Goal: Task Accomplishment & Management: Complete application form

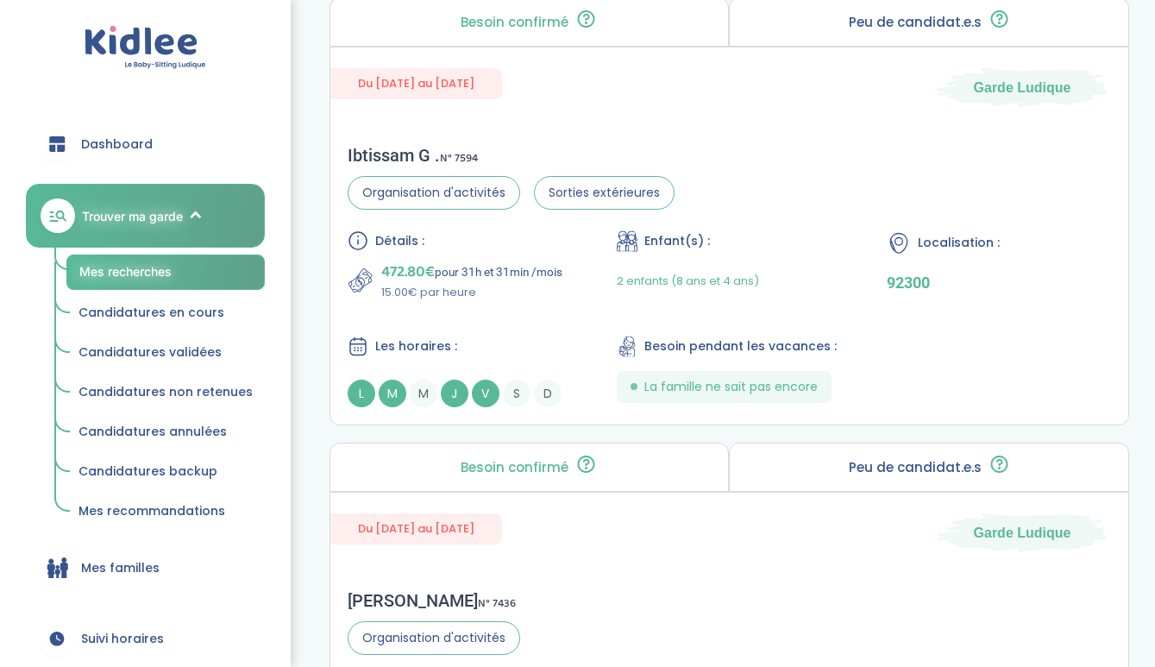
scroll to position [3628, 0]
click at [756, 149] on div "Ibtissam G . N° 7594 Organisation d'activités Sorties extérieures Détails : 472…" at bounding box center [729, 277] width 799 height 297
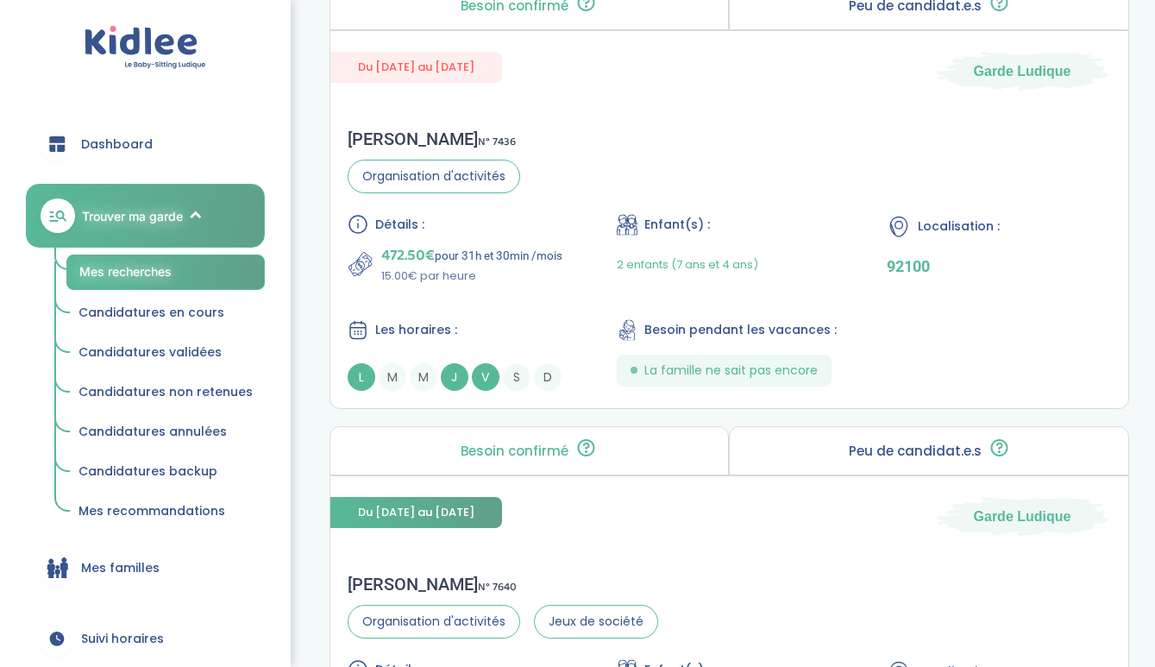
scroll to position [4092, 0]
click at [607, 169] on div "Sophie B . N° 7436 Organisation d'activités Détails : 472.50€ pour 31h et 30min…" at bounding box center [729, 258] width 799 height 297
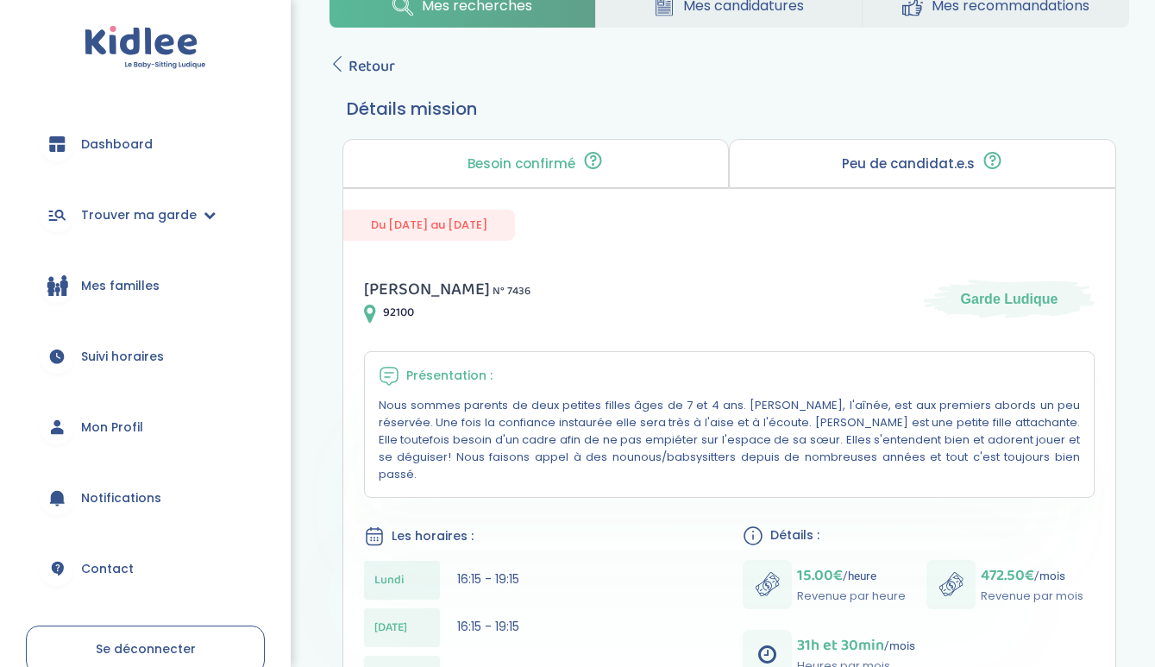
scroll to position [235, 0]
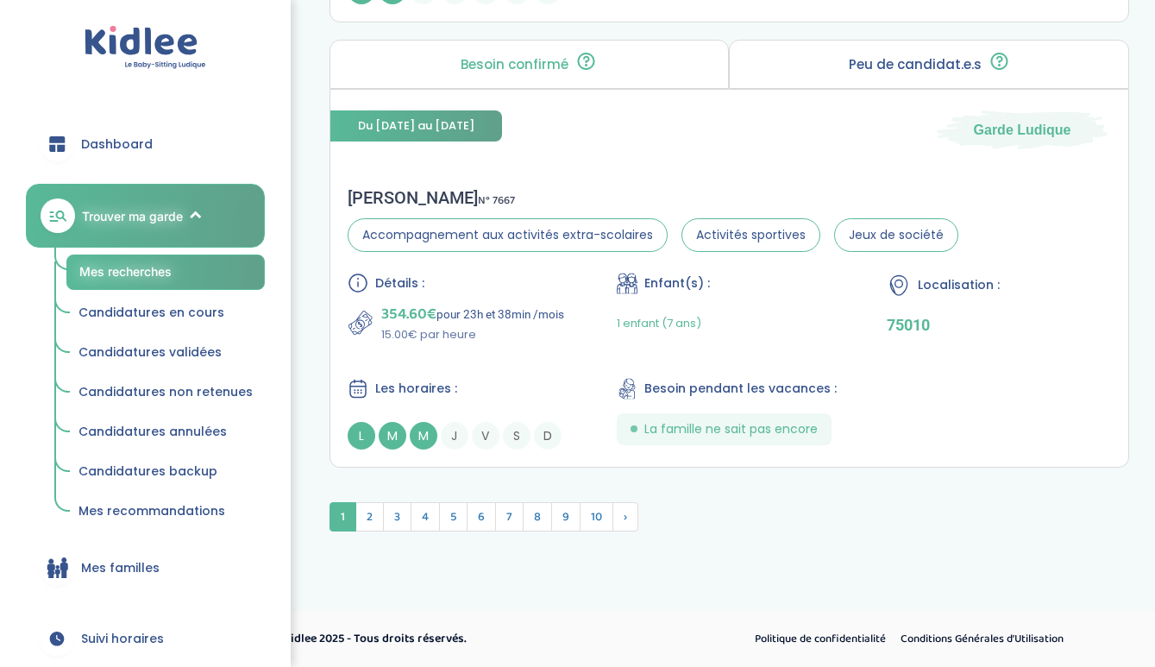
scroll to position [4923, 0]
click at [374, 510] on span "2" at bounding box center [369, 516] width 28 height 29
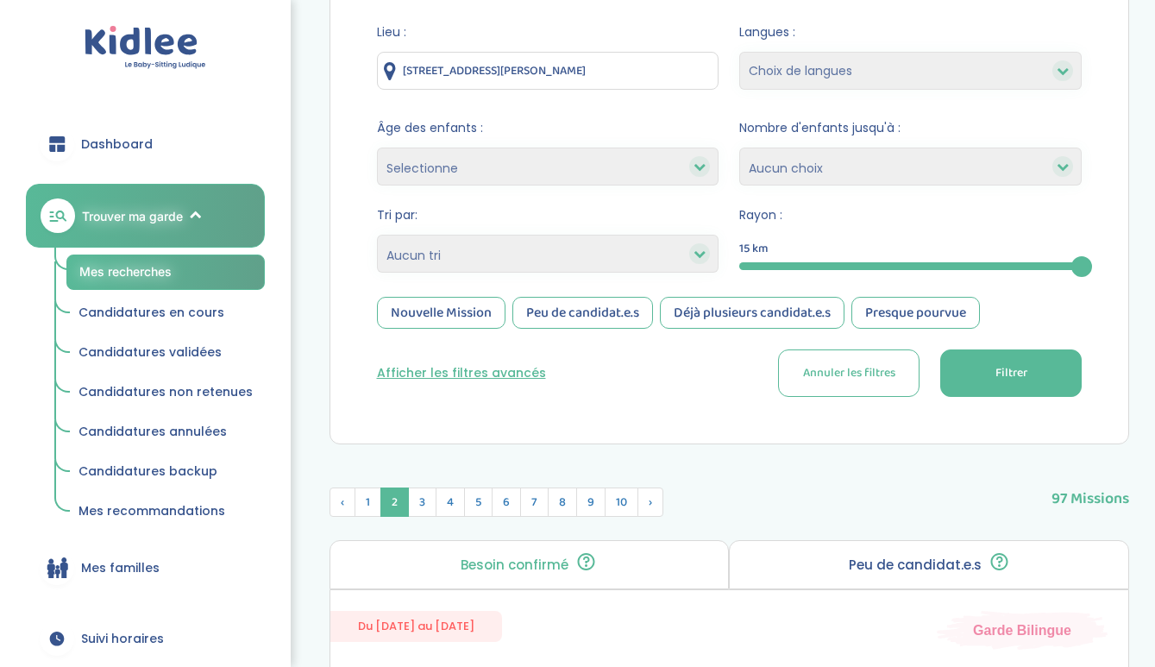
scroll to position [457, 0]
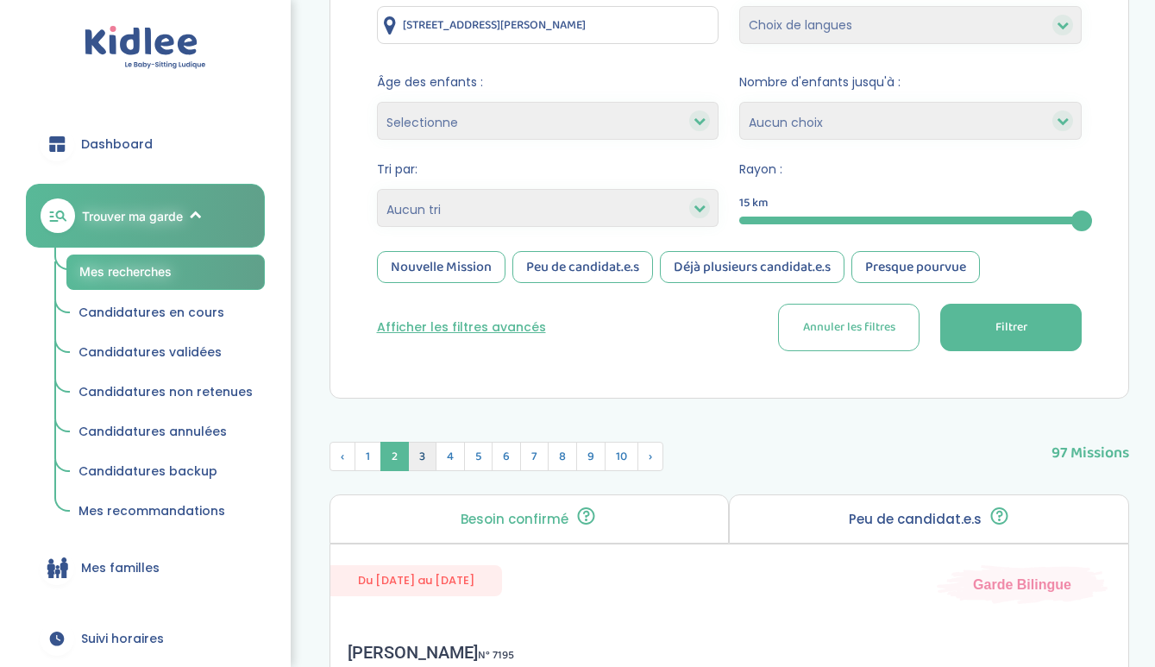
click at [421, 456] on span "3" at bounding box center [422, 456] width 28 height 29
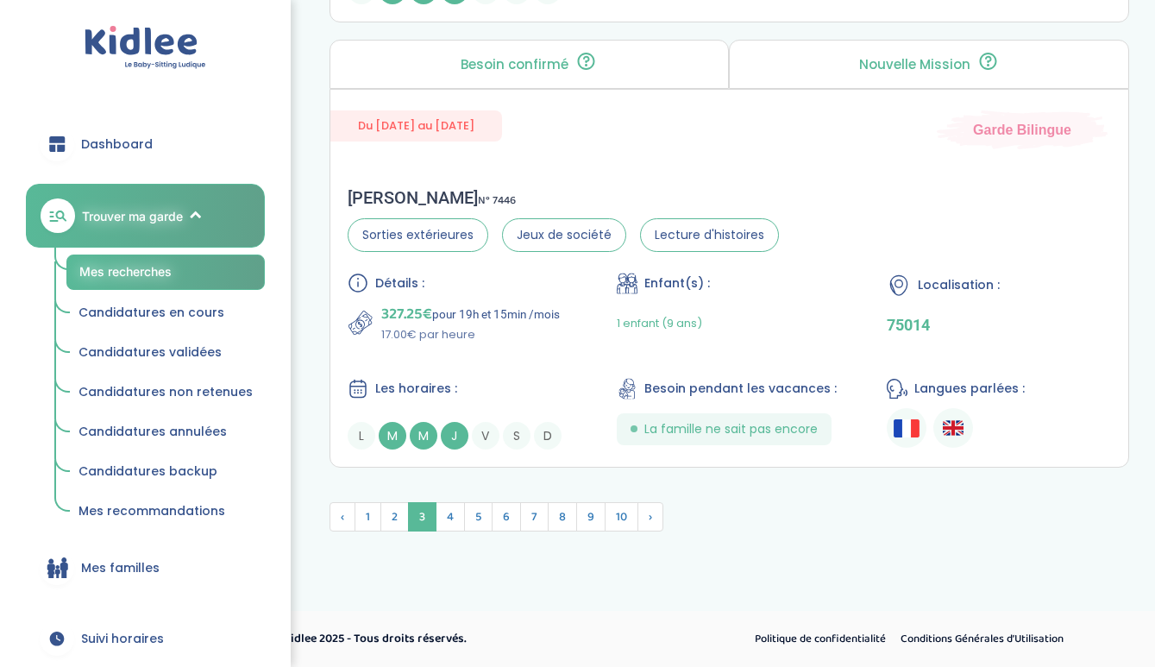
scroll to position [4919, 0]
click at [459, 511] on span "4" at bounding box center [450, 516] width 29 height 29
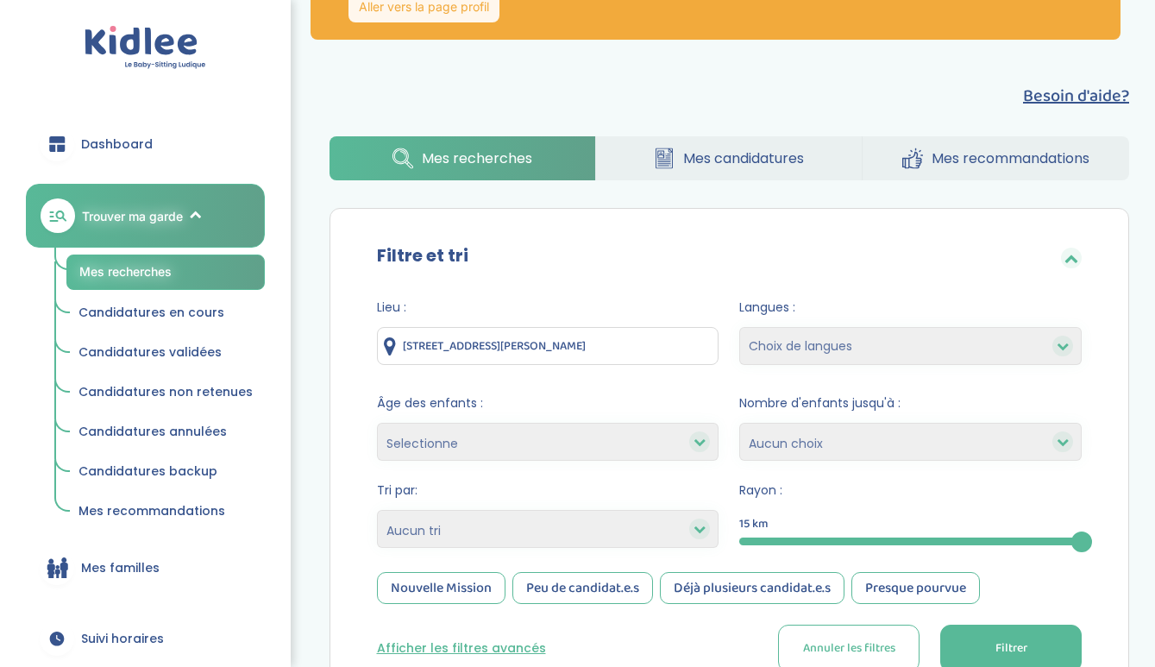
scroll to position [155, 0]
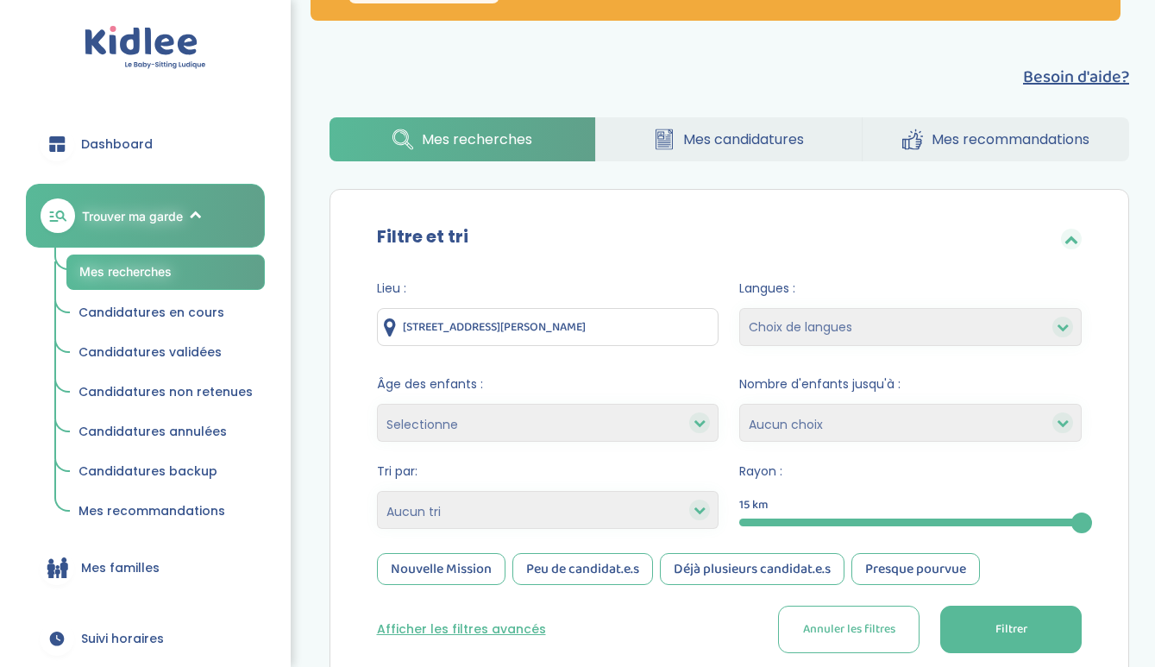
click at [884, 520] on div at bounding box center [910, 523] width 343 height 8
click at [1034, 627] on button "Filtrer" at bounding box center [1012, 629] width 142 height 47
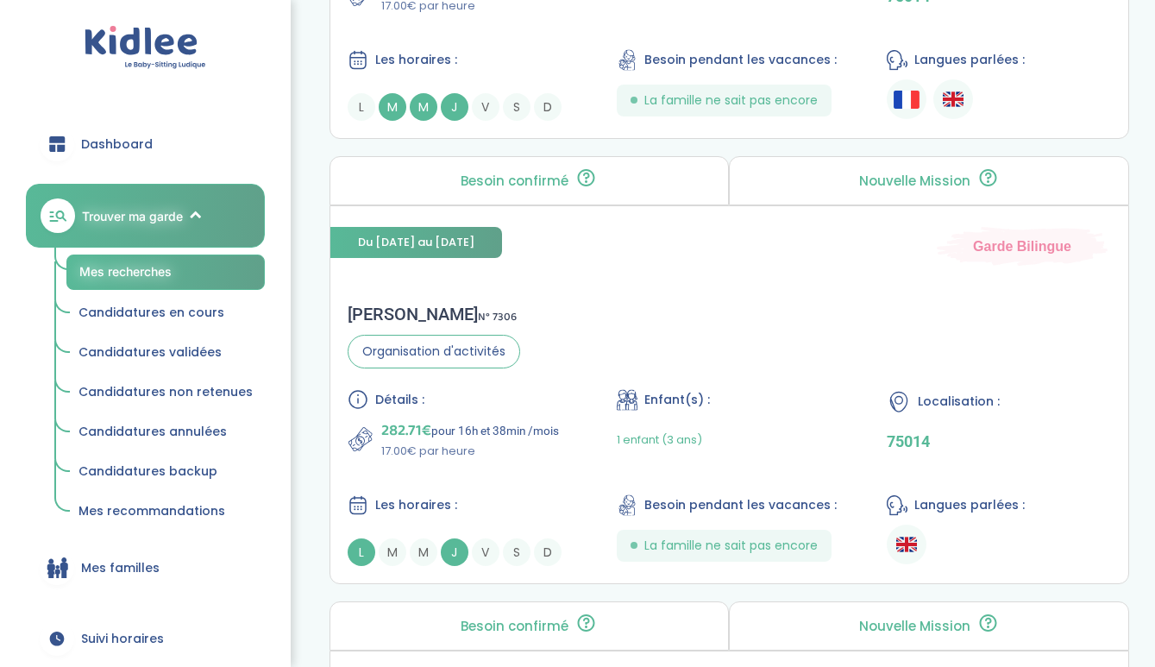
scroll to position [3523, 0]
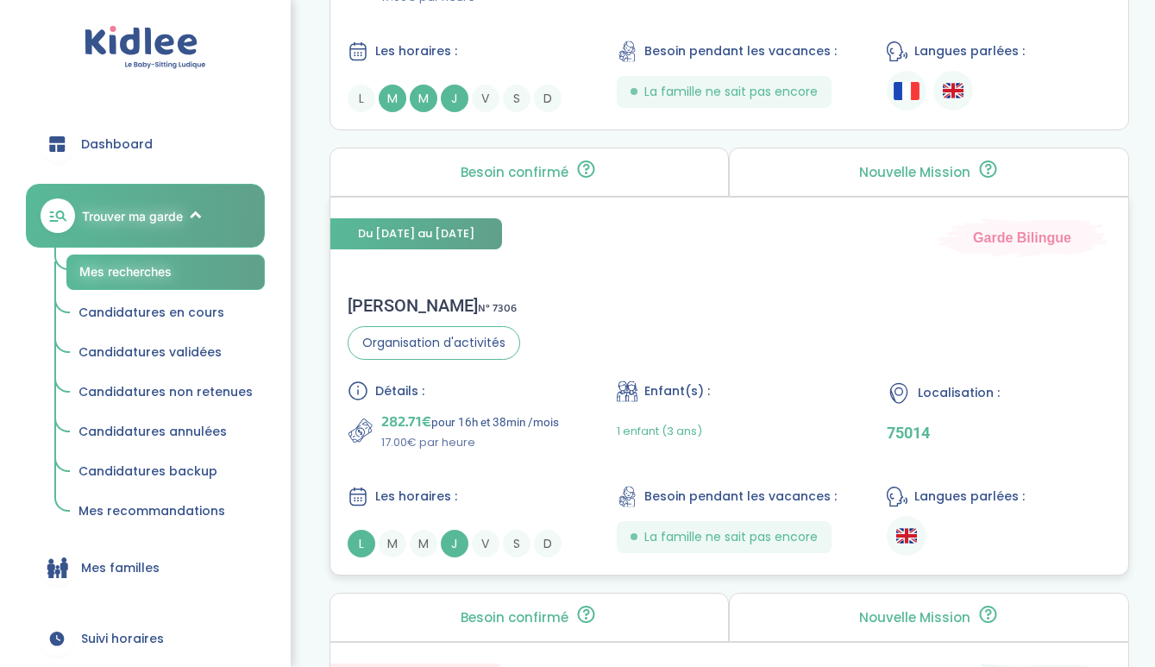
click at [569, 338] on div "Chloé P . N° 7306 Organisation d'activités Détails : 282.71€ pour 16h et 38min …" at bounding box center [729, 426] width 799 height 297
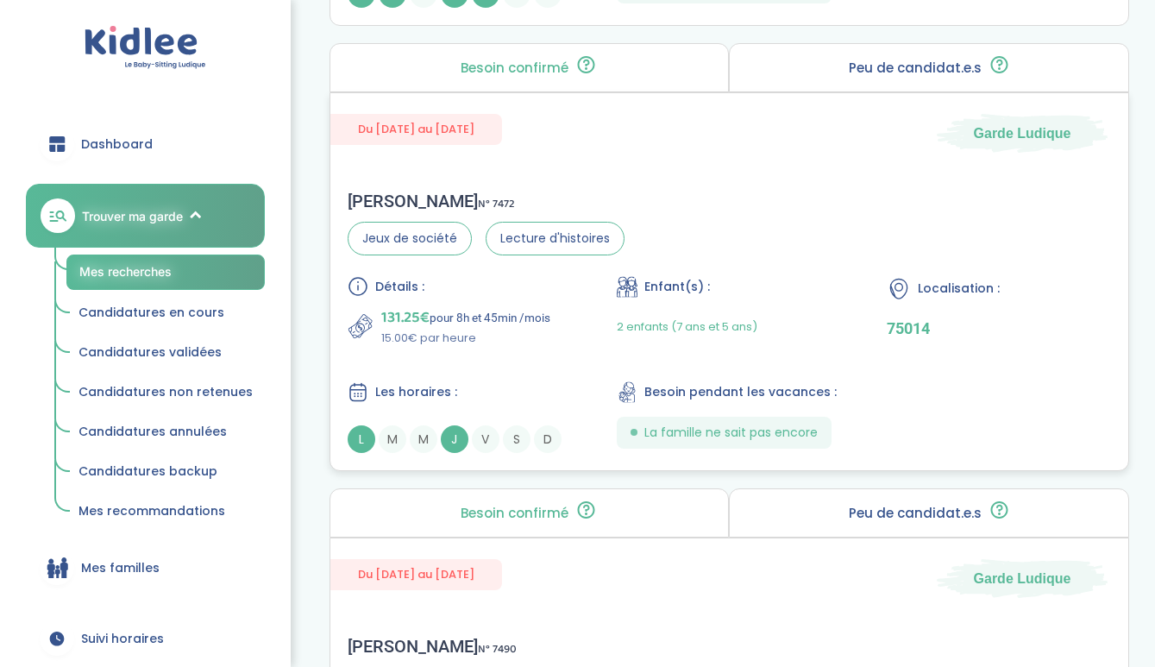
scroll to position [4598, 0]
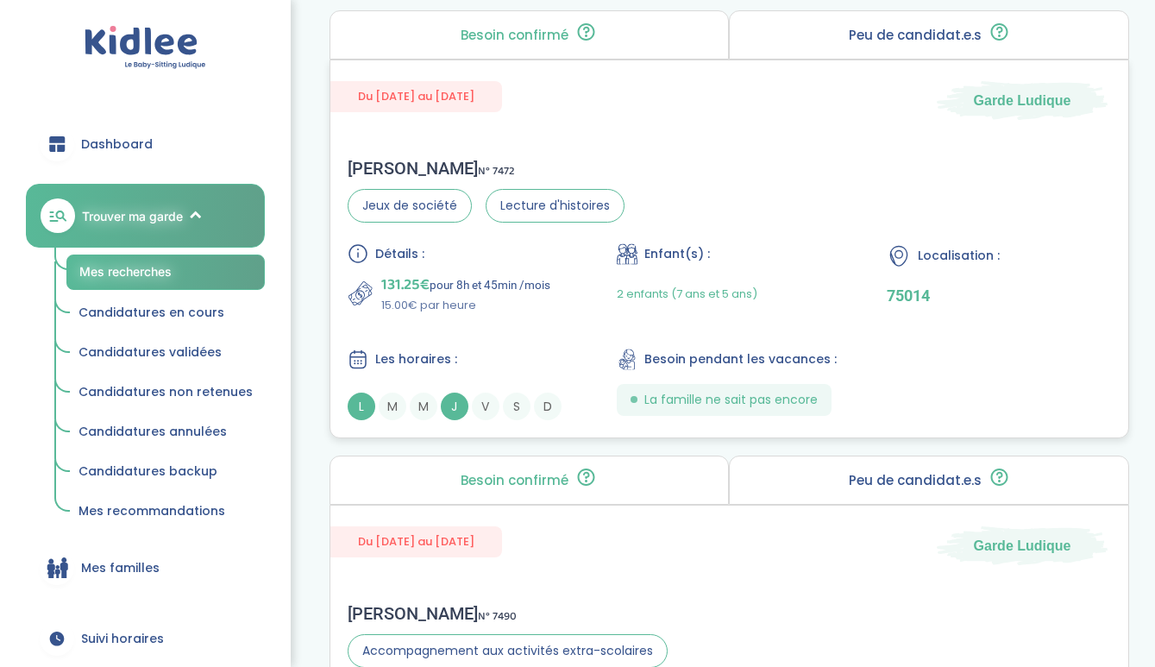
click at [495, 303] on p "15.00€ par heure" at bounding box center [465, 305] width 169 height 17
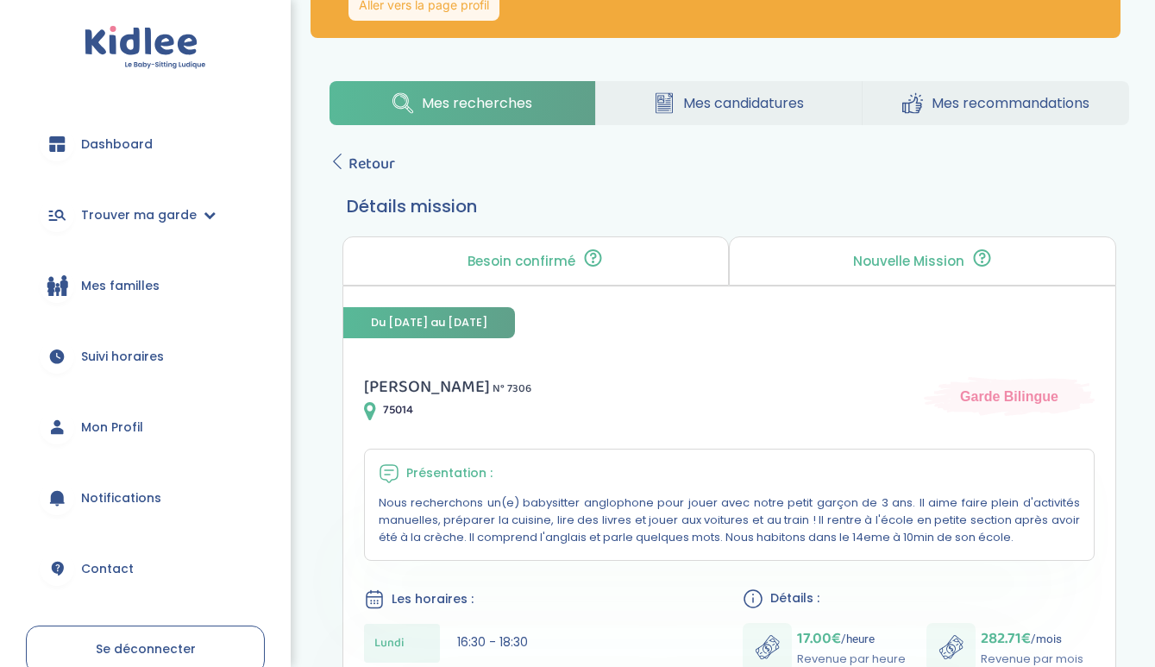
scroll to position [139, 0]
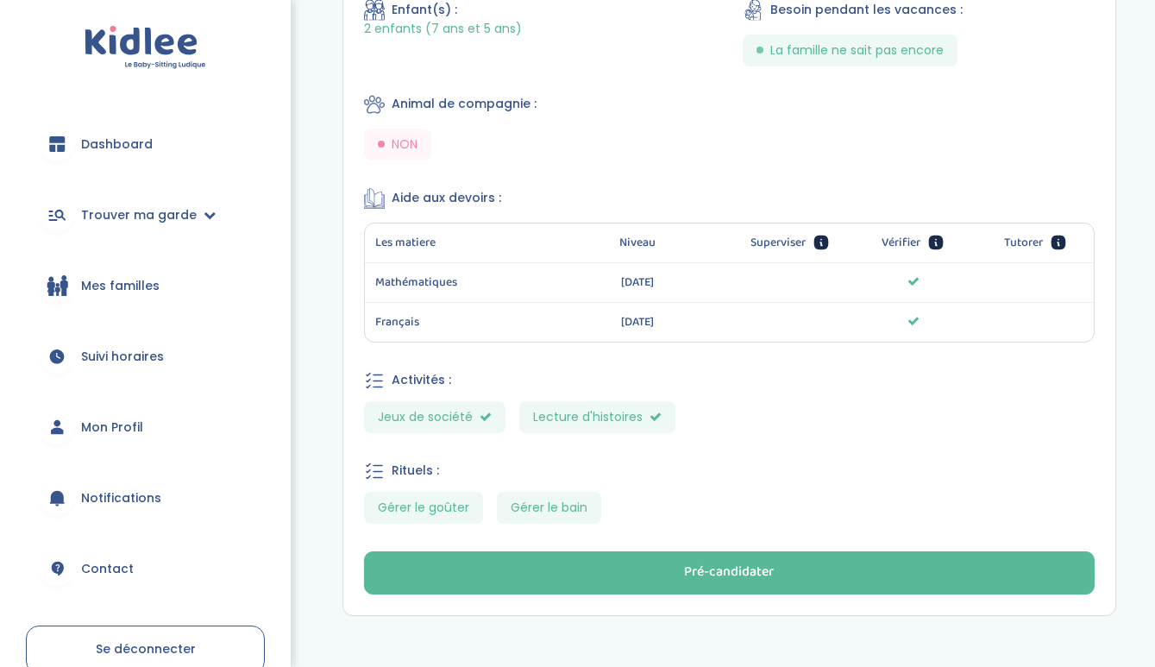
scroll to position [901, 0]
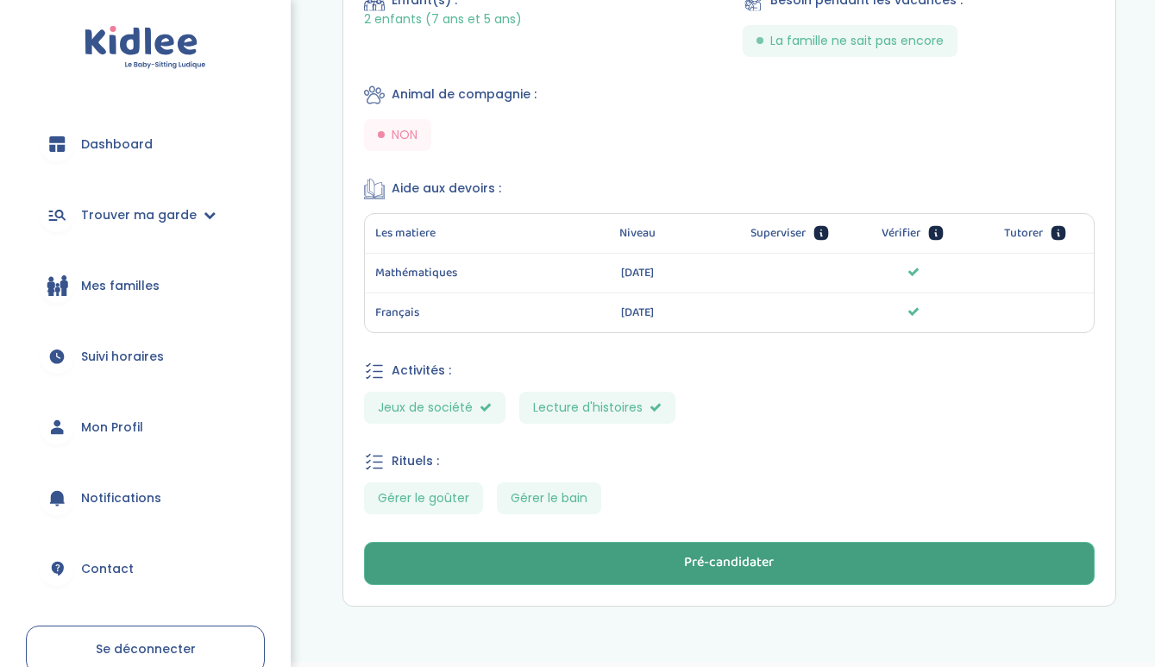
click at [541, 554] on button "Pré-candidater" at bounding box center [730, 563] width 732 height 43
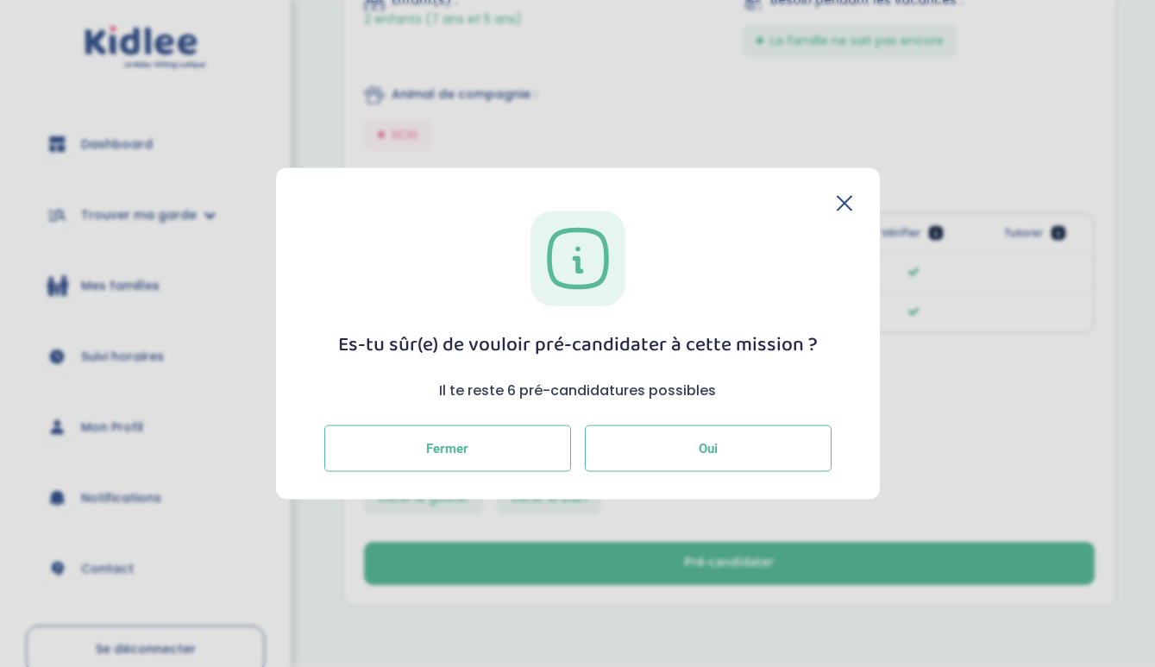
click at [815, 456] on button "Oui" at bounding box center [708, 448] width 247 height 47
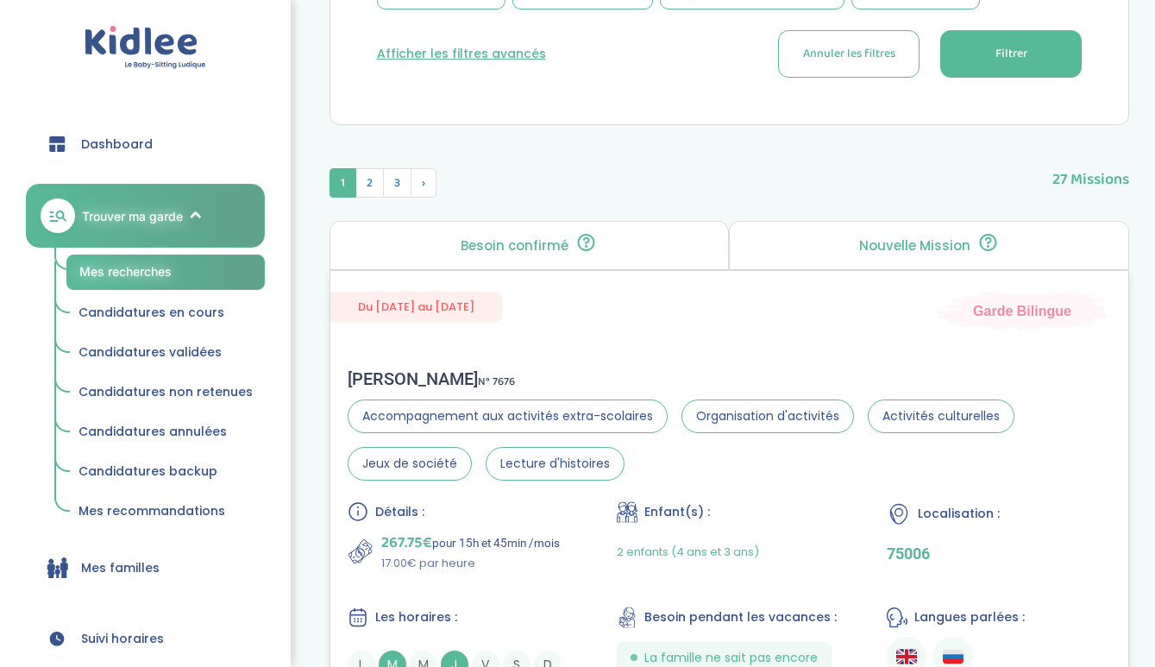
scroll to position [714, 0]
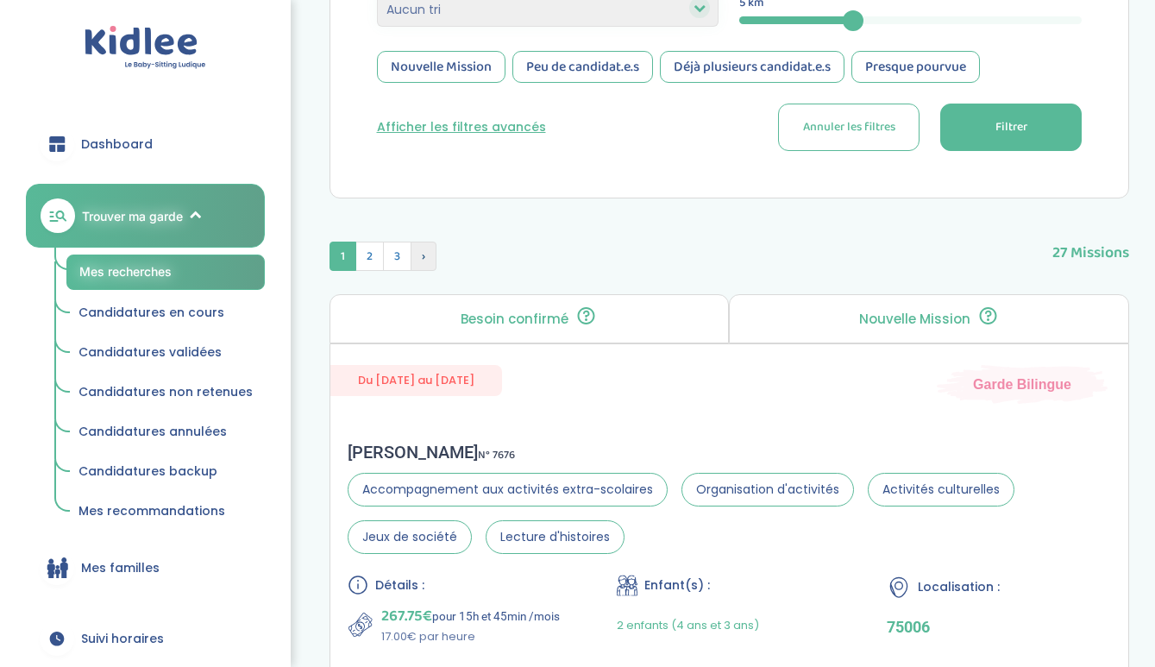
click at [427, 259] on span "›" at bounding box center [424, 256] width 26 height 29
click at [454, 255] on span "›" at bounding box center [449, 256] width 26 height 29
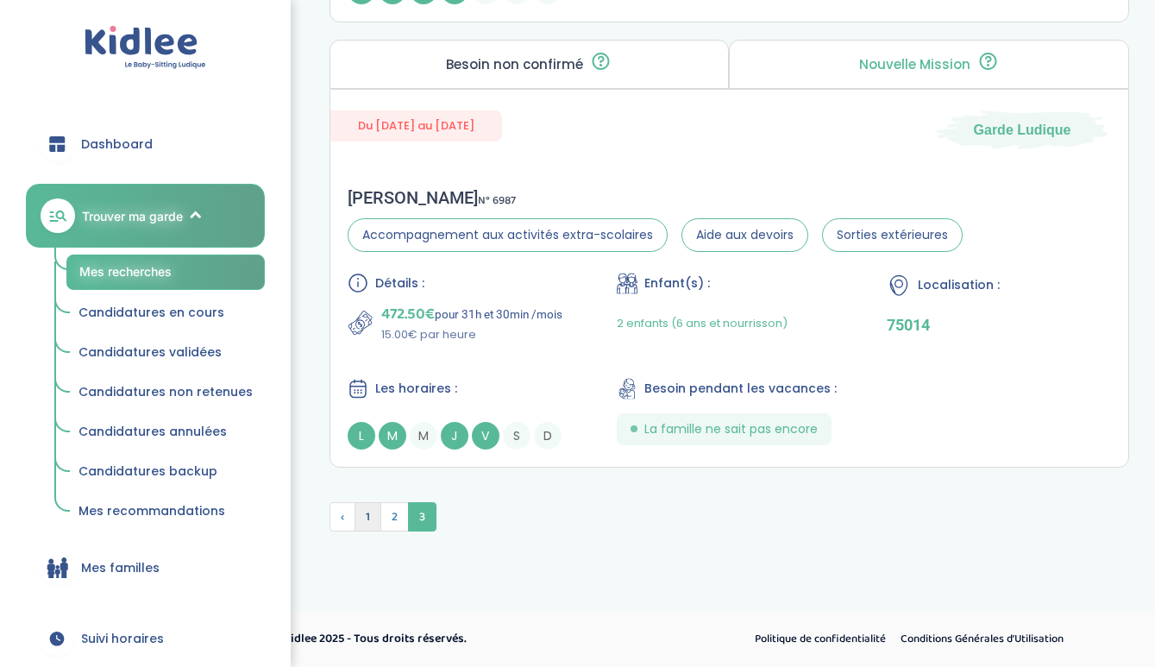
scroll to position [3735, 0]
click at [370, 514] on span "1" at bounding box center [368, 516] width 27 height 29
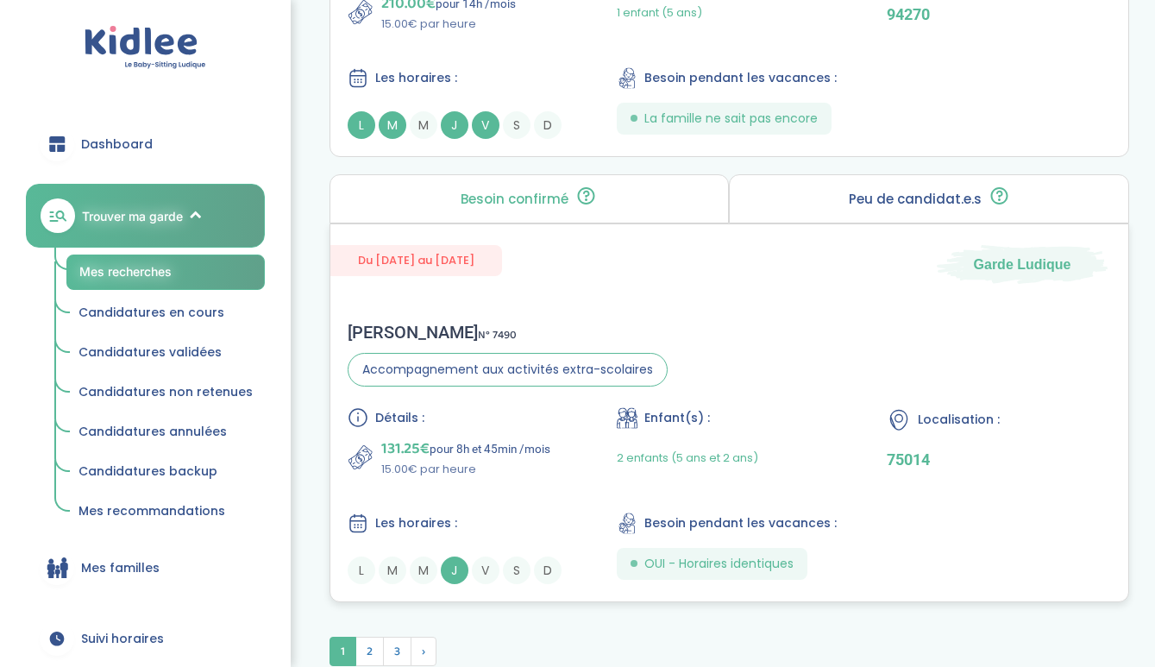
scroll to position [4985, 0]
click at [532, 475] on p "15.00€ par heure" at bounding box center [465, 468] width 169 height 17
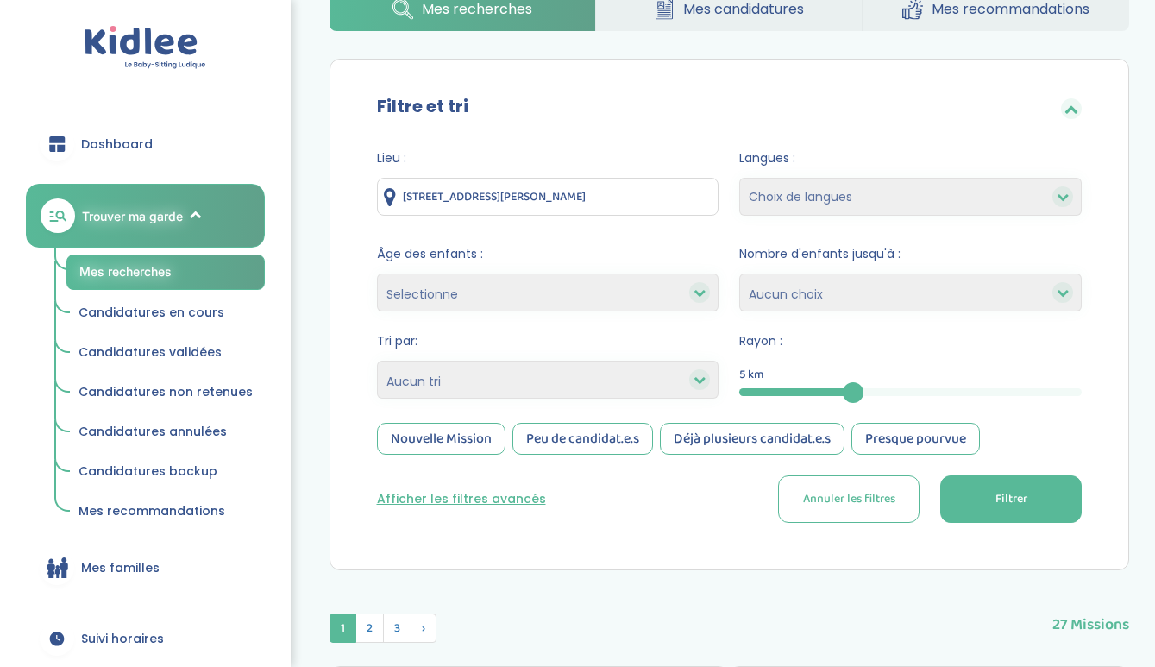
scroll to position [342, 0]
click at [910, 399] on div "5" at bounding box center [910, 393] width 343 height 20
click at [918, 389] on div "5" at bounding box center [910, 393] width 343 height 8
click at [989, 494] on button "Filtrer" at bounding box center [1012, 499] width 142 height 47
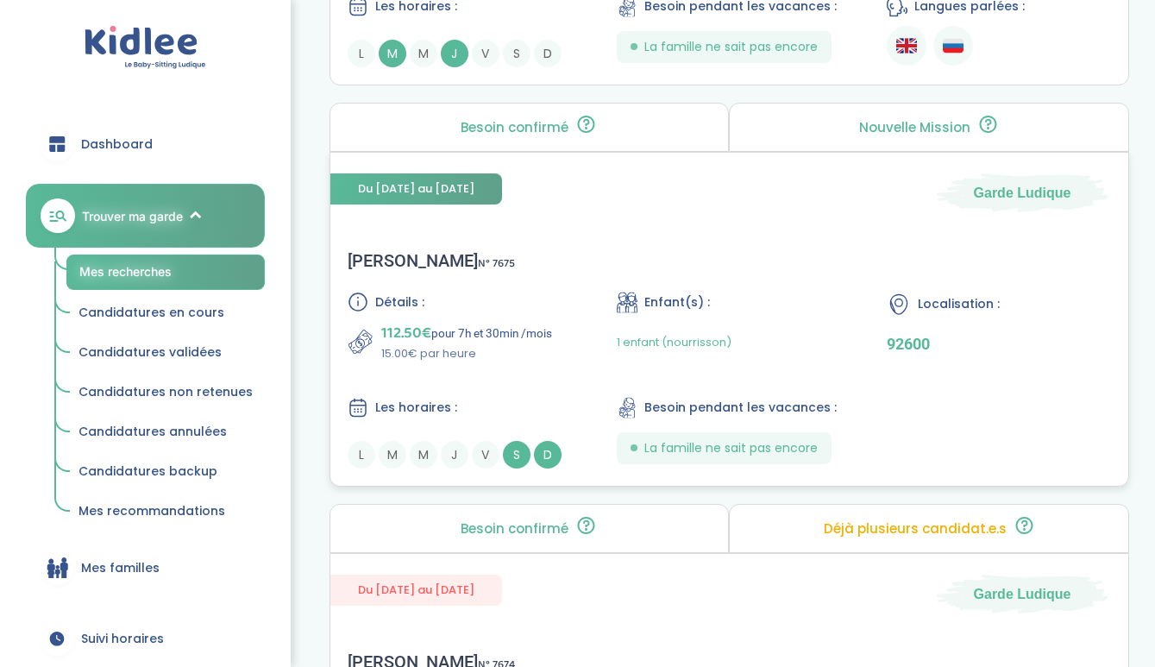
scroll to position [1392, 0]
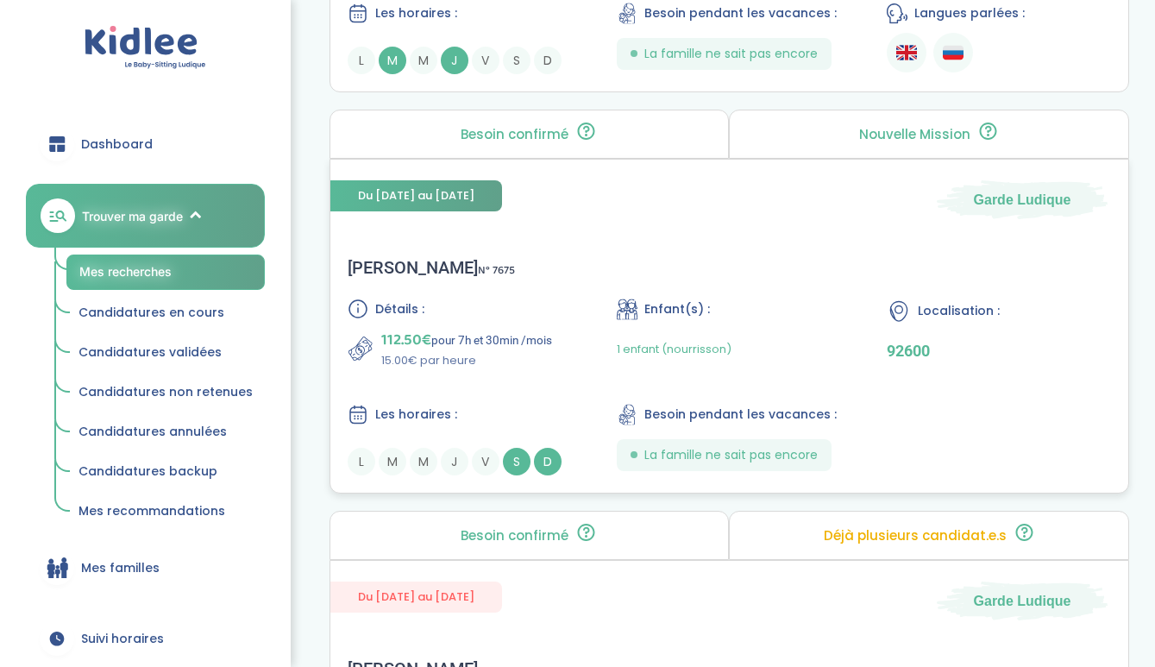
click at [804, 288] on div "raphaël m . N° 7675 Détails : 112.50€ pour 7h et 30min /mois 15.00€ par heure E…" at bounding box center [729, 366] width 799 height 253
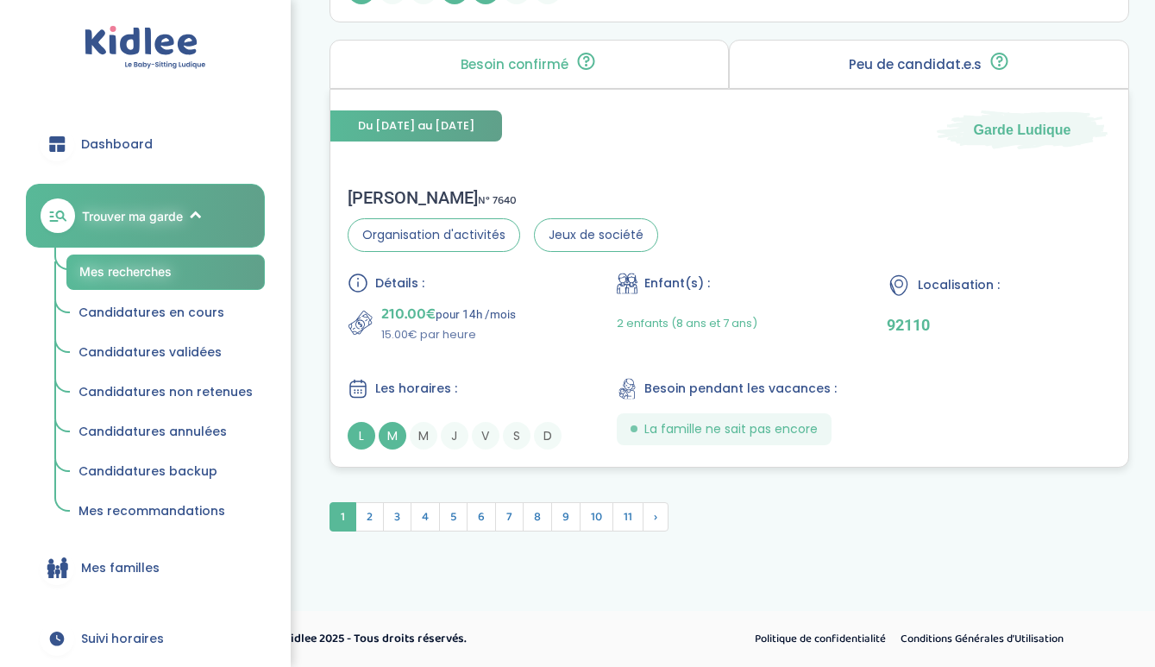
scroll to position [5027, 0]
click at [373, 514] on span "2" at bounding box center [369, 516] width 28 height 29
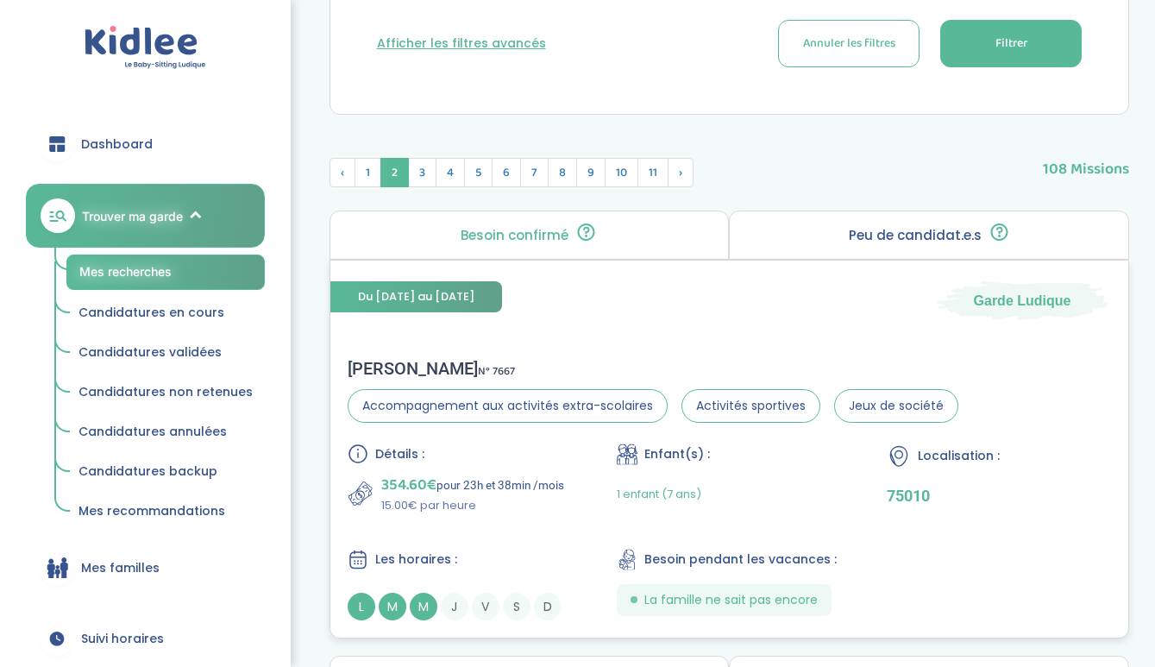
scroll to position [457, 0]
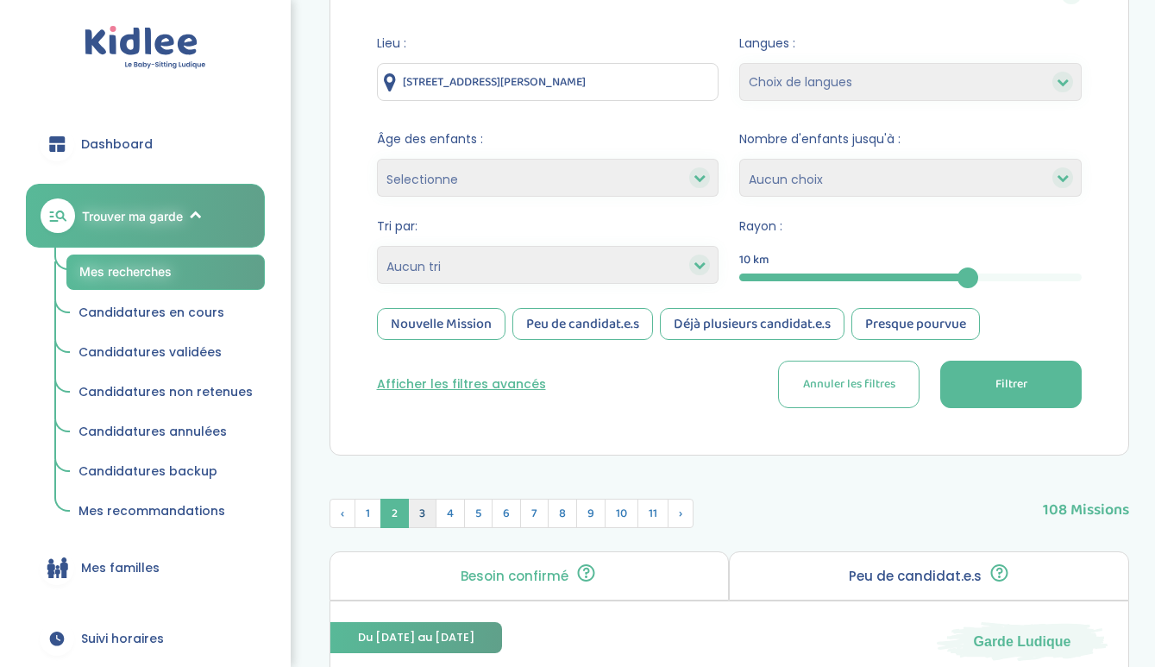
click at [429, 510] on span "3" at bounding box center [422, 513] width 28 height 29
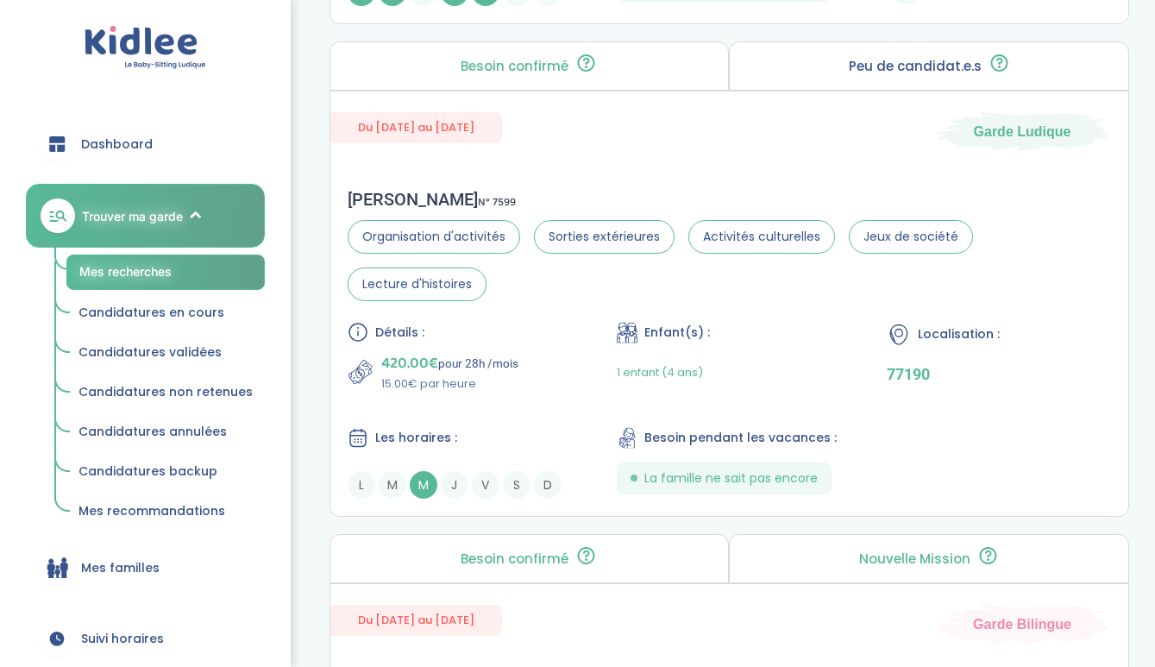
scroll to position [1859, 0]
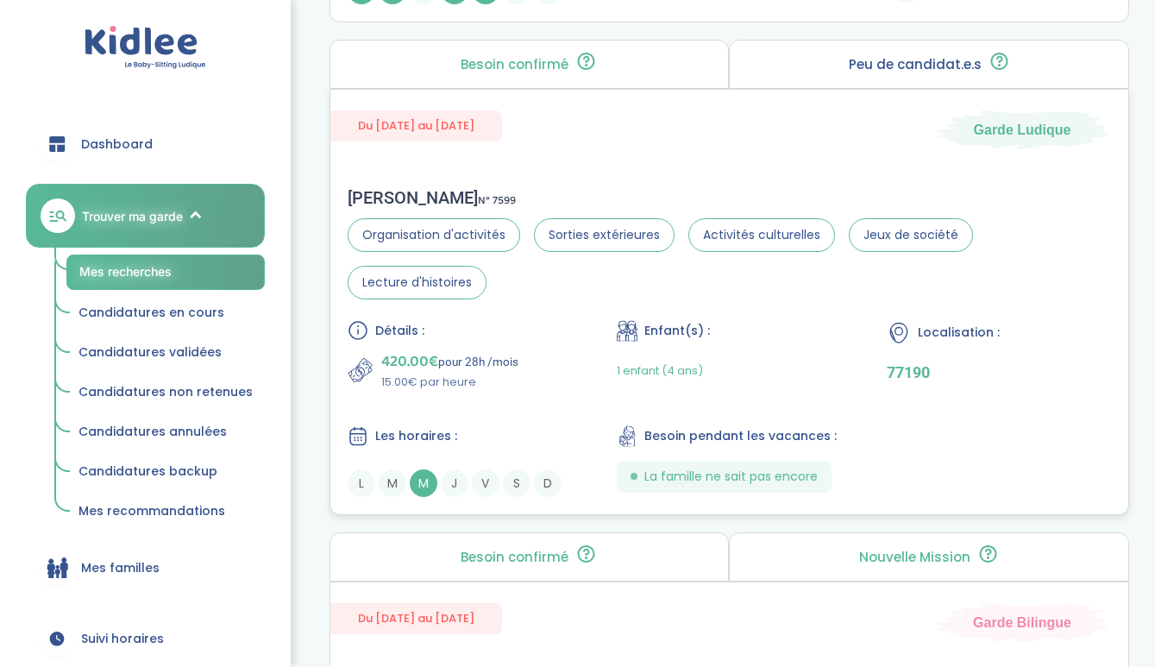
click at [496, 428] on div "Les horaires :" at bounding box center [460, 436] width 225 height 22
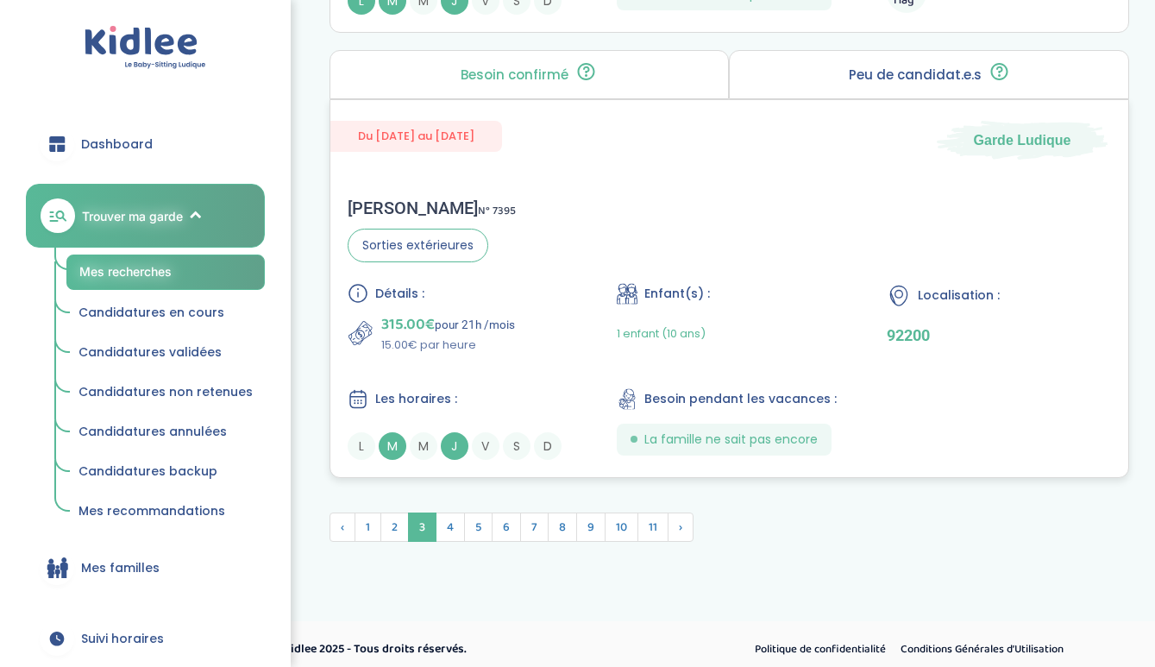
scroll to position [5017, 0]
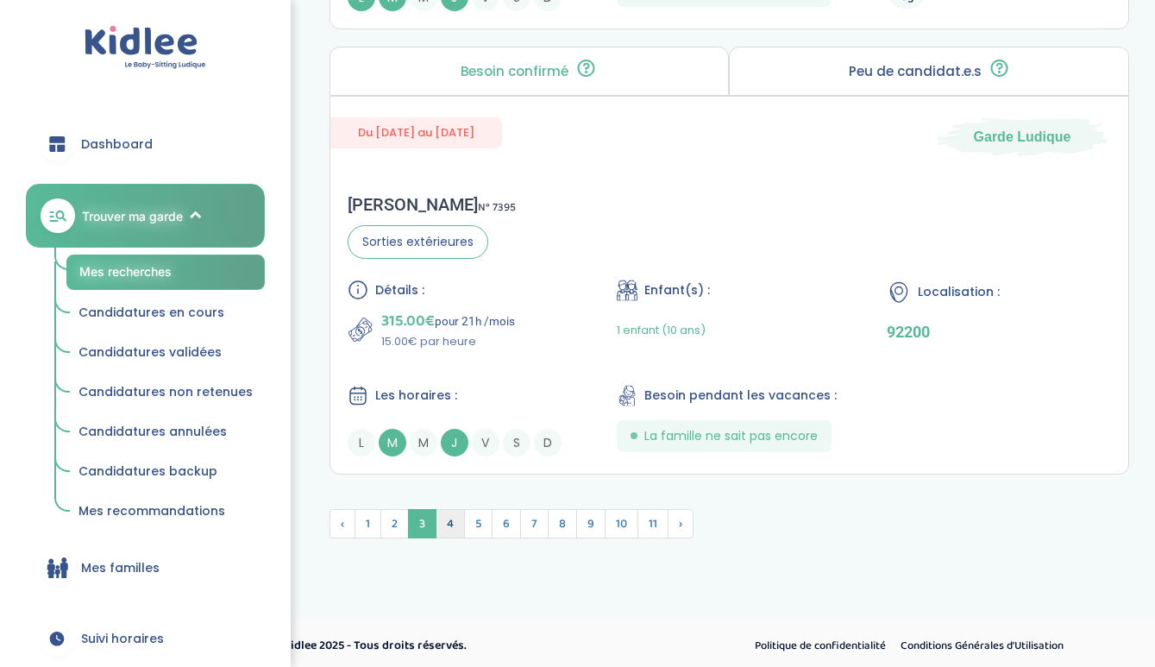
click at [453, 513] on span "4" at bounding box center [450, 523] width 29 height 29
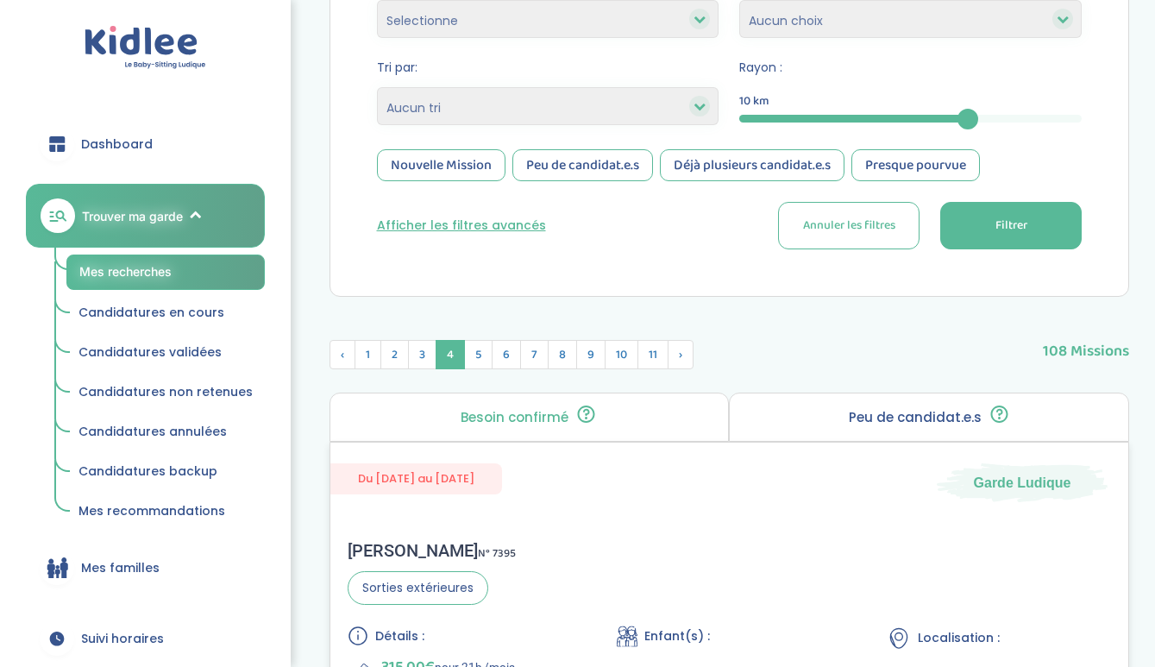
scroll to position [470, 0]
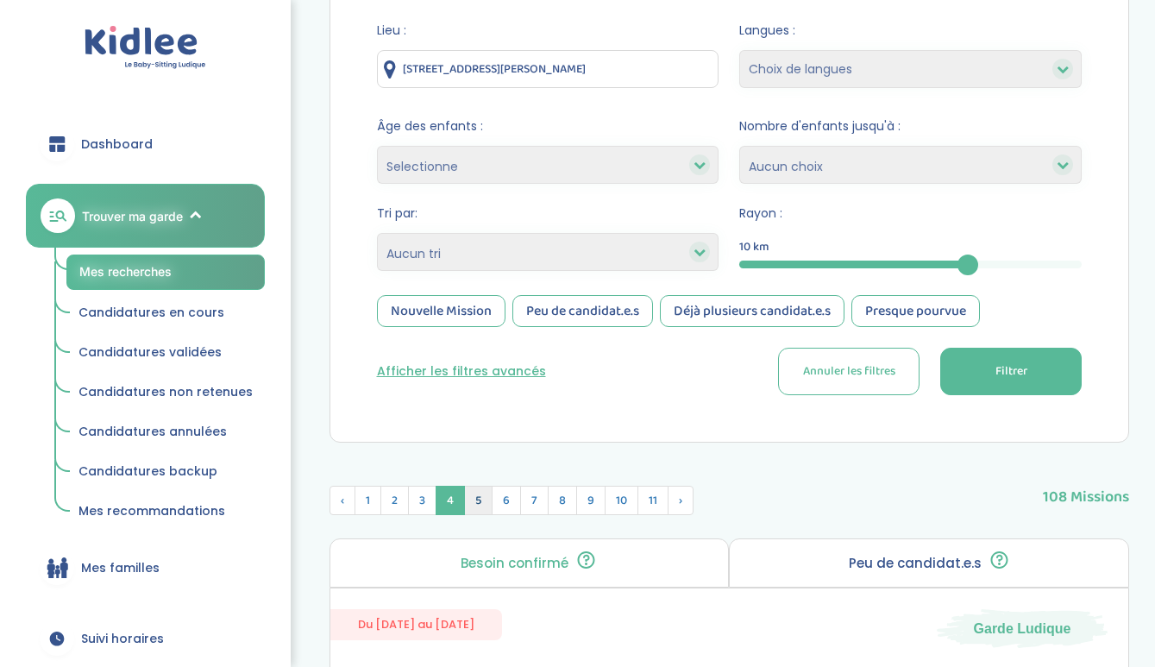
click at [487, 497] on span "5" at bounding box center [478, 500] width 28 height 29
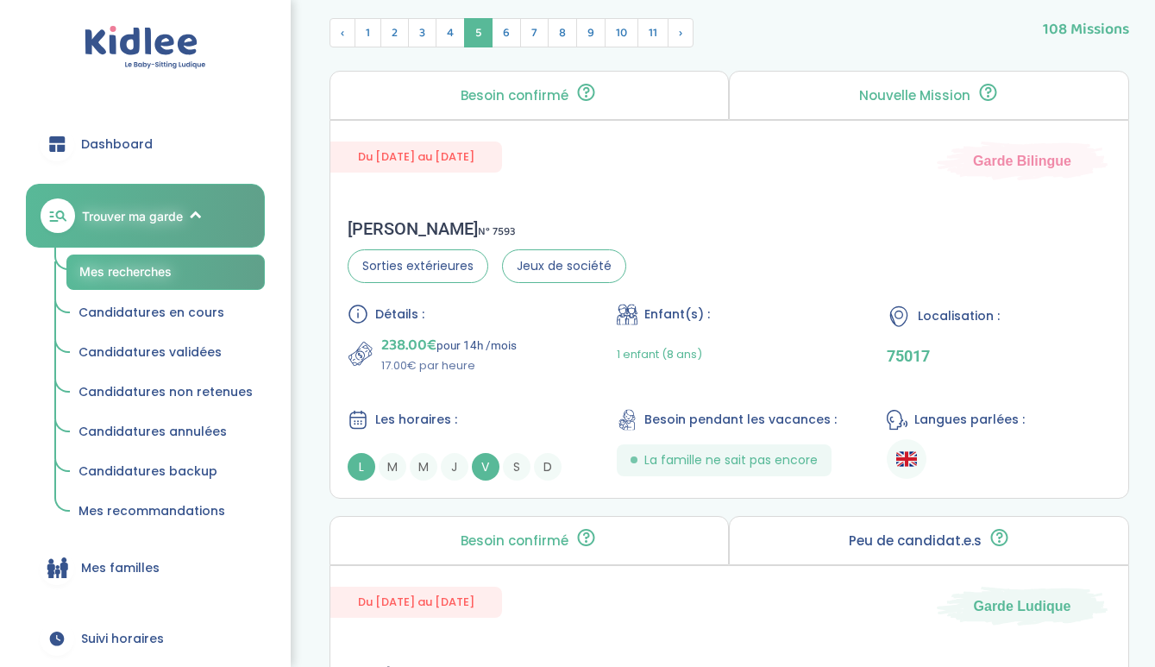
scroll to position [939, 0]
click at [525, 381] on div "Détails : 238.00€ pour 14h /mois 17.00€ par heure Enfant(s) : 1 enfant (8 ans) …" at bounding box center [730, 391] width 764 height 177
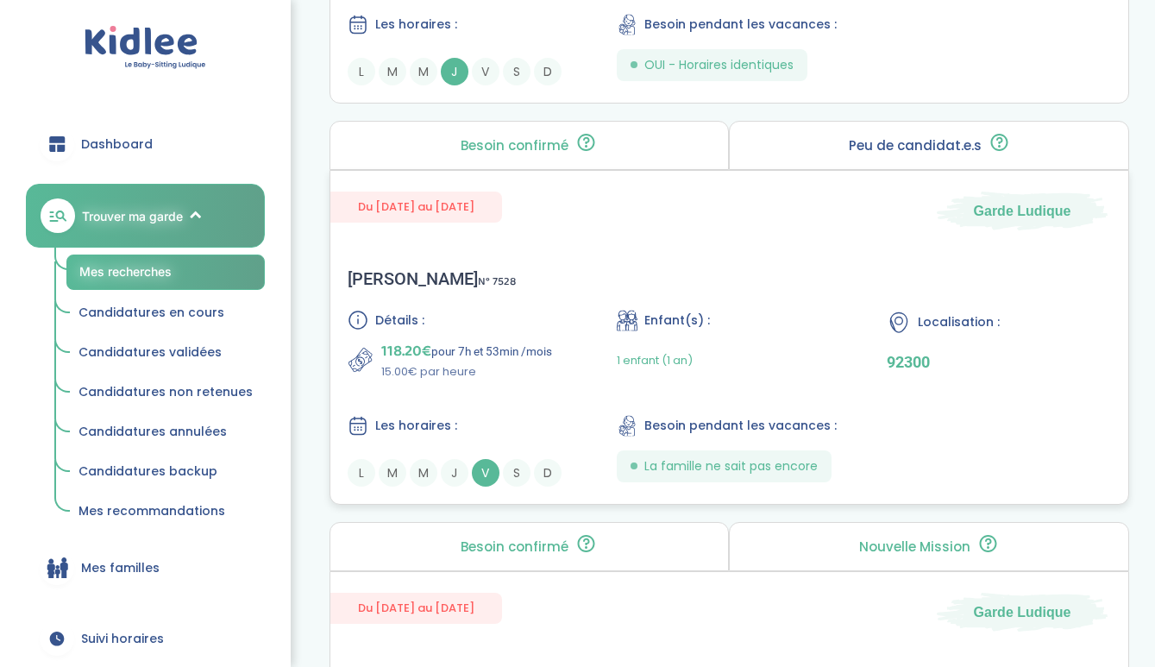
scroll to position [2670, 0]
click at [532, 389] on div "Détails : 118.20€ pour 7h et 53min /mois 15.00€ par heure Enfant(s) : 1 enfant …" at bounding box center [730, 397] width 764 height 177
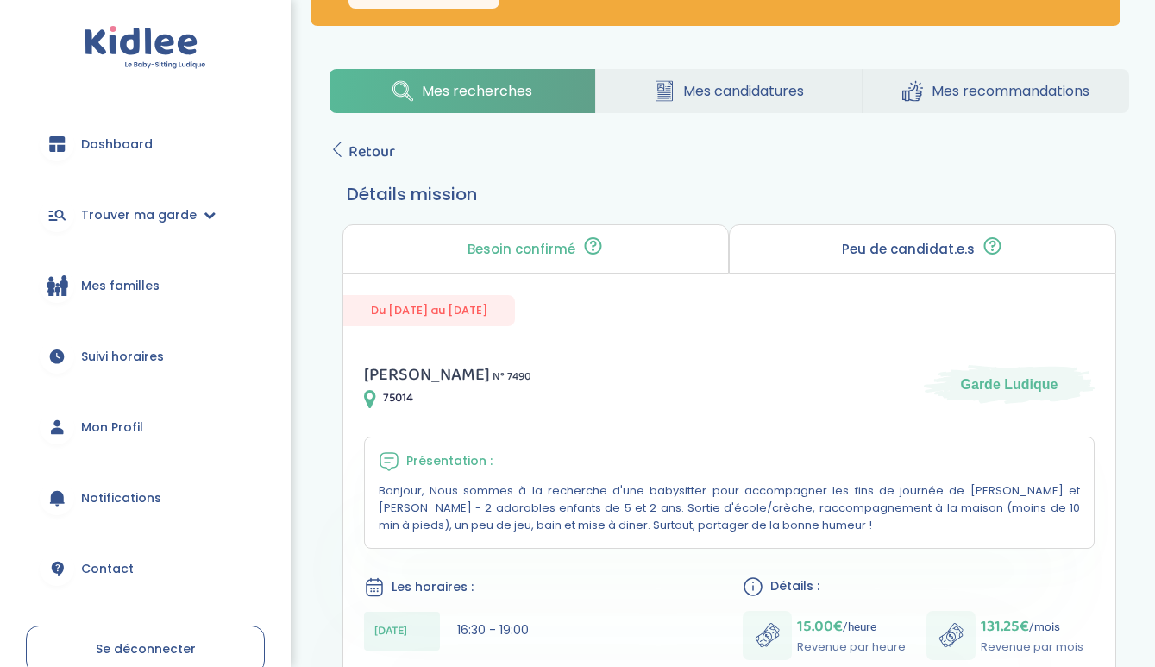
scroll to position [197, 0]
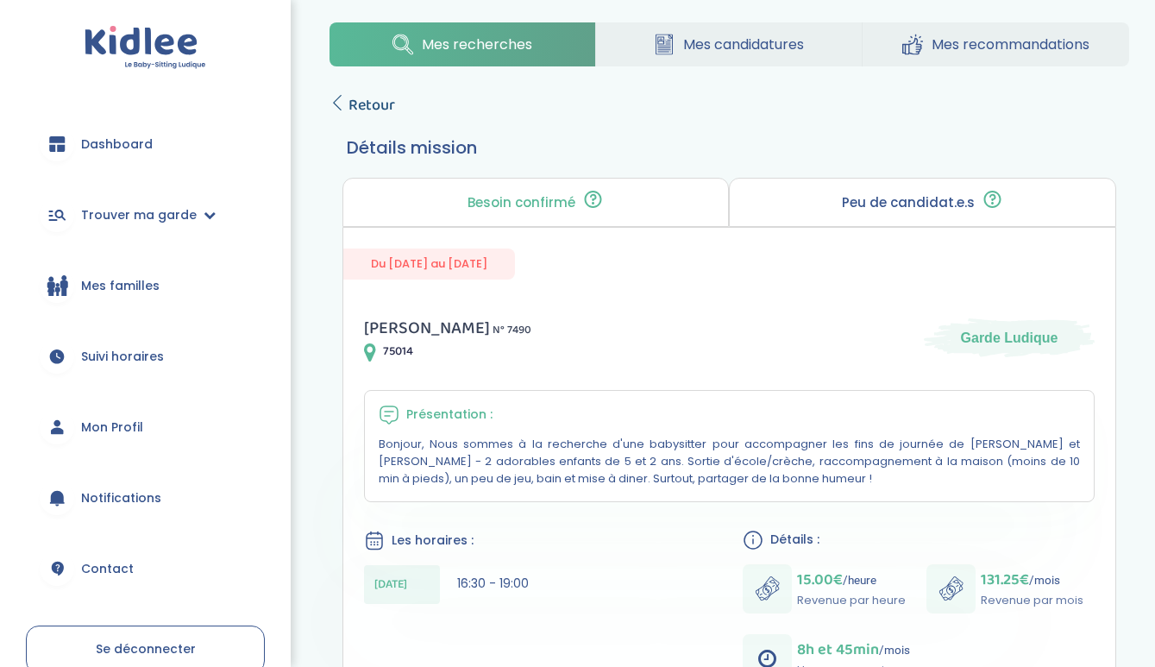
click at [340, 101] on icon at bounding box center [338, 103] width 16 height 16
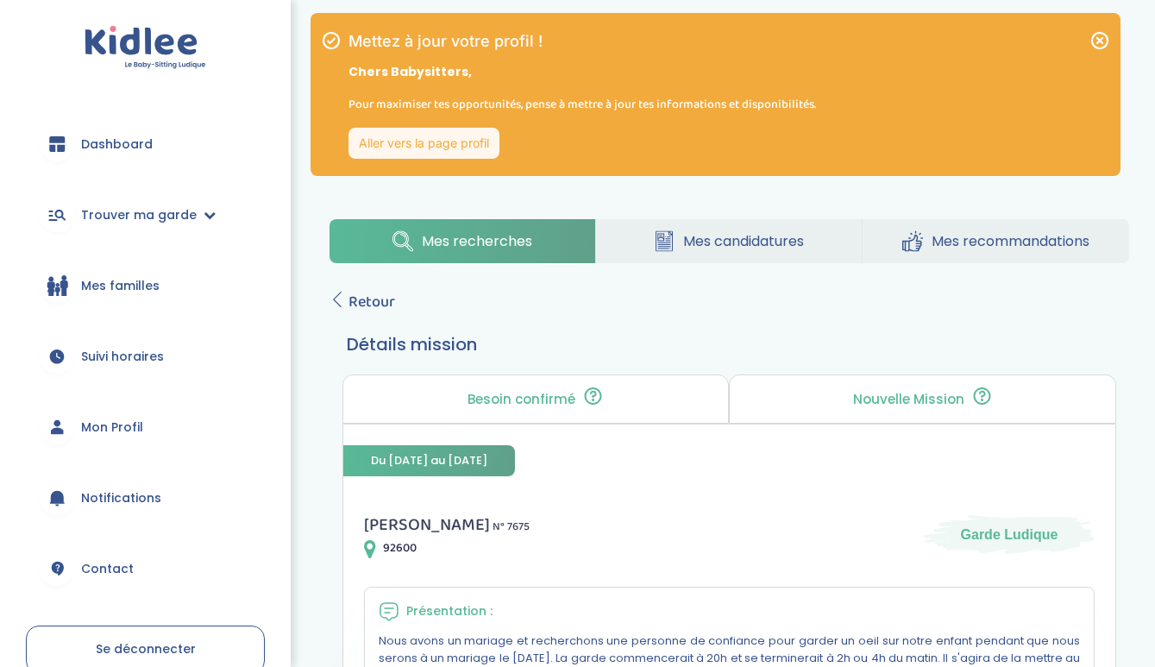
scroll to position [70, 0]
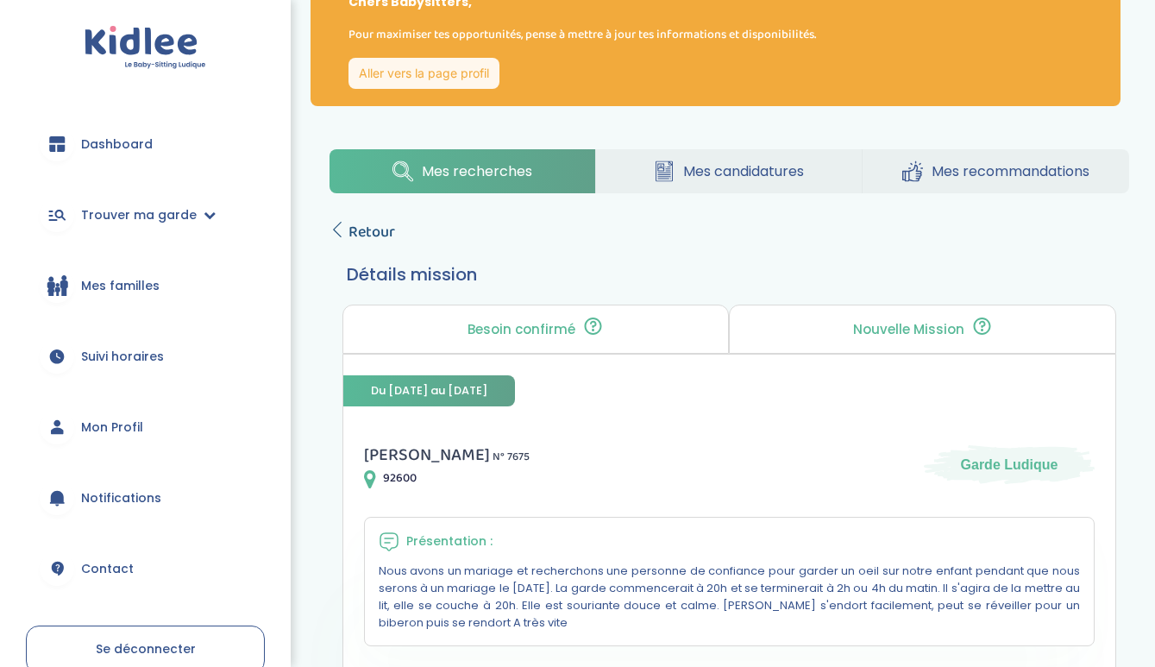
click at [341, 230] on icon at bounding box center [338, 230] width 16 height 16
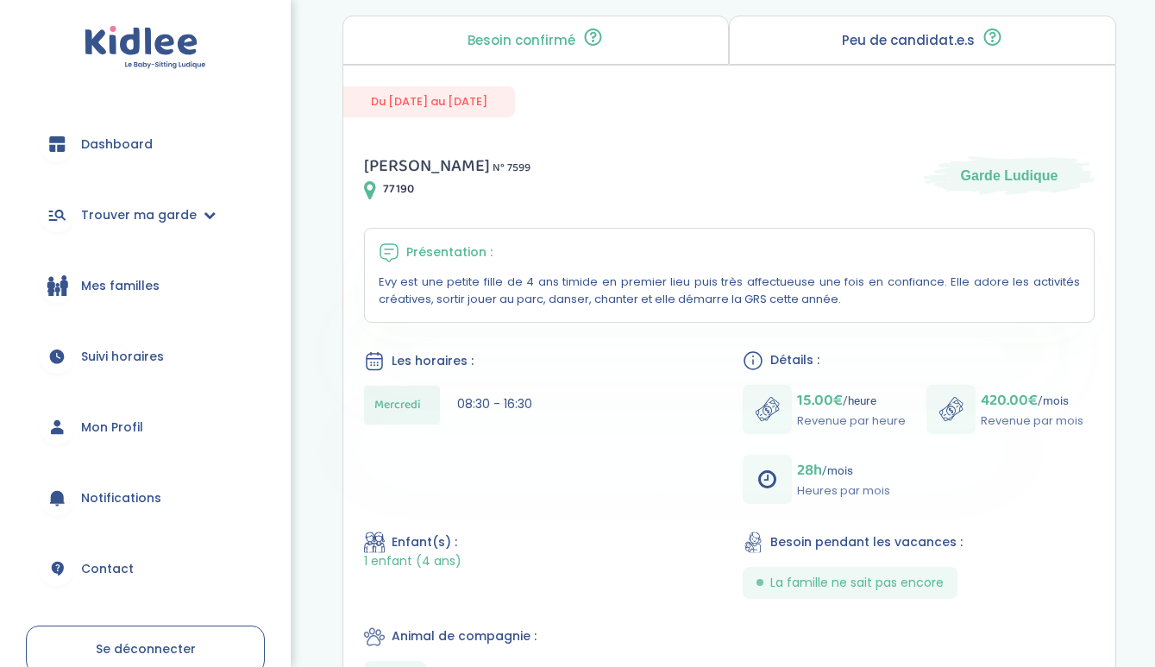
scroll to position [366, 0]
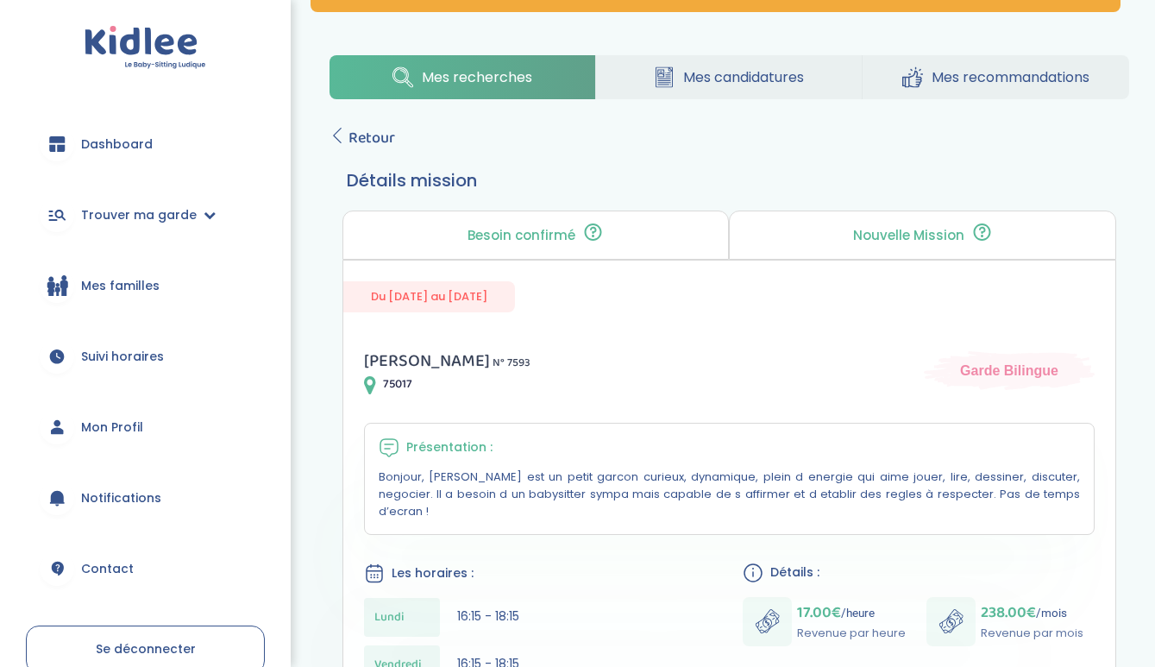
scroll to position [91, 0]
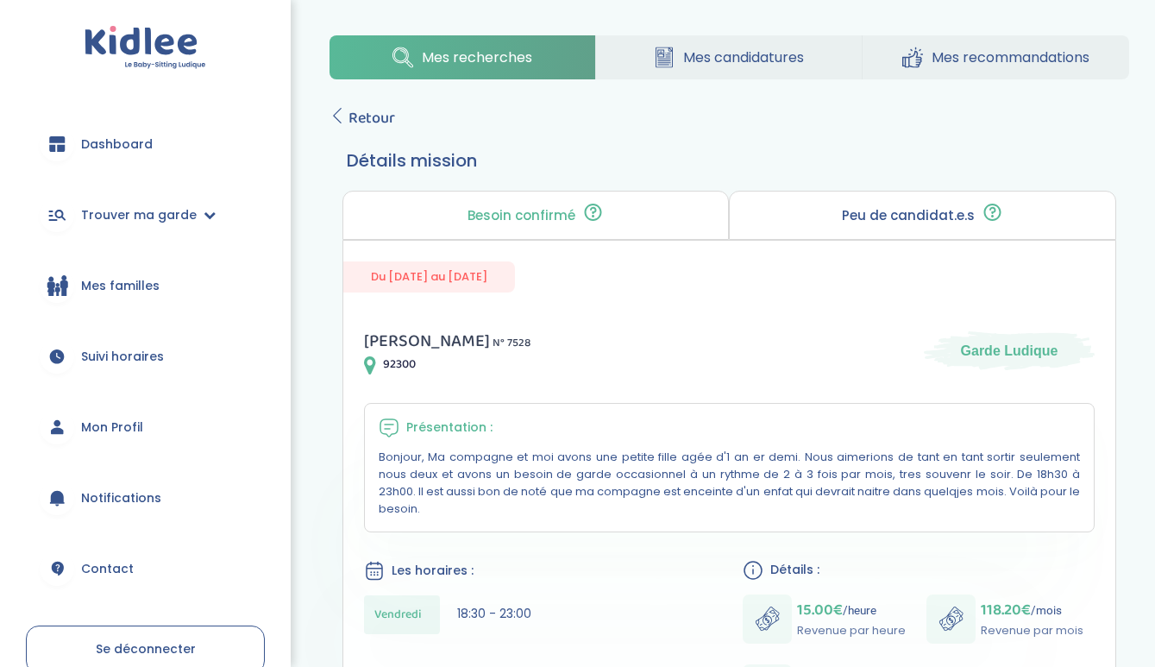
scroll to position [184, 0]
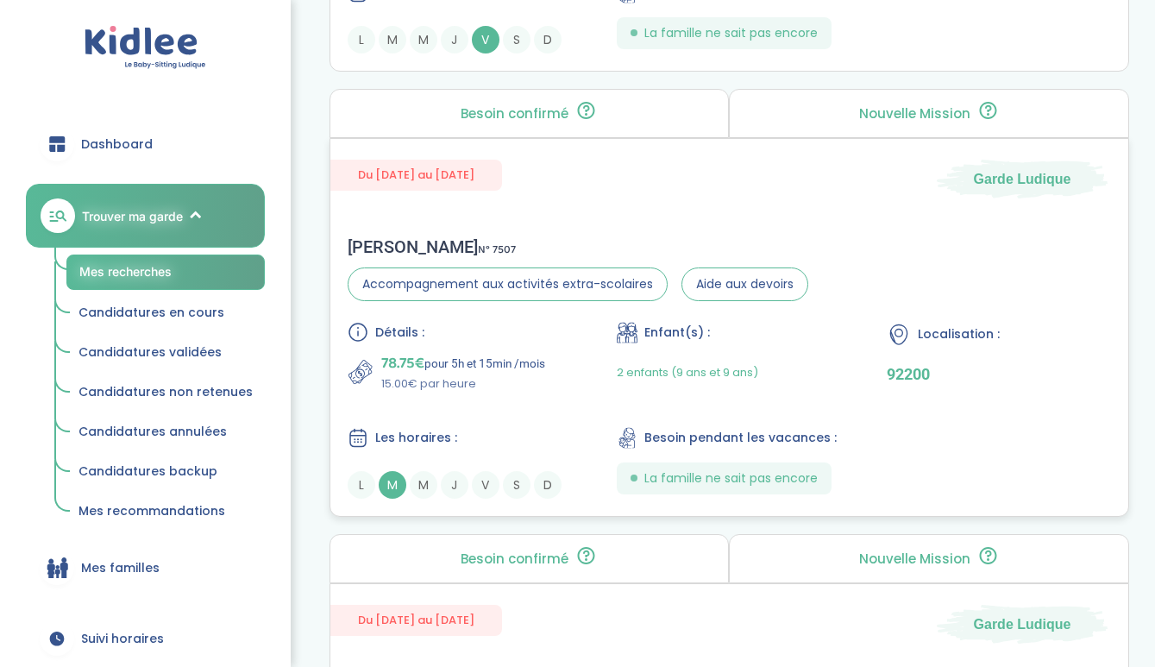
scroll to position [3044, 0]
click at [500, 413] on div "Détails : 78.75€ pour 5h et 15min /mois 15.00€ par heure Enfant(s) : 2 enfants …" at bounding box center [730, 411] width 764 height 177
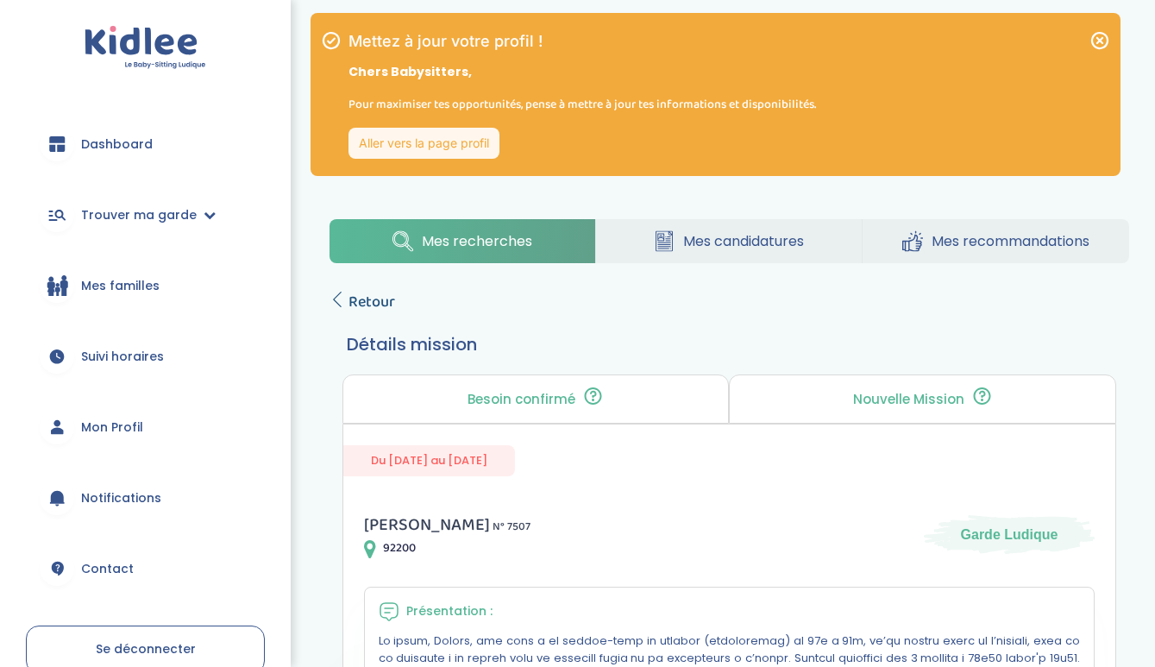
click at [343, 297] on icon at bounding box center [338, 300] width 16 height 16
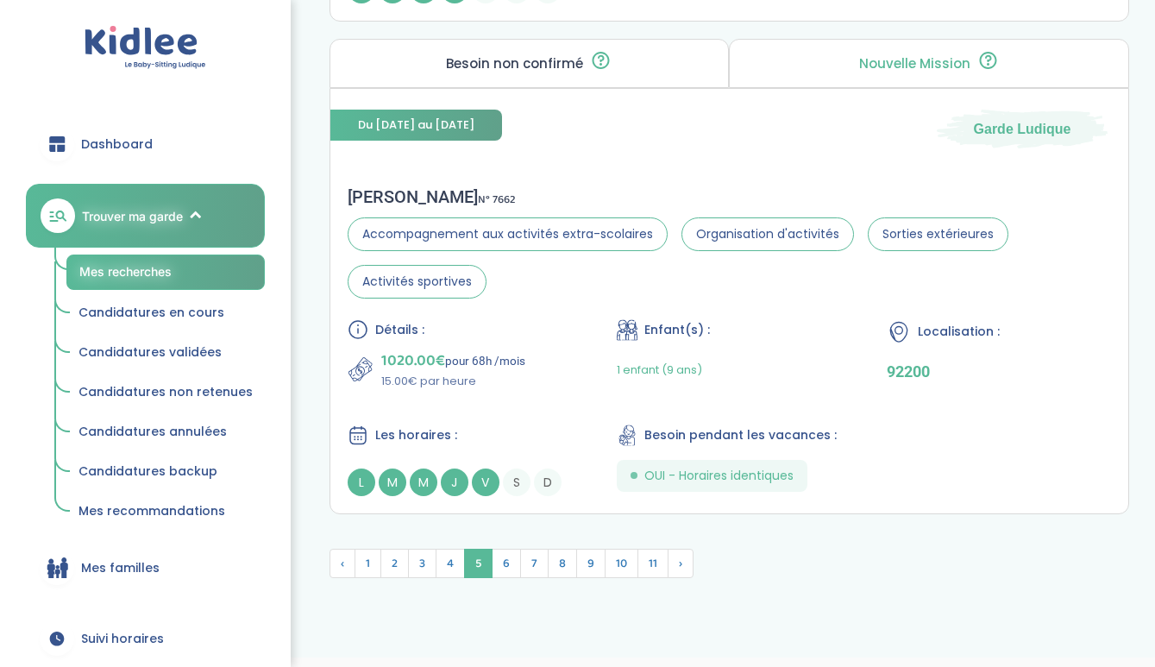
scroll to position [4923, 0]
click at [506, 550] on span "6" at bounding box center [506, 564] width 29 height 29
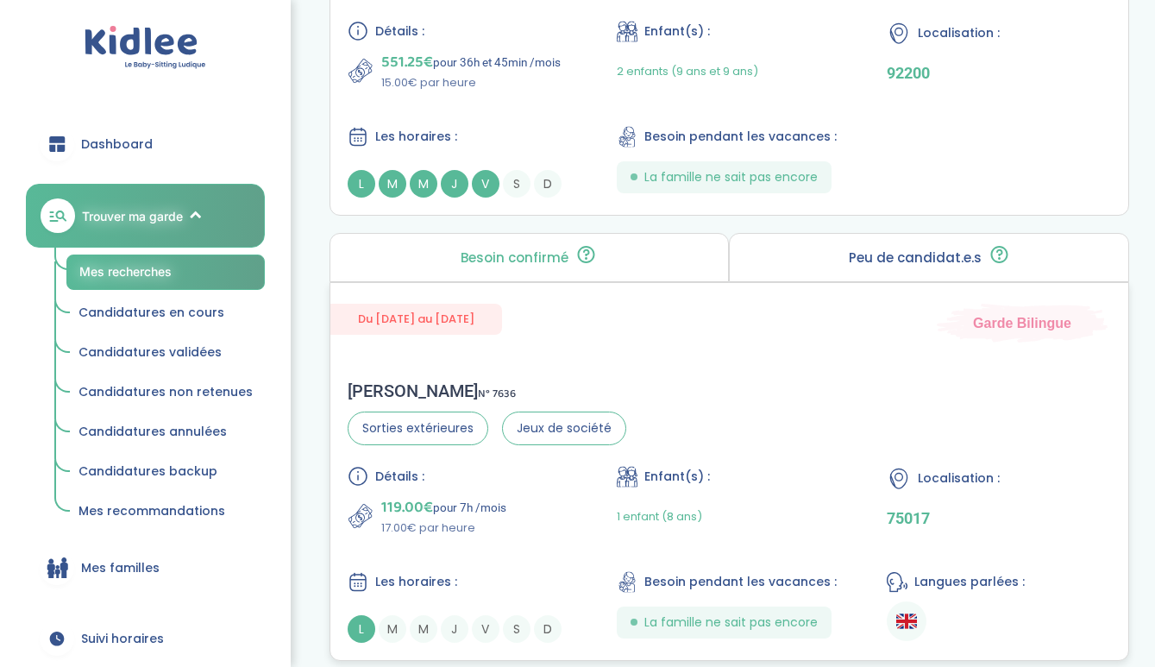
scroll to position [1600, 0]
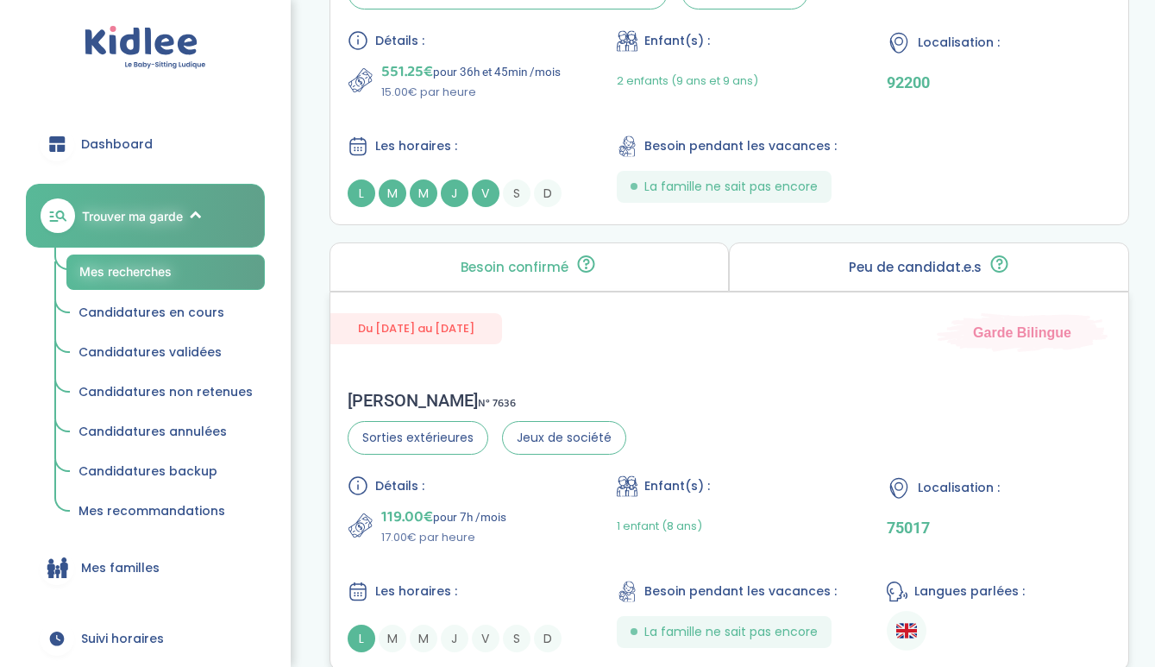
click at [503, 590] on div "Les horaires :" at bounding box center [460, 592] width 225 height 22
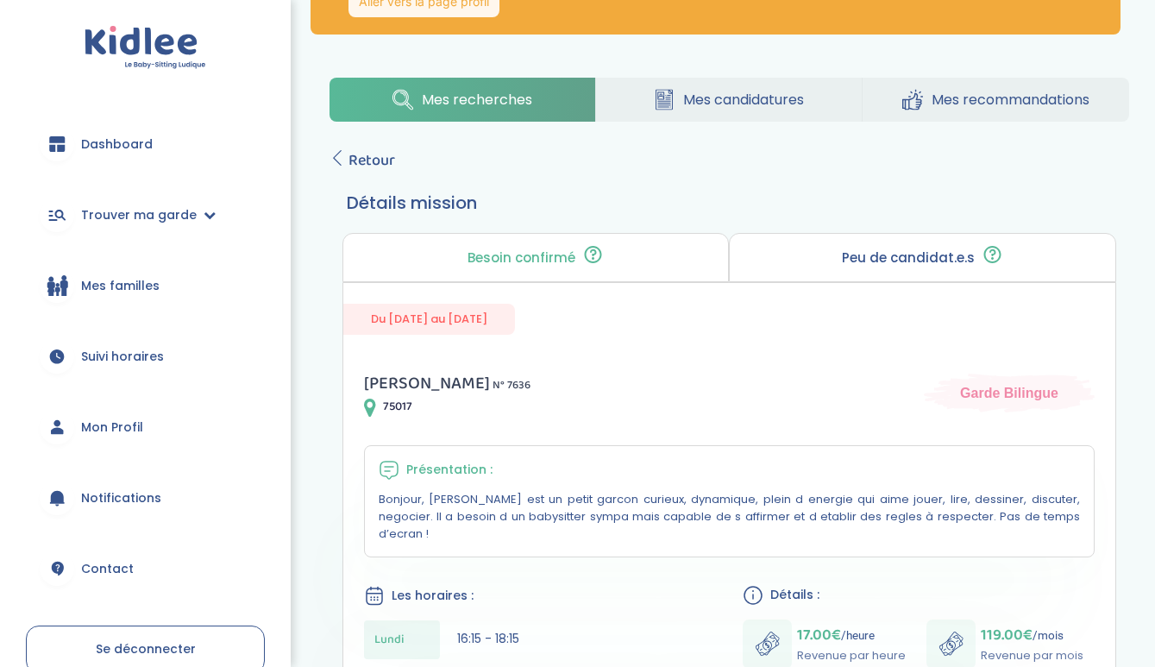
scroll to position [120, 0]
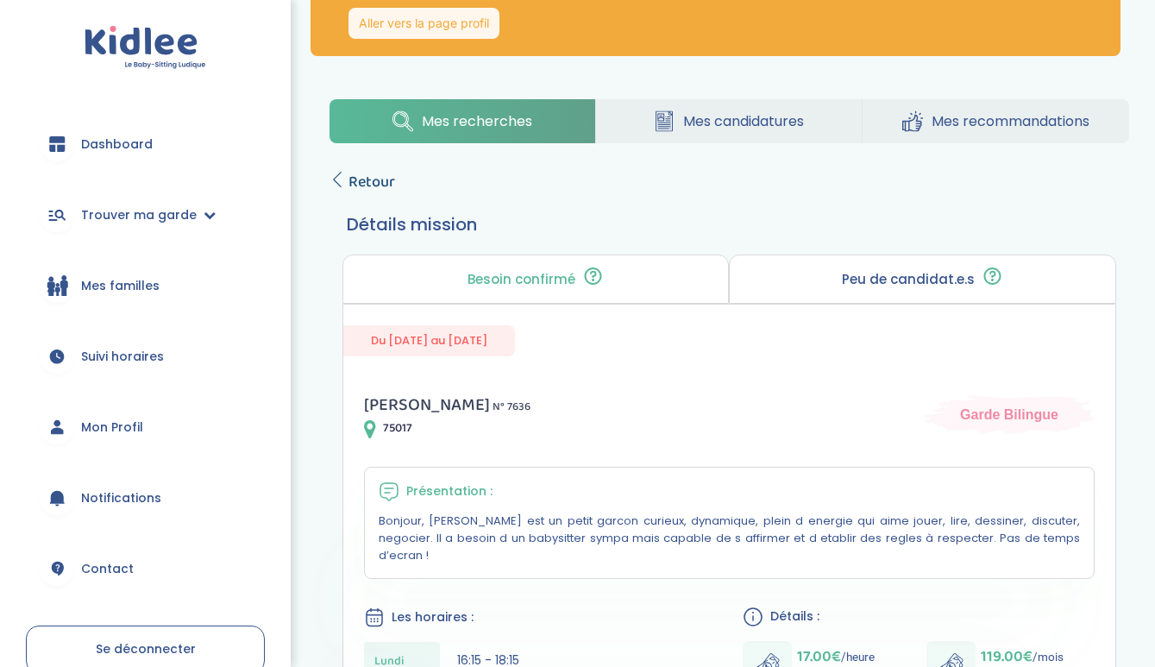
click at [338, 171] on link "Retour" at bounding box center [363, 182] width 66 height 24
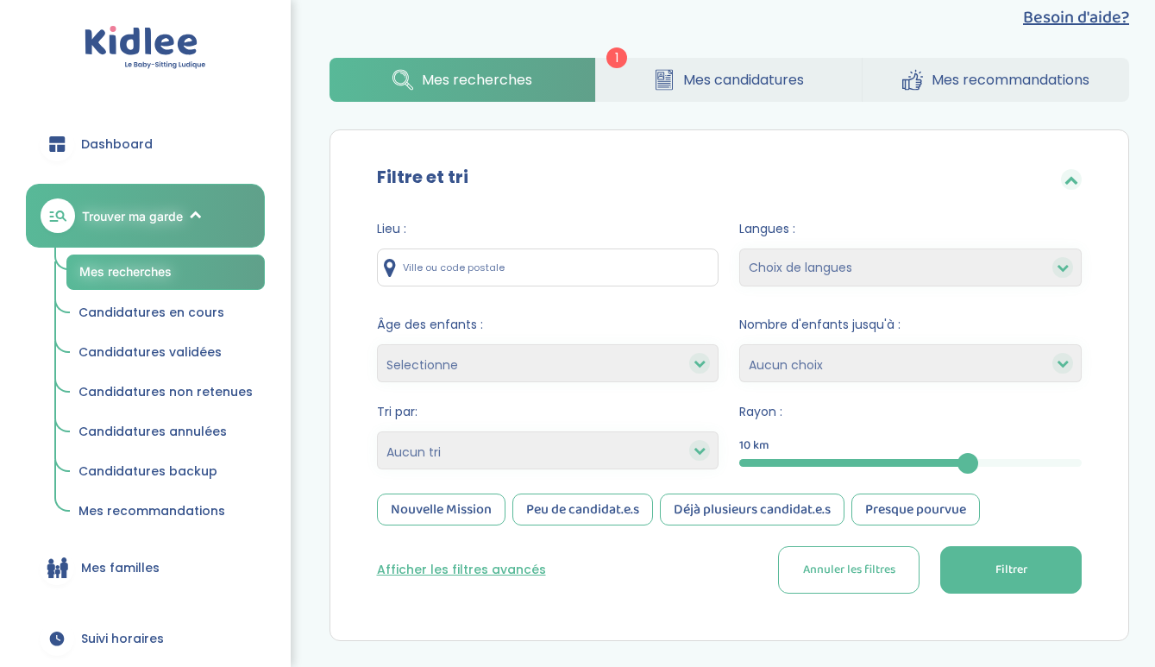
scroll to position [227, 0]
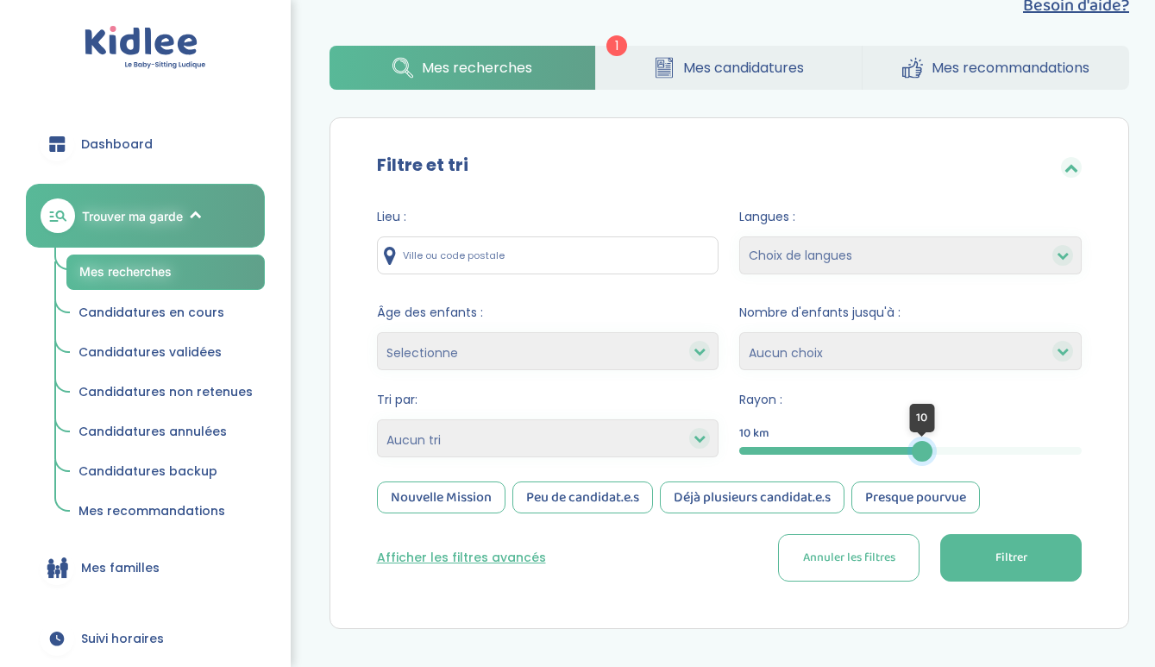
drag, startPoint x: 965, startPoint y: 452, endPoint x: 922, endPoint y: 449, distance: 42.4
click at [922, 449] on div at bounding box center [922, 451] width 21 height 21
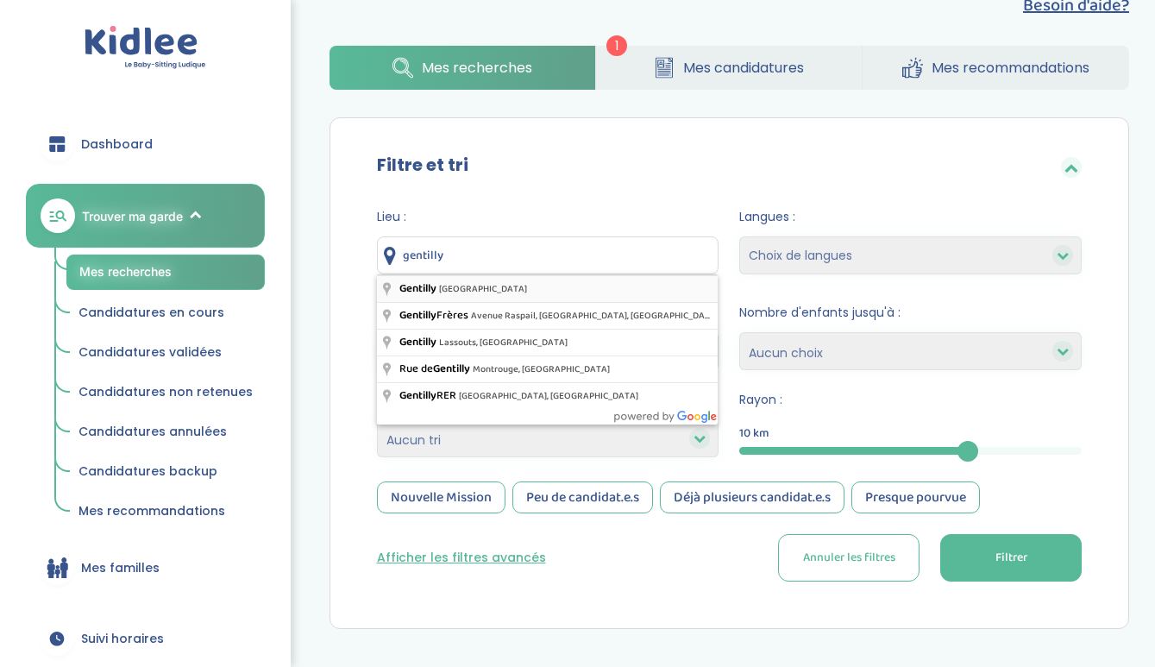
type input "Gentilly, France"
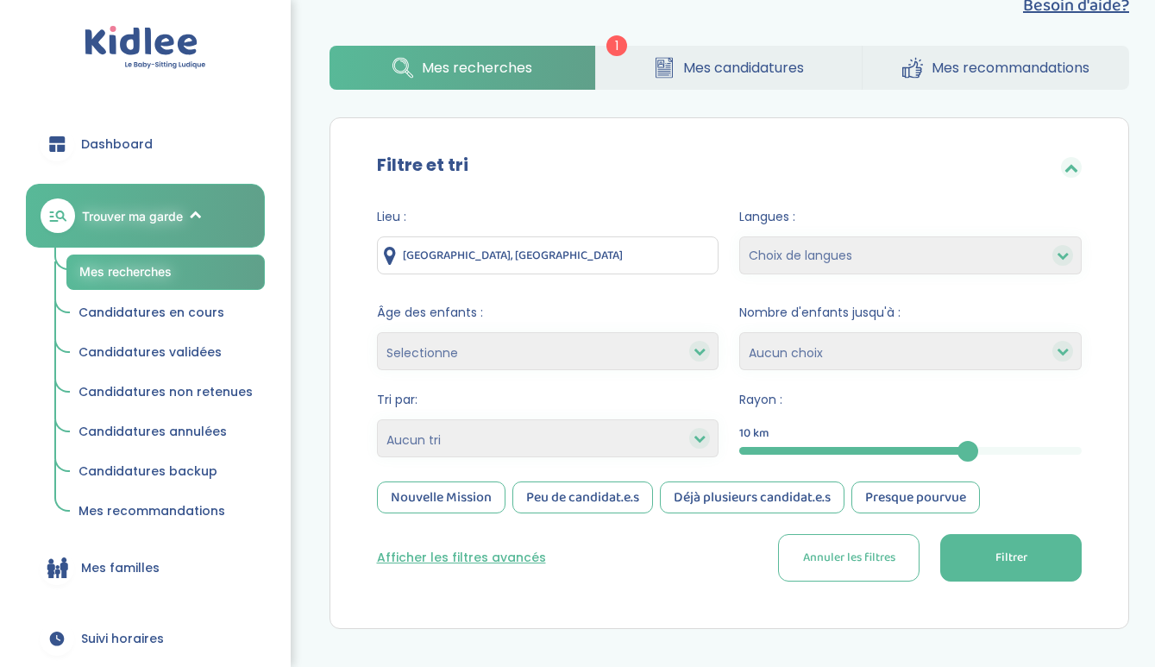
click at [983, 576] on button "Filtrer" at bounding box center [1012, 557] width 142 height 47
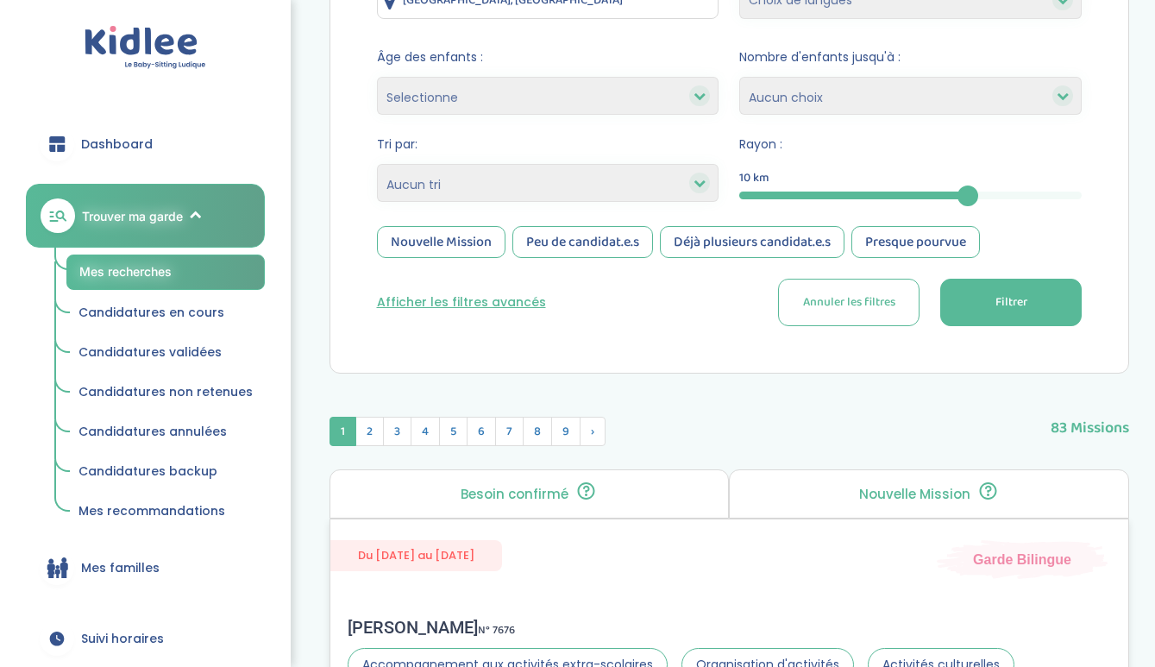
scroll to position [484, 0]
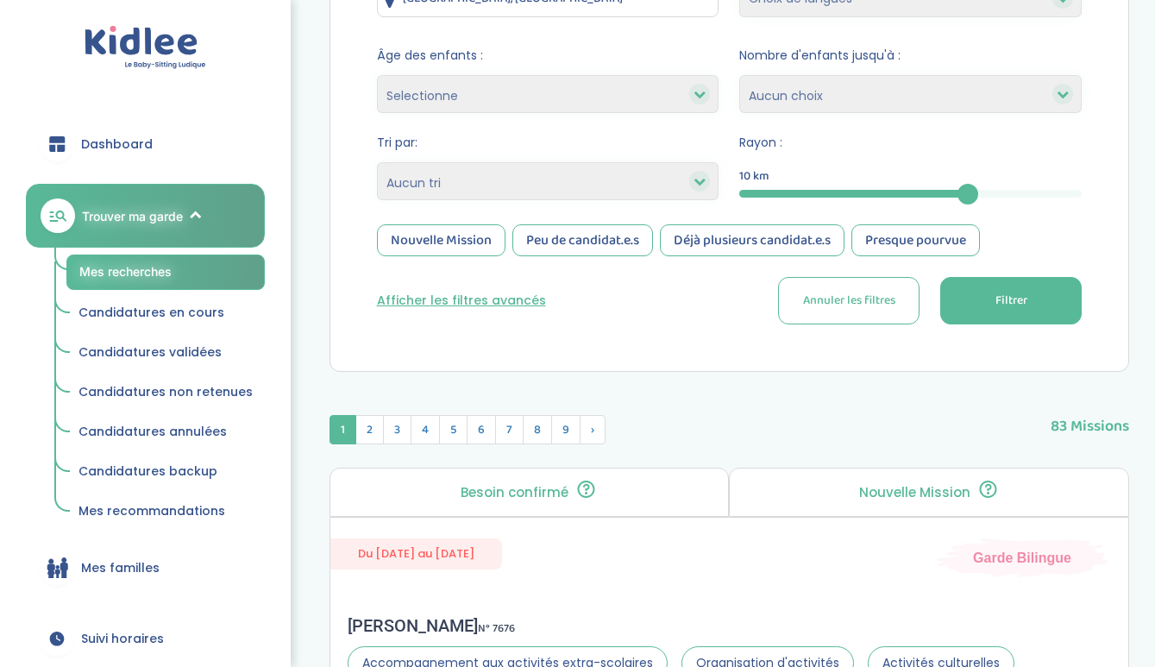
click at [511, 300] on button "Afficher les filtres avancés" at bounding box center [461, 301] width 169 height 18
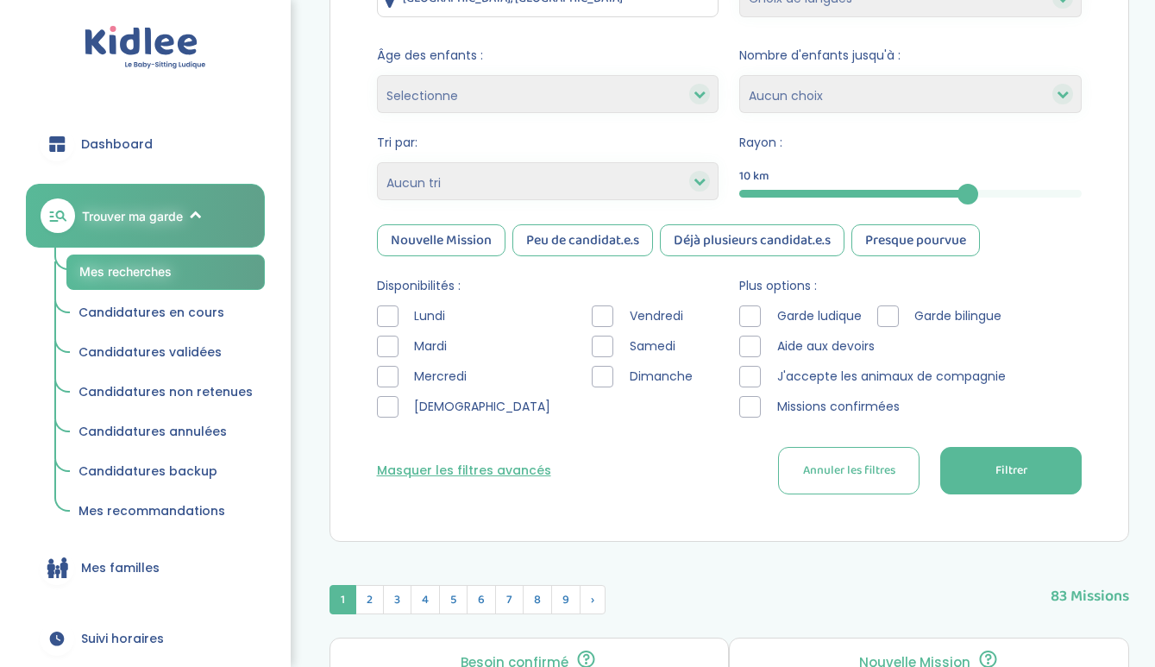
click at [812, 319] on span "Garde ludique" at bounding box center [819, 316] width 99 height 18
click at [811, 343] on span "Aide aux devoirs" at bounding box center [826, 346] width 112 height 18
click at [754, 311] on div at bounding box center [750, 316] width 22 height 22
click at [757, 347] on div at bounding box center [750, 347] width 22 height 22
click at [748, 376] on div at bounding box center [750, 377] width 22 height 22
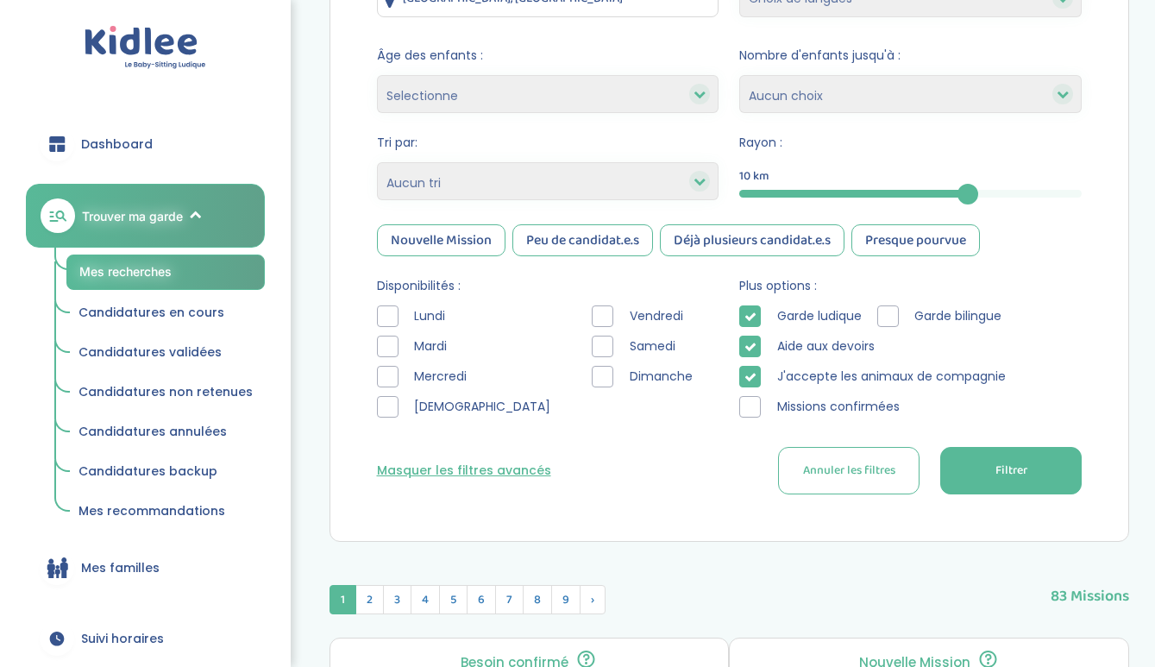
click at [747, 401] on div at bounding box center [750, 407] width 22 height 22
click at [1033, 472] on button "Filtrer" at bounding box center [1012, 470] width 142 height 47
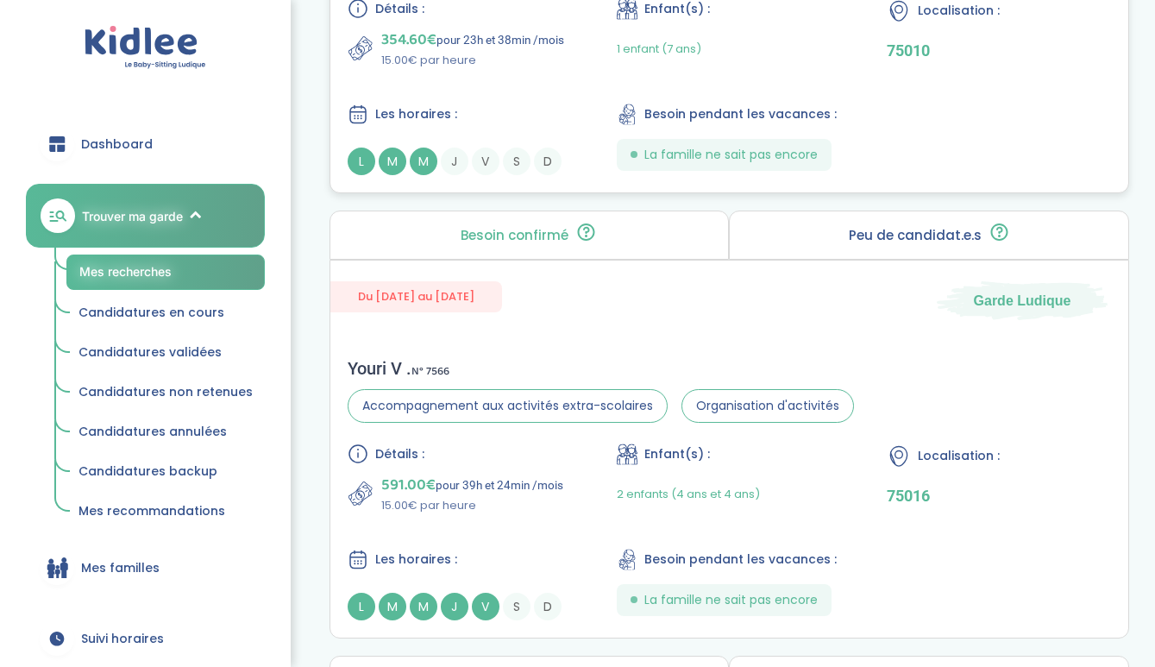
scroll to position [3632, 0]
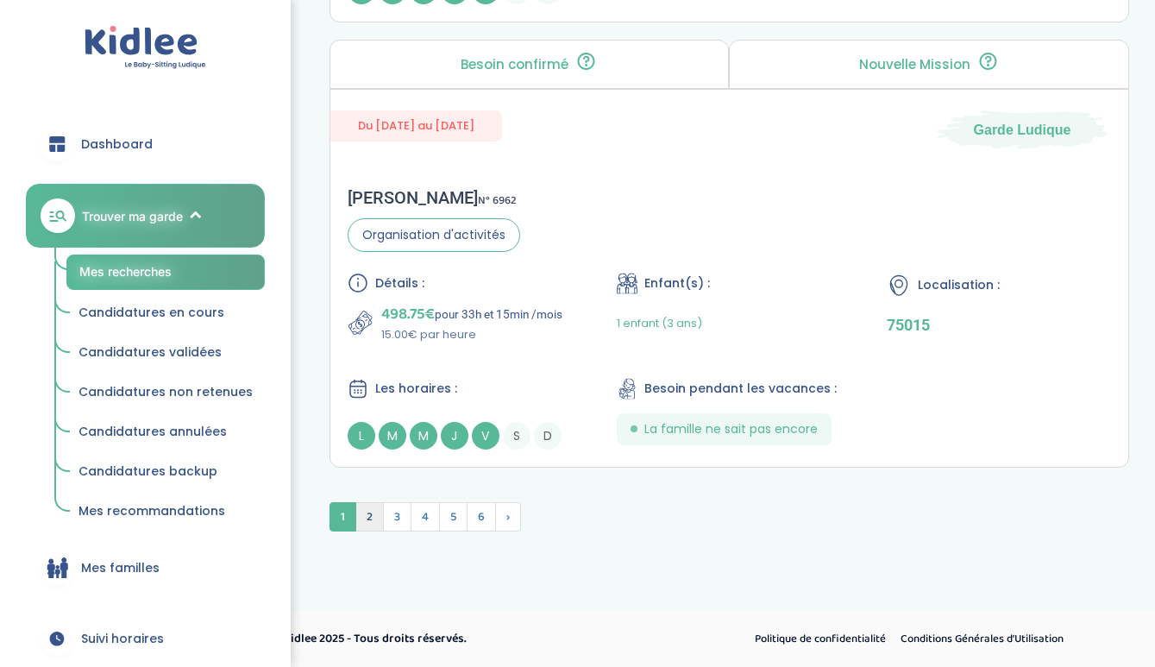
click at [365, 507] on span "2" at bounding box center [369, 516] width 28 height 29
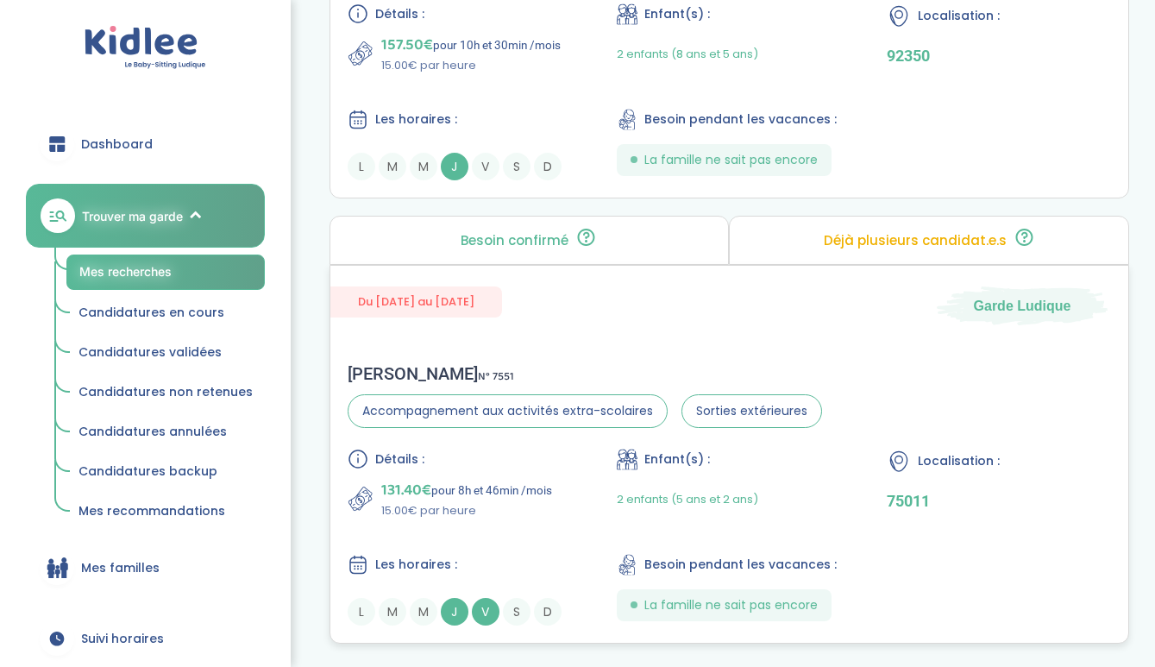
scroll to position [4917, 0]
click at [502, 535] on div "Détails : 131.40€ pour 8h et 46min /mois 15.00€ par heure Enfant(s) : 2 enfants…" at bounding box center [730, 536] width 764 height 177
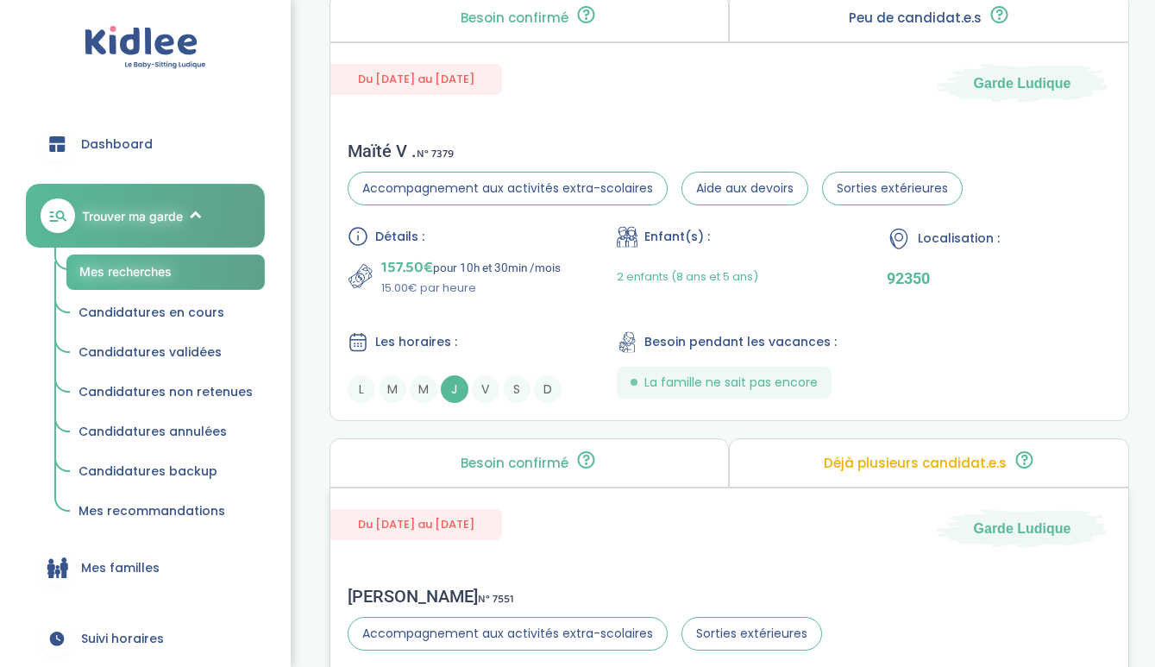
scroll to position [4581, 0]
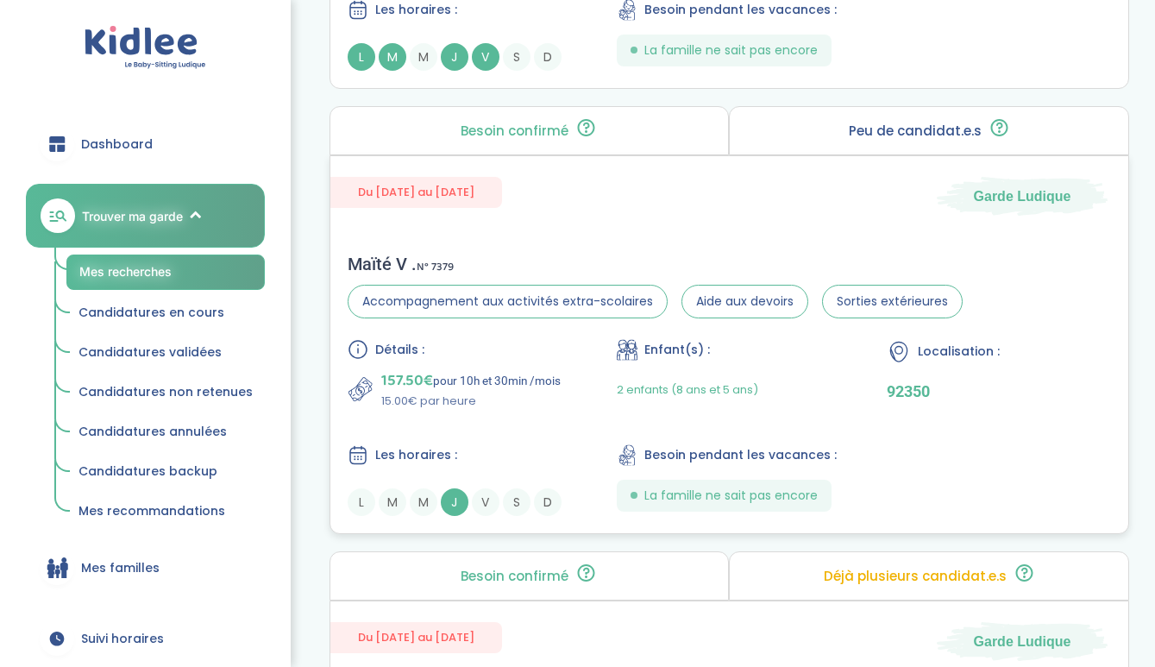
click at [569, 245] on div "Maïté V . N° 7379 Accompagnement aux activités extra-scolaires Aide aux devoirs…" at bounding box center [729, 384] width 799 height 297
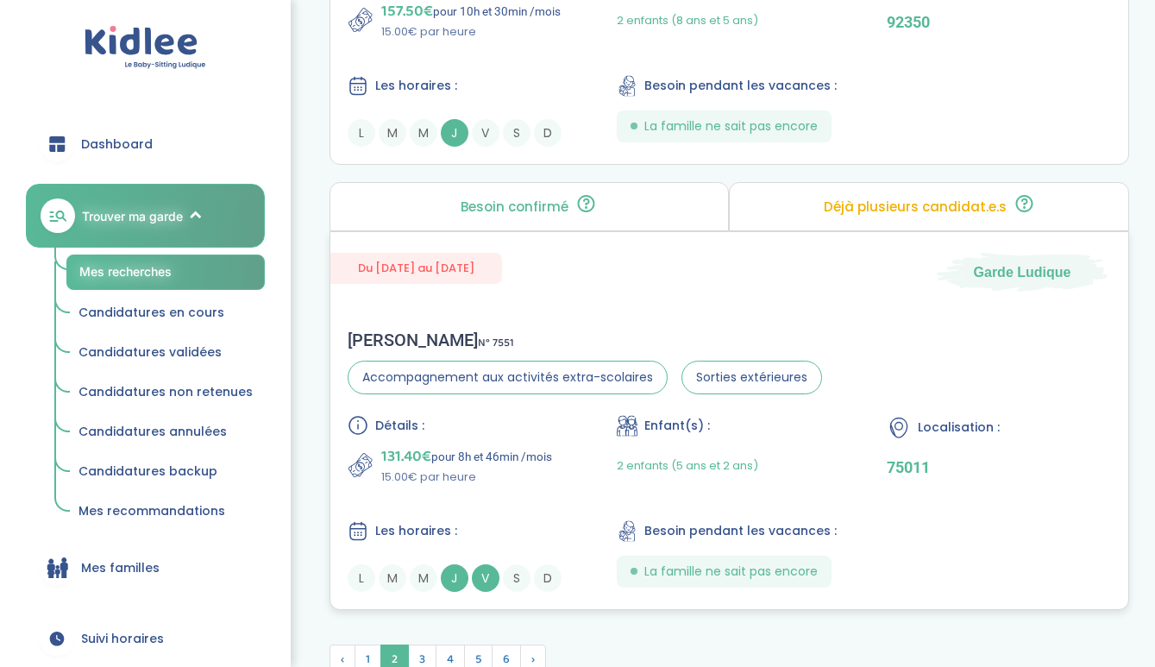
scroll to position [5093, 0]
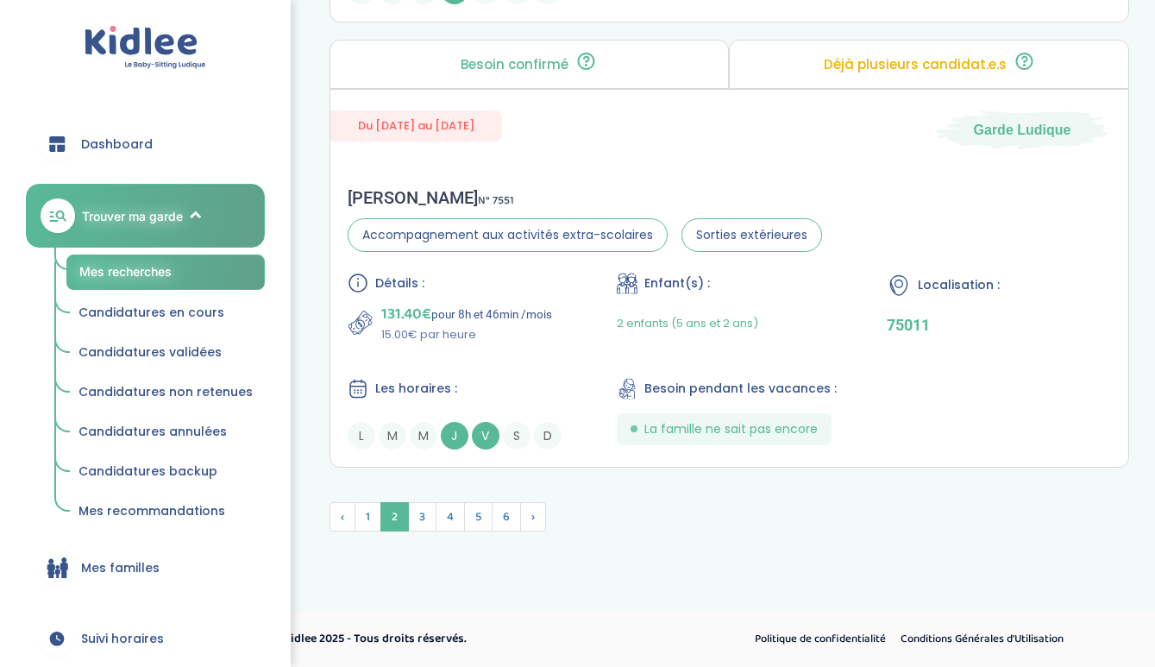
click at [407, 509] on span "2" at bounding box center [395, 516] width 28 height 29
click at [424, 513] on span "3" at bounding box center [422, 516] width 28 height 29
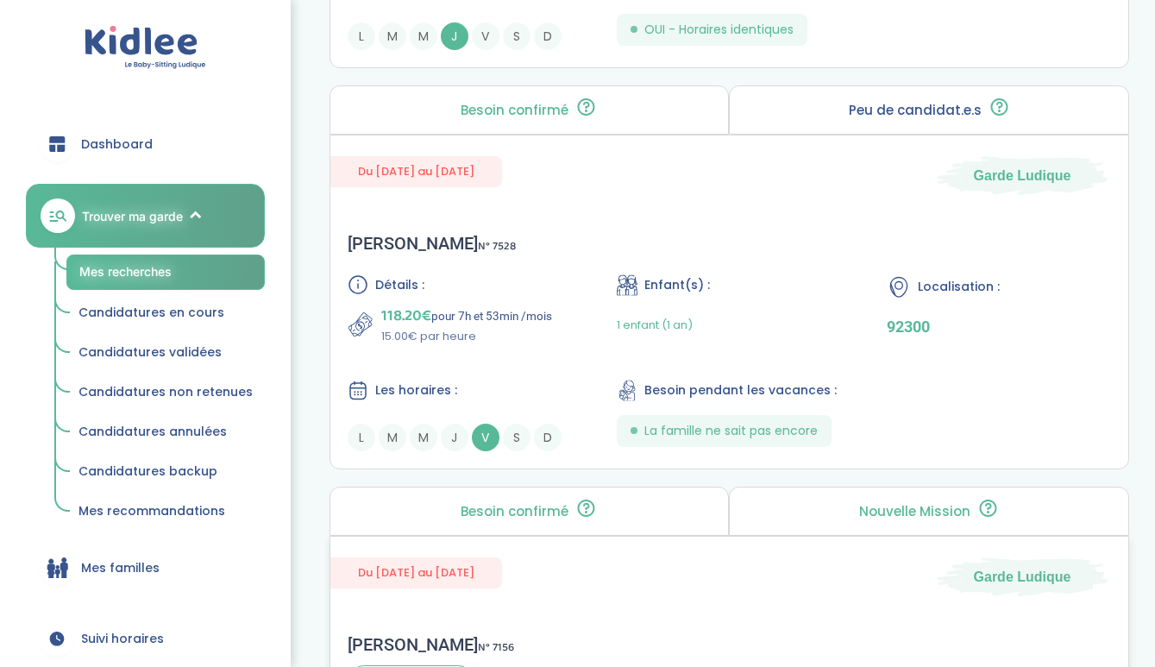
scroll to position [3272, 0]
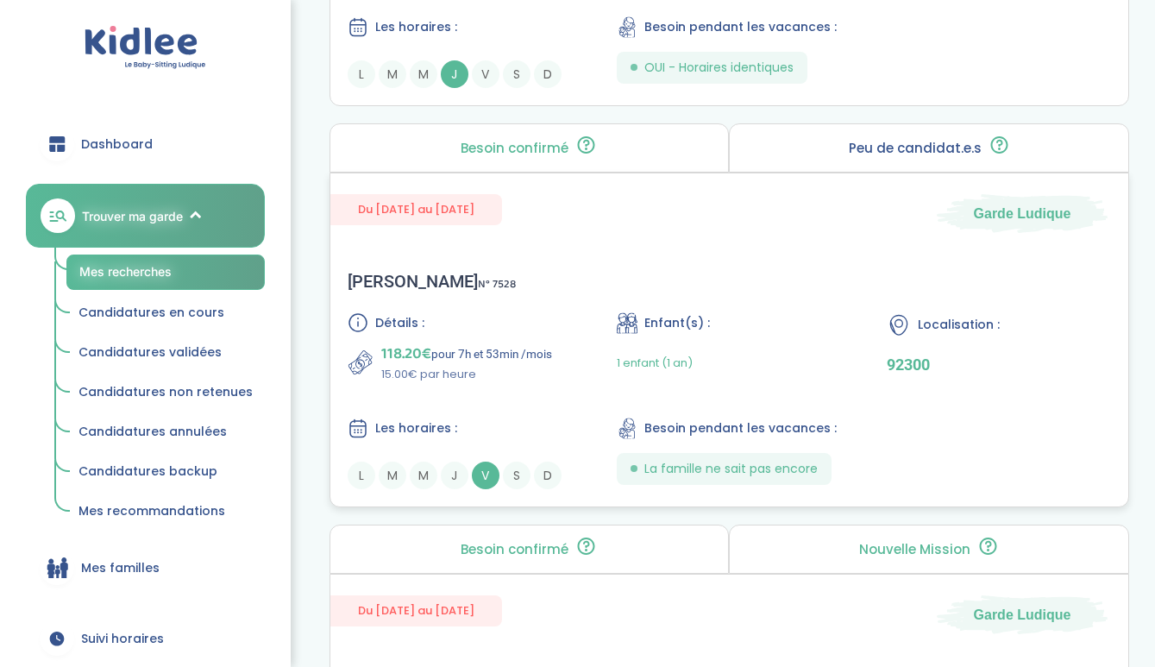
click at [553, 397] on div "Détails : 118.20€ pour 7h et 53min /mois 15.00€ par heure Enfant(s) : 1 enfant …" at bounding box center [730, 400] width 764 height 177
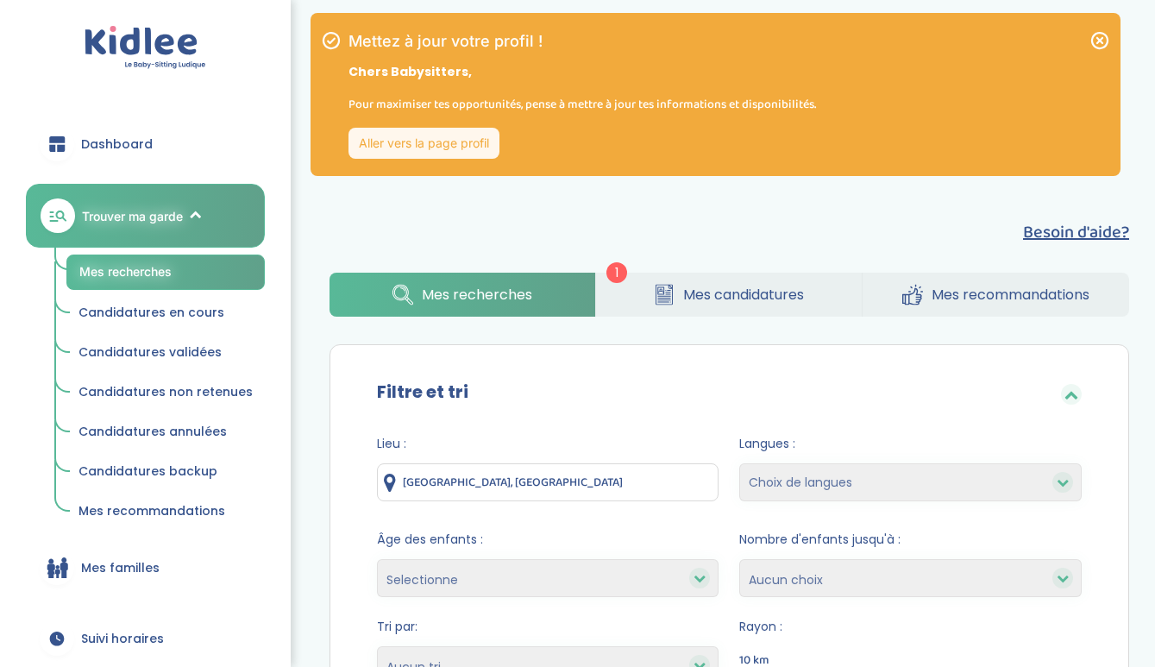
scroll to position [0, 0]
click at [525, 480] on input "Gentilly, France" at bounding box center [548, 482] width 343 height 38
type input "94250 [GEOGRAPHIC_DATA], [GEOGRAPHIC_DATA]"
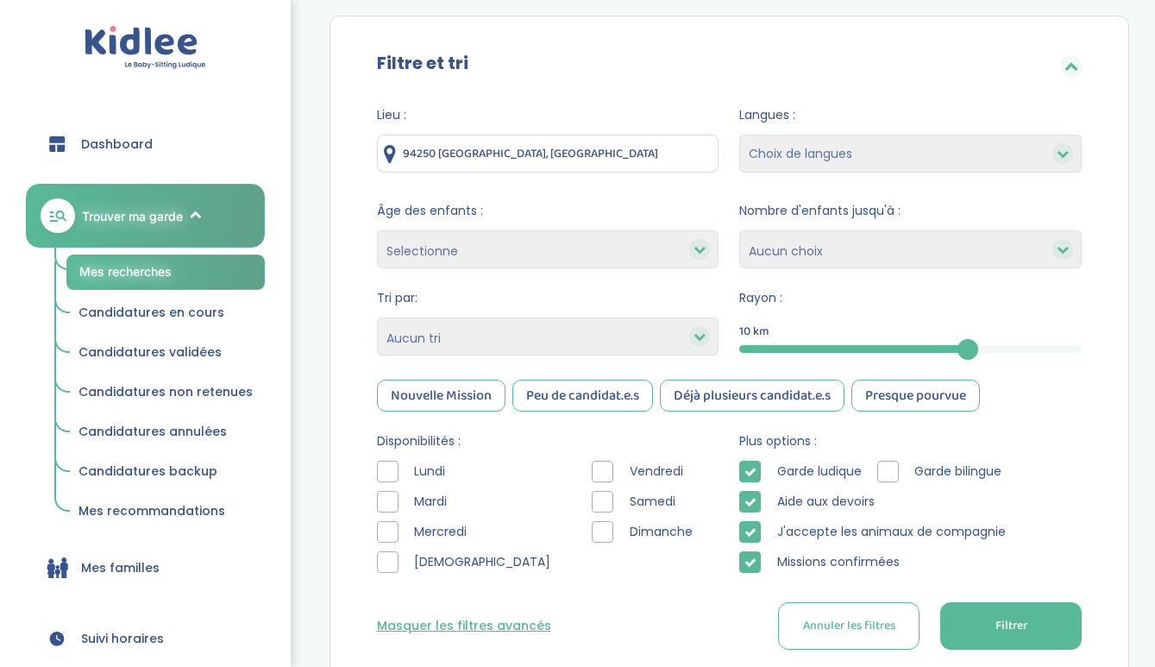
scroll to position [330, 0]
click at [1012, 621] on span "Filtrer" at bounding box center [1012, 625] width 32 height 18
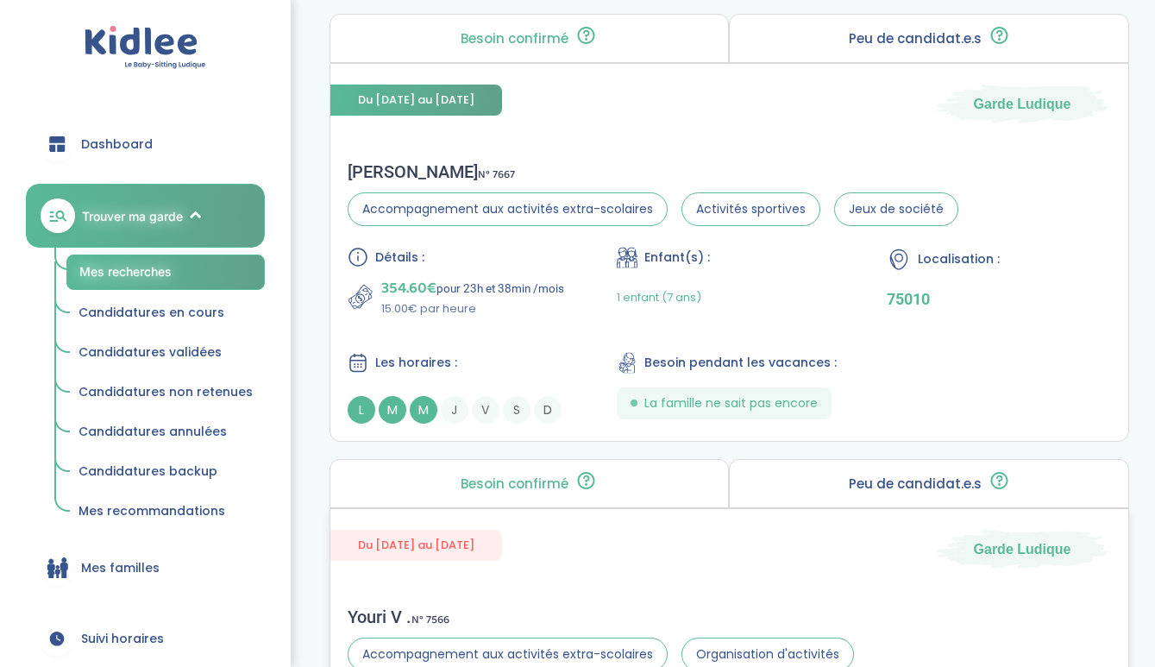
scroll to position [3382, 0]
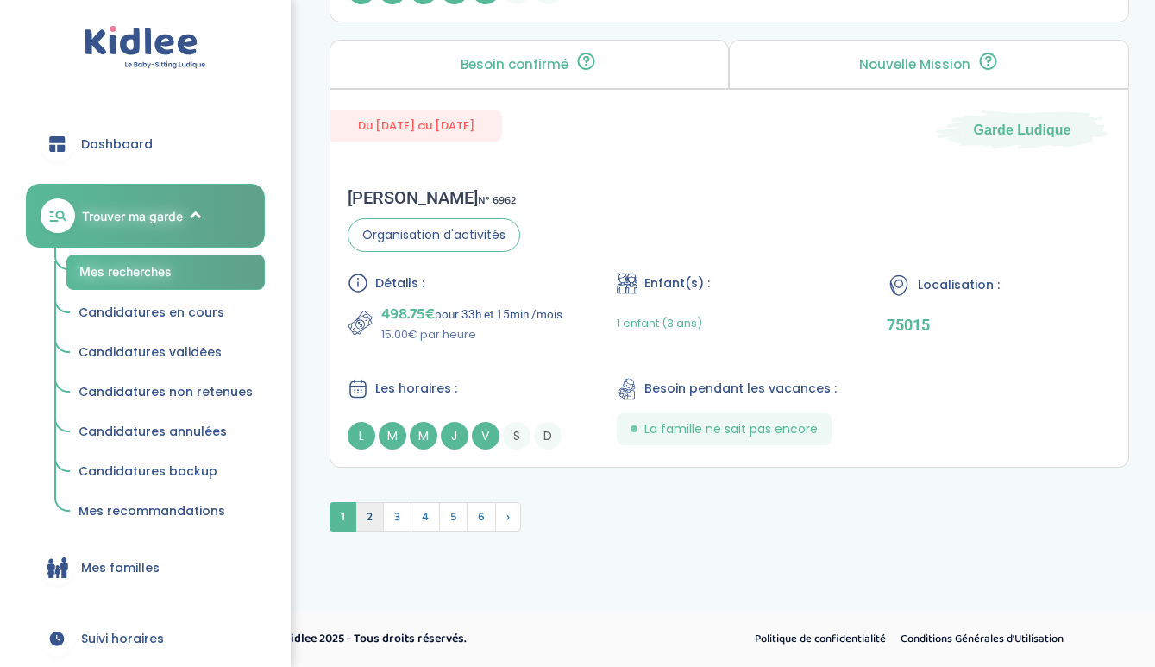
click at [370, 518] on span "2" at bounding box center [369, 516] width 28 height 29
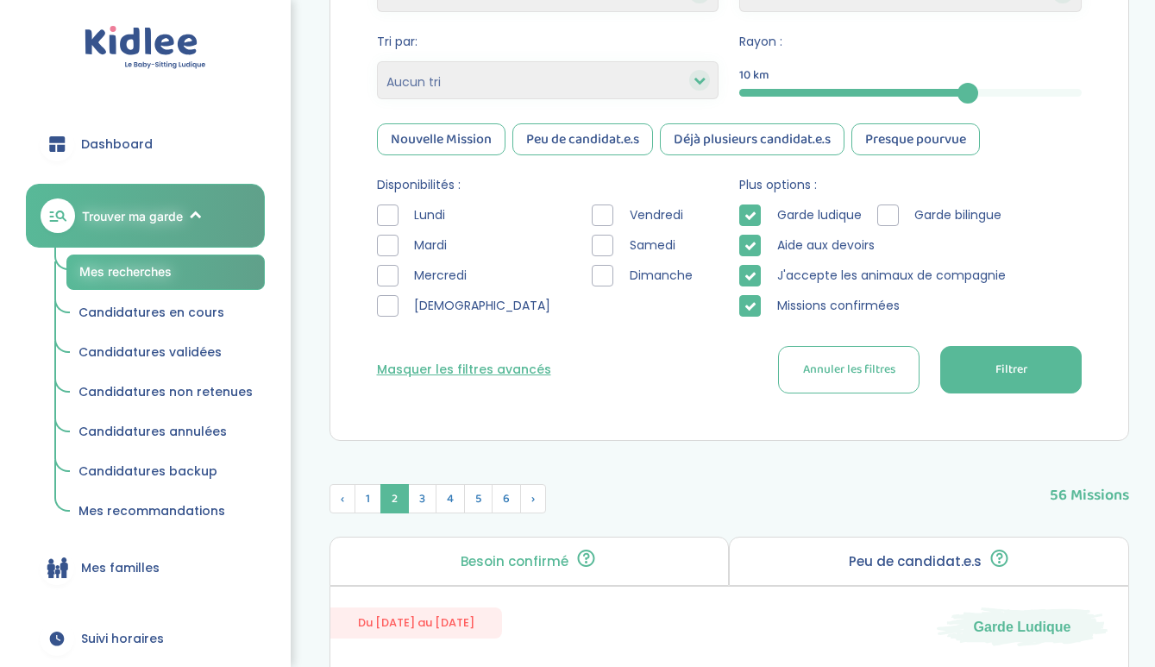
scroll to position [587, 0]
click at [386, 300] on div at bounding box center [388, 304] width 22 height 22
click at [592, 274] on div at bounding box center [603, 274] width 22 height 22
click at [393, 293] on div at bounding box center [388, 304] width 22 height 22
click at [592, 266] on div at bounding box center [603, 274] width 22 height 22
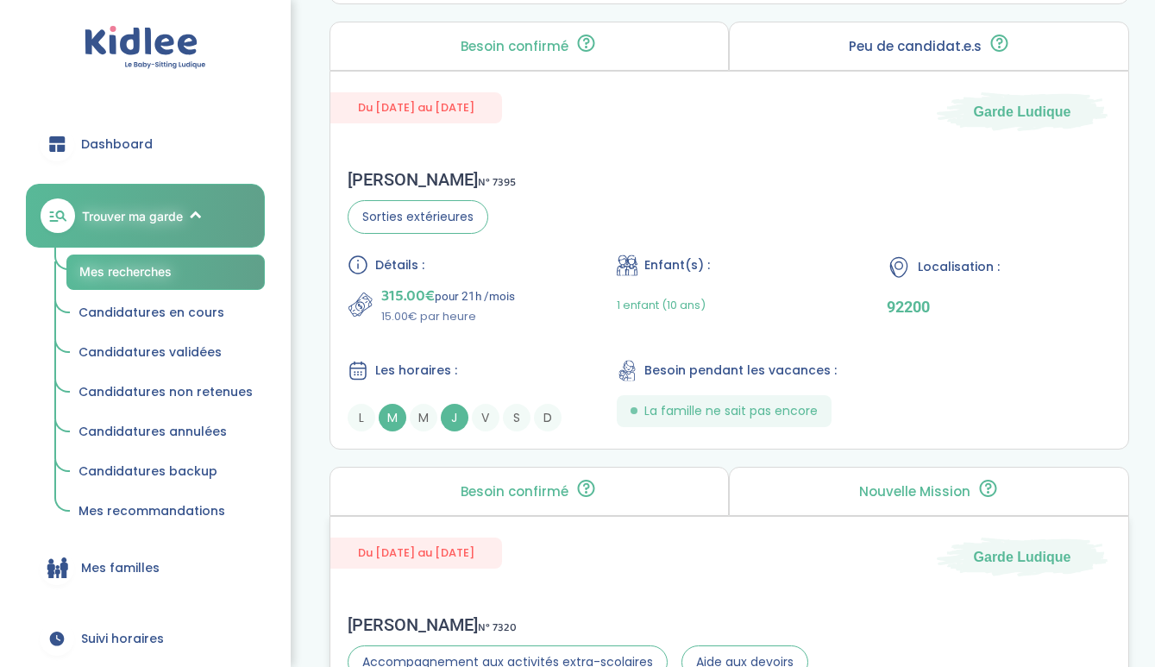
scroll to position [1990, 0]
click at [606, 192] on div "Christelle L . N° 7395 Sorties extérieures Détails : 315.00€ pour 21h /mois 15.…" at bounding box center [729, 301] width 799 height 297
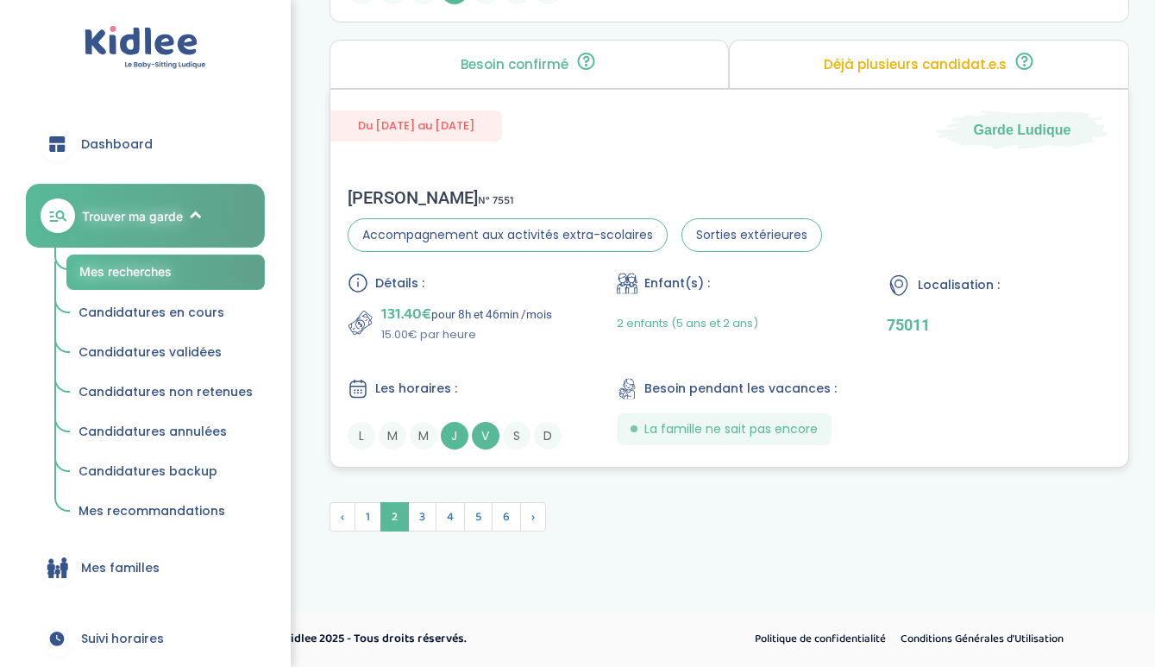
scroll to position [5093, 0]
click at [430, 510] on span "3" at bounding box center [422, 516] width 28 height 29
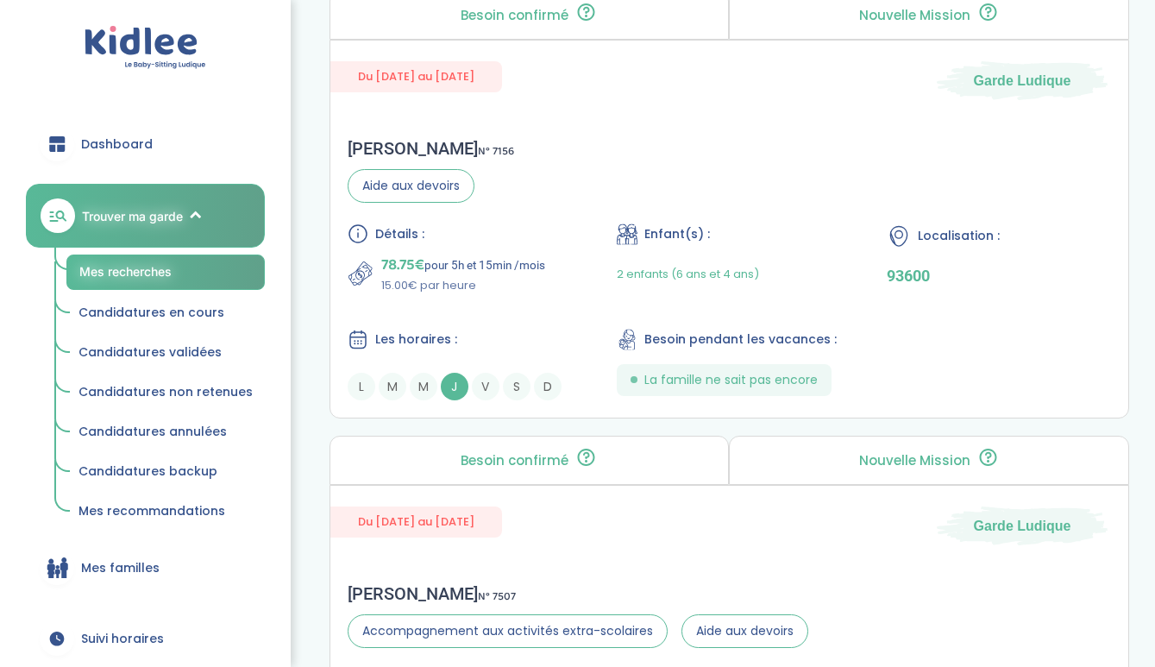
scroll to position [4230, 0]
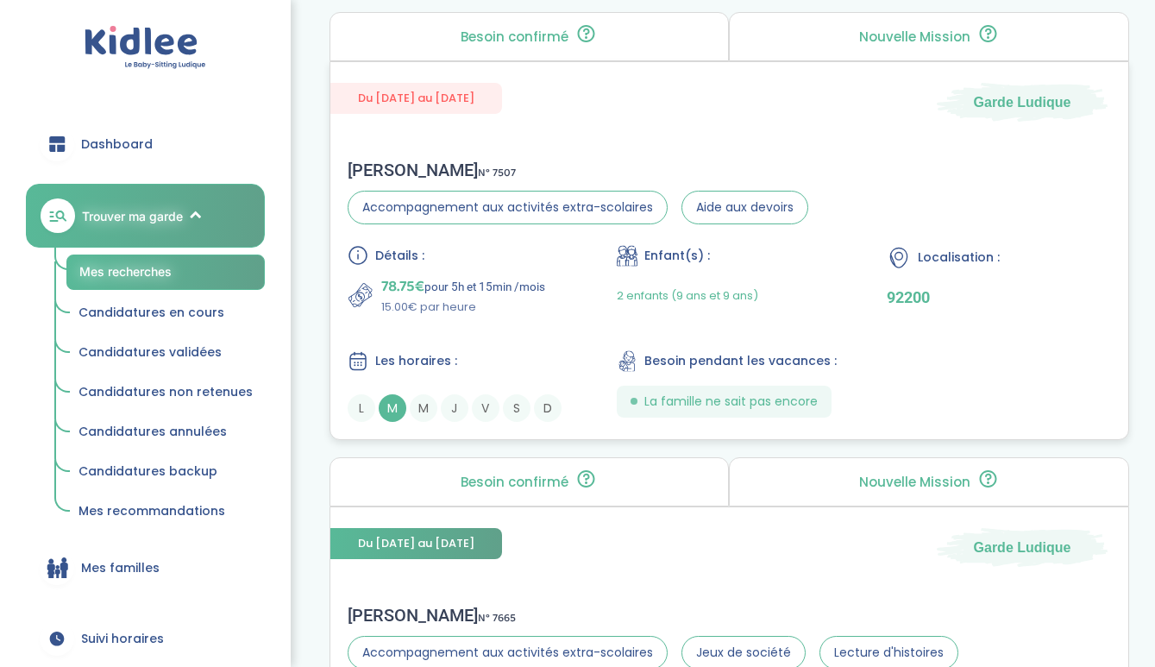
click at [582, 343] on div "Détails : 78.75€ pour 5h et 15min /mois 15.00€ par heure Enfant(s) : 2 enfants …" at bounding box center [730, 333] width 764 height 177
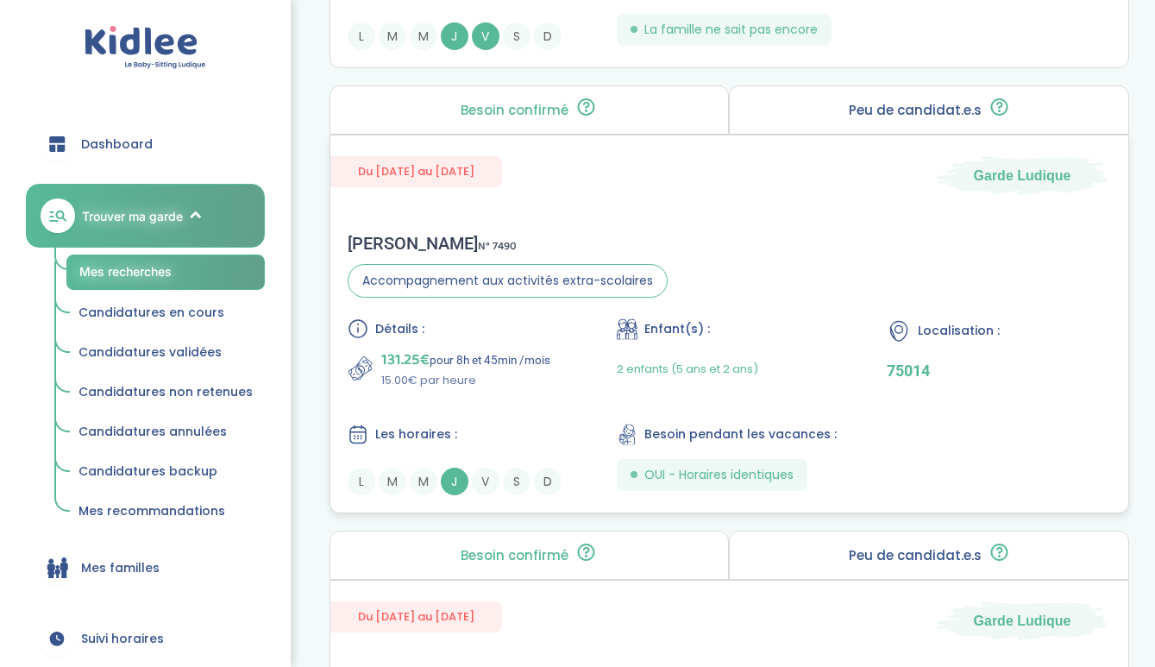
scroll to position [2854, 0]
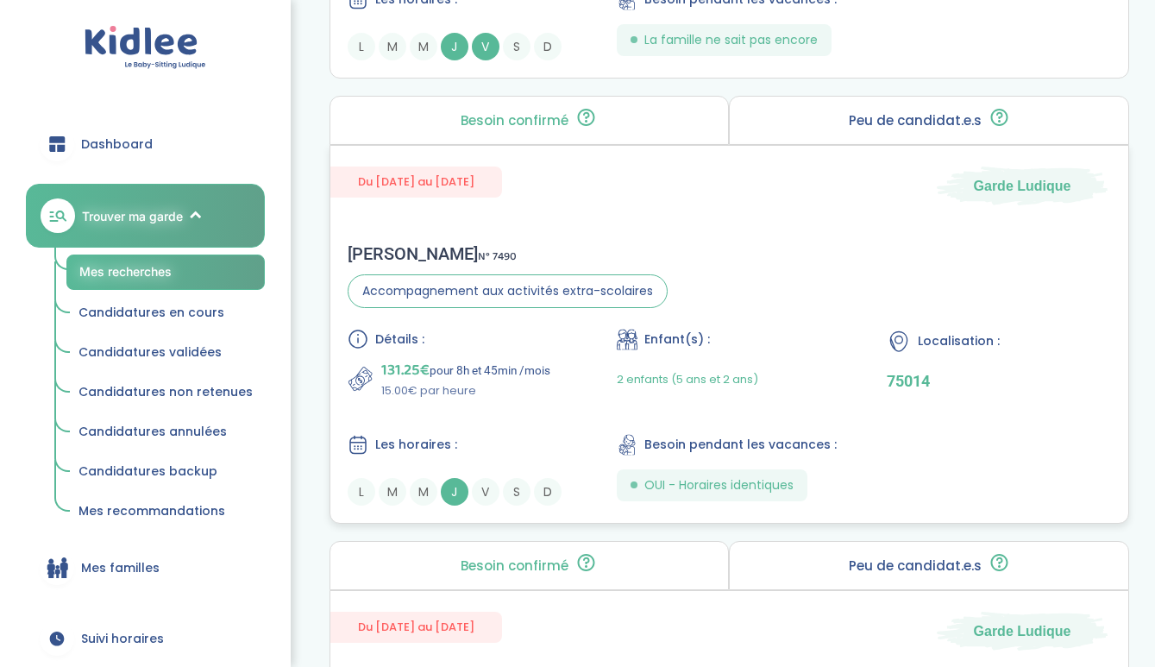
click at [550, 393] on p "15.00€ par heure" at bounding box center [465, 390] width 169 height 17
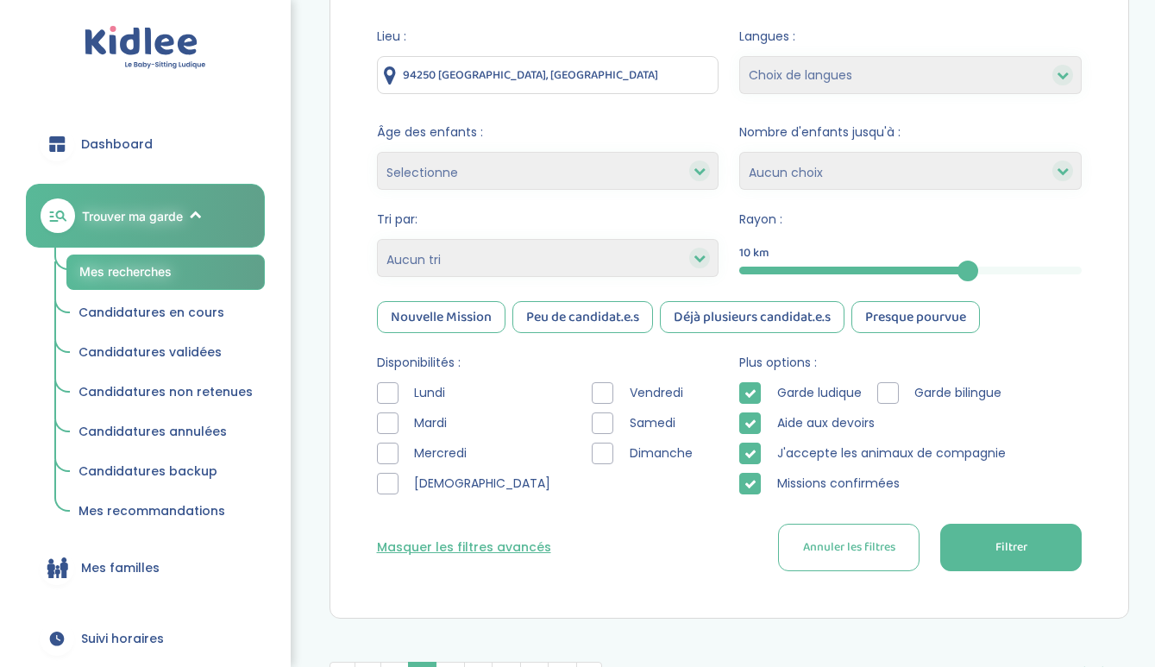
scroll to position [410, 0]
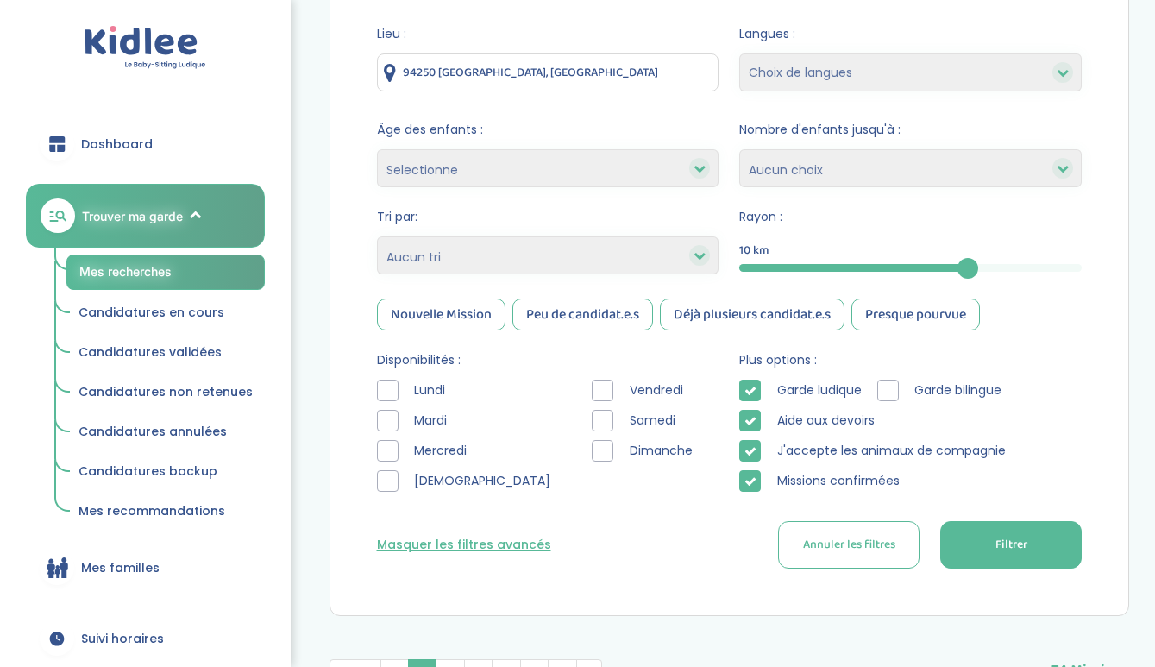
click at [560, 78] on input "94250 [GEOGRAPHIC_DATA], [GEOGRAPHIC_DATA]" at bounding box center [548, 72] width 343 height 38
type input "94250 [GEOGRAPHIC_DATA], [GEOGRAPHIC_DATA]"
click at [981, 523] on button "Filtrer" at bounding box center [1012, 544] width 142 height 47
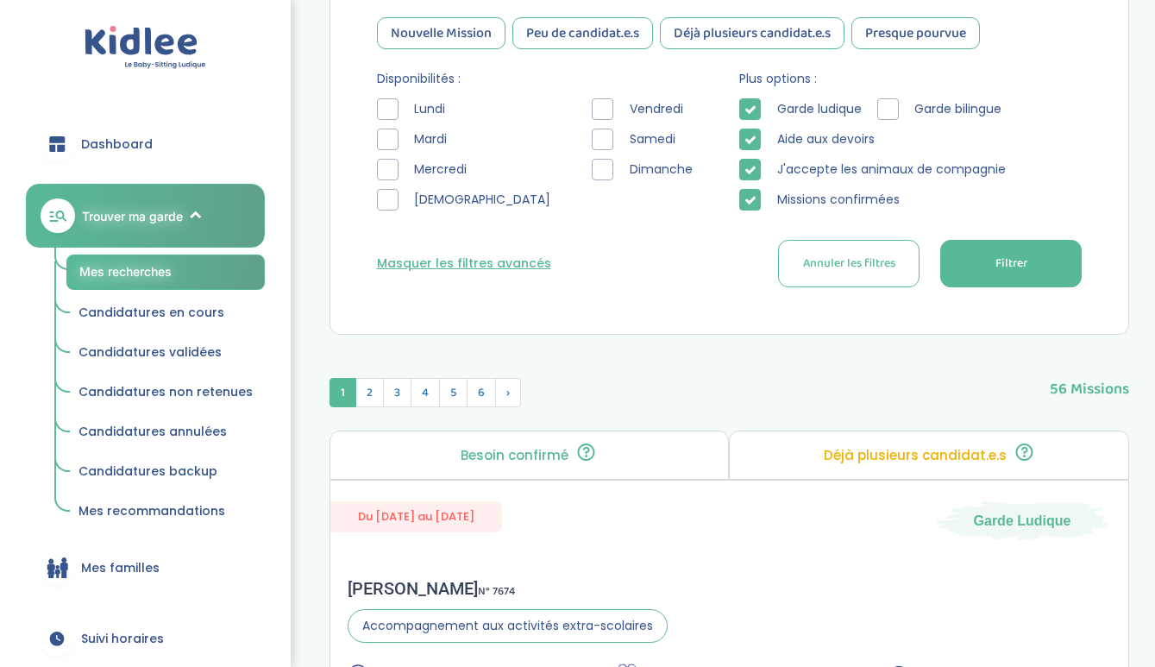
scroll to position [737, 0]
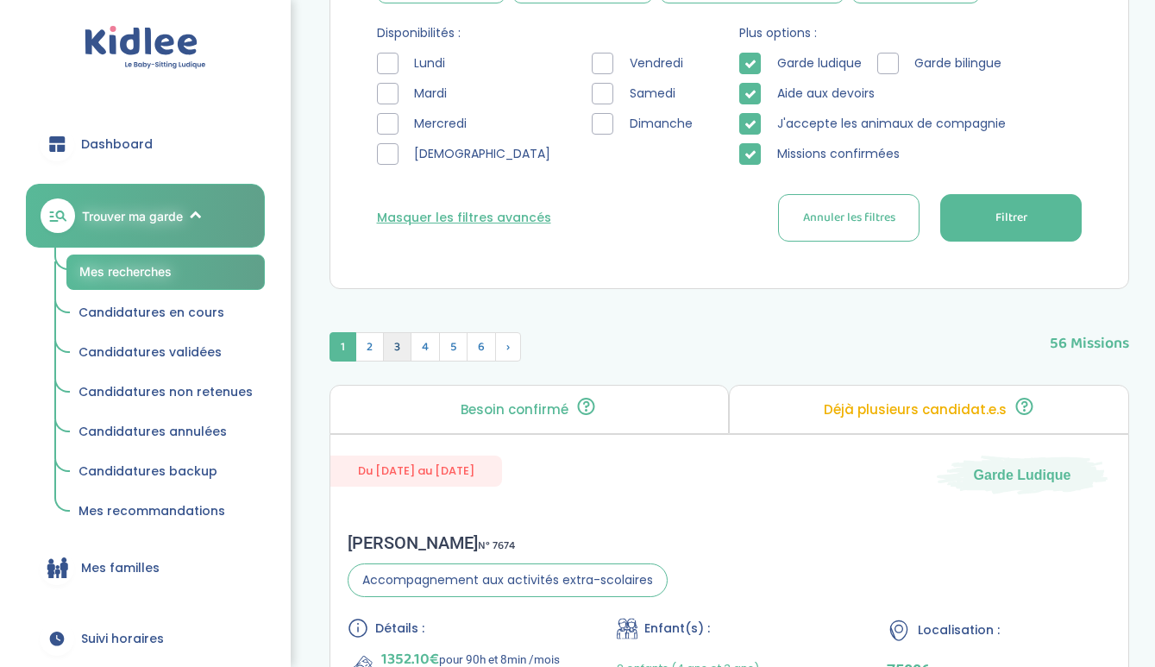
click at [400, 350] on span "3" at bounding box center [397, 346] width 28 height 29
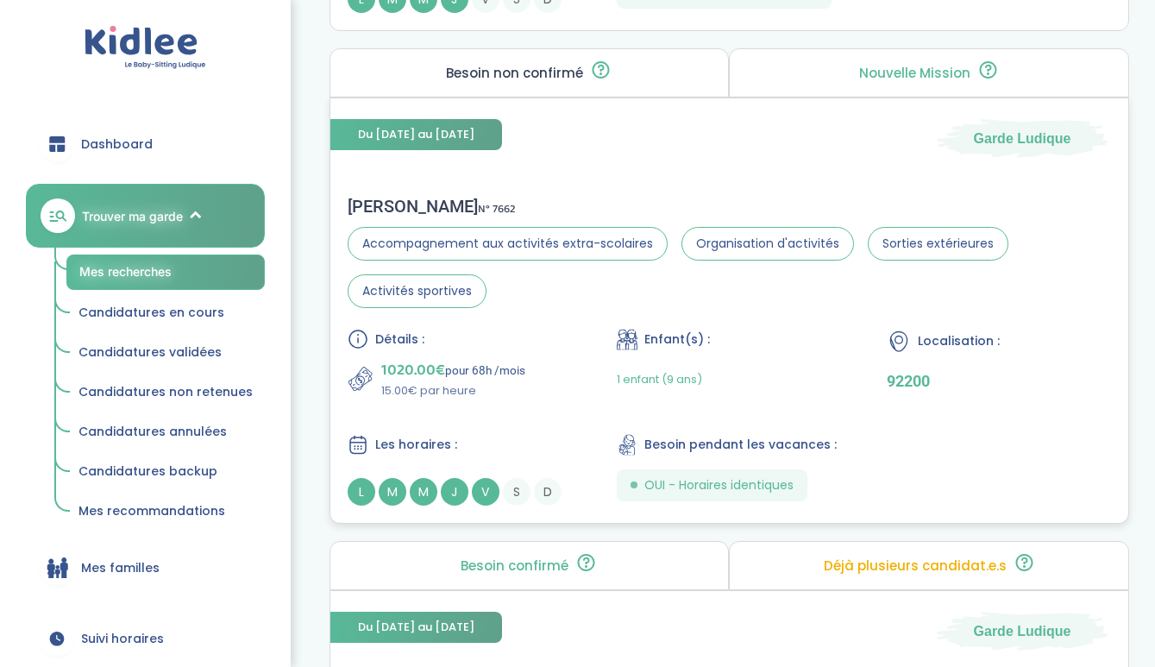
scroll to position [2455, 0]
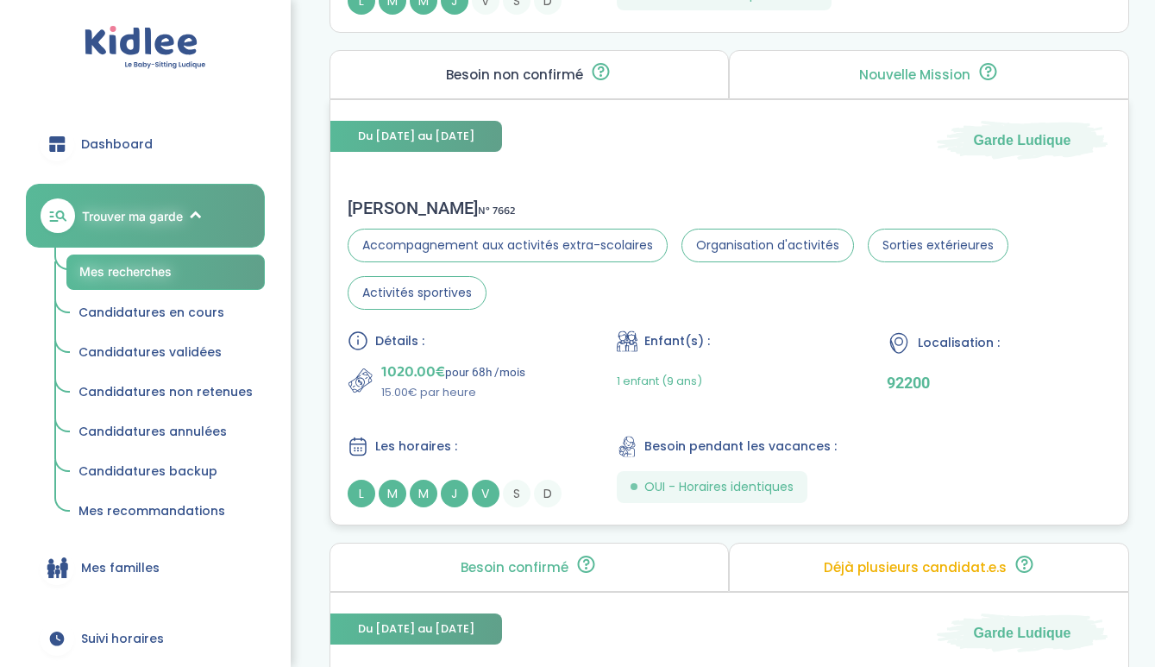
click at [573, 364] on div "Détails : 1020.00€ pour 68h /mois 15.00€ par heure Enfant(s) : 1 enfant (9 ans)…" at bounding box center [730, 418] width 764 height 177
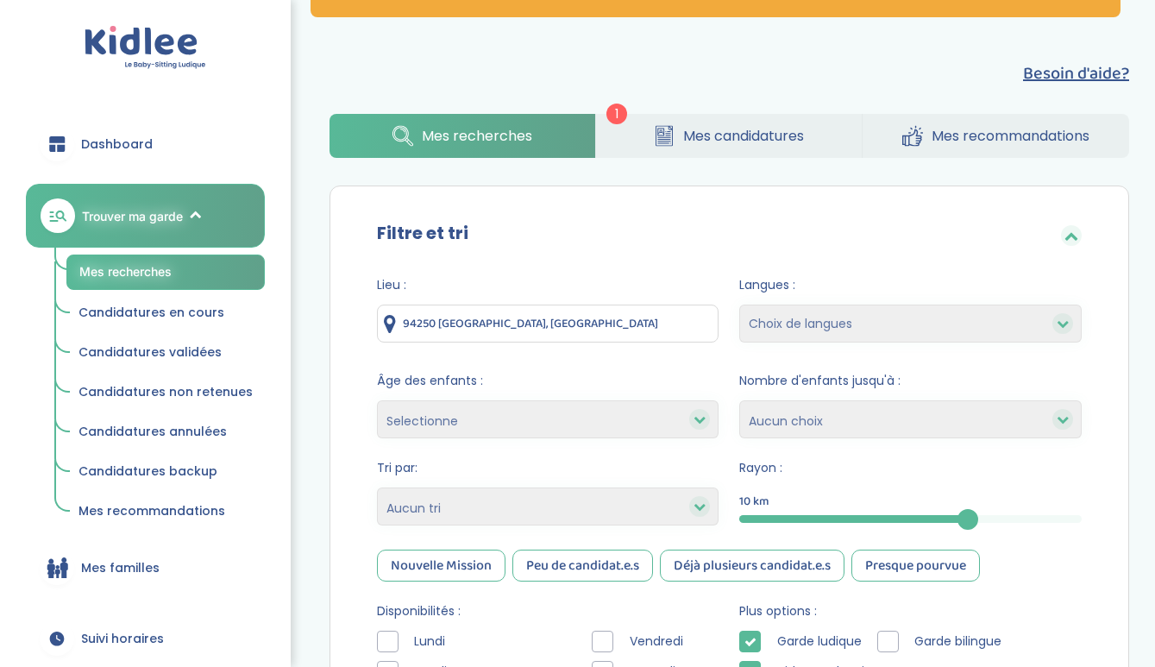
scroll to position [142, 0]
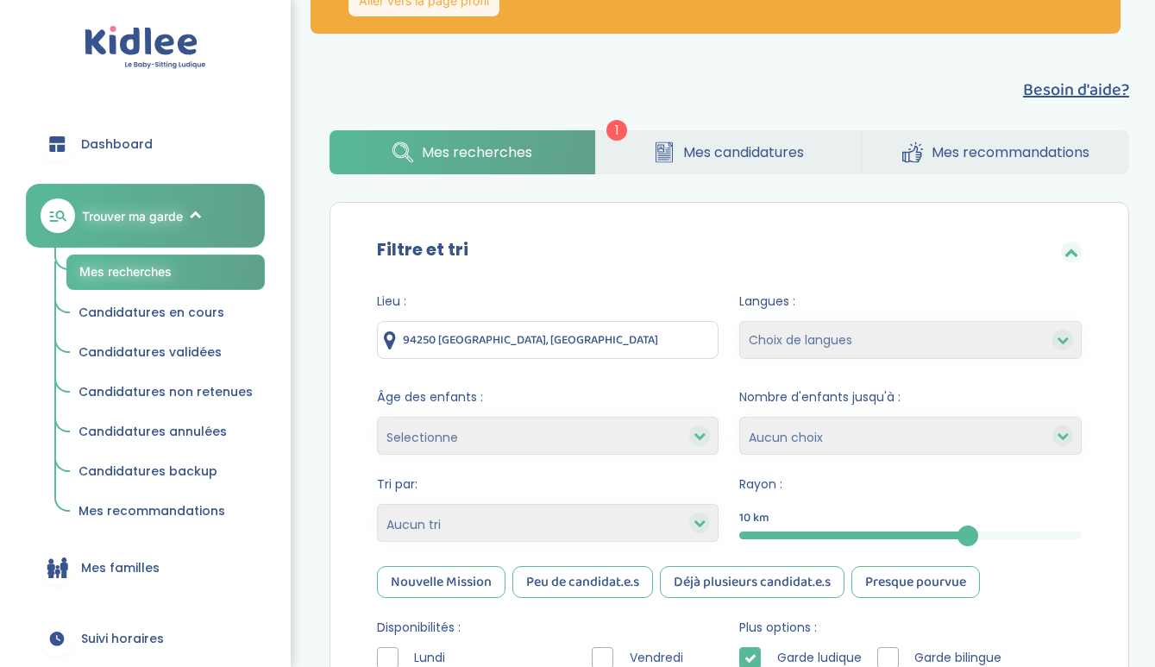
click at [500, 334] on input "94250 [GEOGRAPHIC_DATA], [GEOGRAPHIC_DATA]" at bounding box center [548, 340] width 343 height 38
click at [702, 337] on input "94250 [GEOGRAPHIC_DATA], [GEOGRAPHIC_DATA]" at bounding box center [548, 340] width 343 height 38
click at [704, 334] on input "94250 [GEOGRAPHIC_DATA], [GEOGRAPHIC_DATA]" at bounding box center [548, 340] width 343 height 38
click at [620, 145] on link "Mes candidatures" at bounding box center [729, 152] width 266 height 44
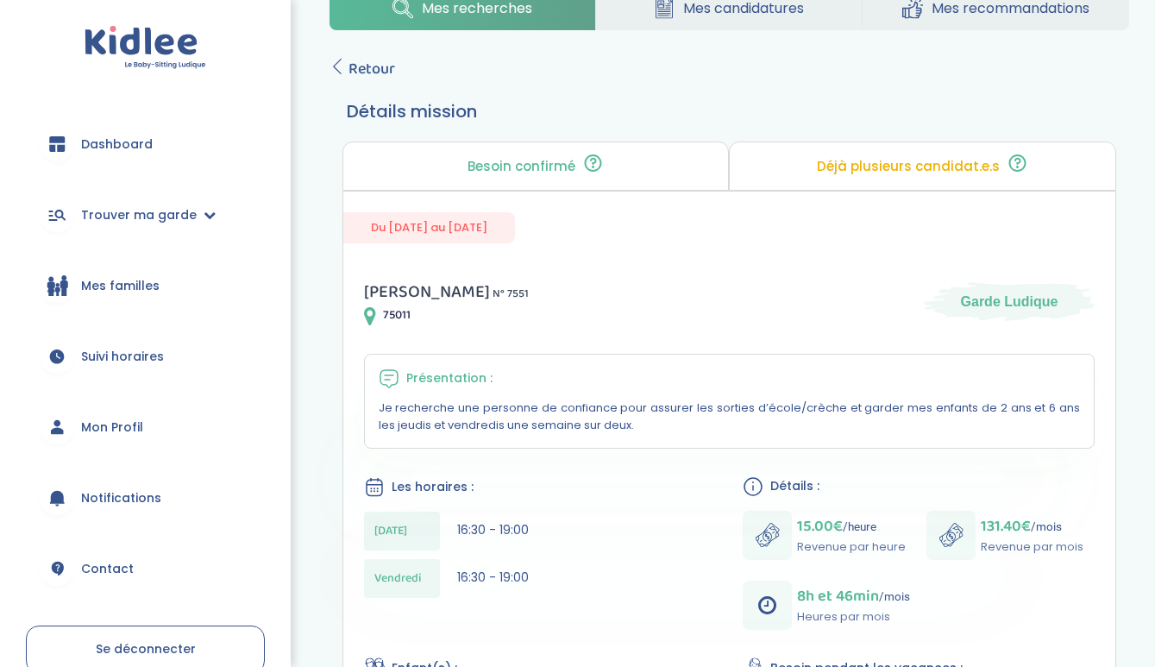
scroll to position [234, 0]
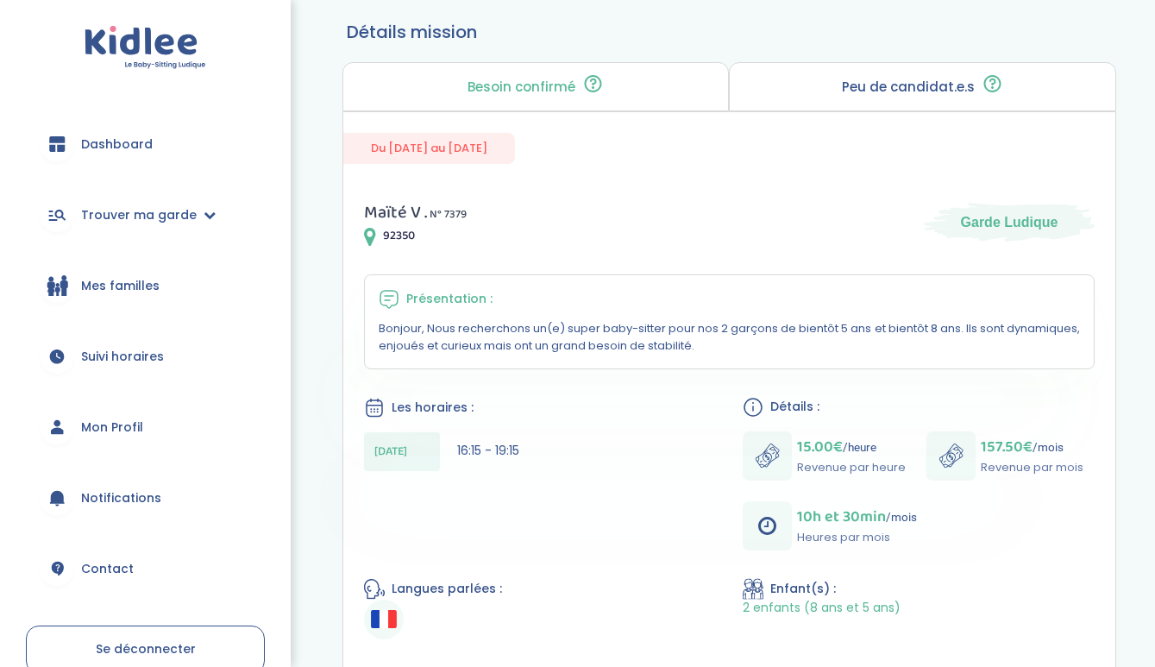
scroll to position [316, 0]
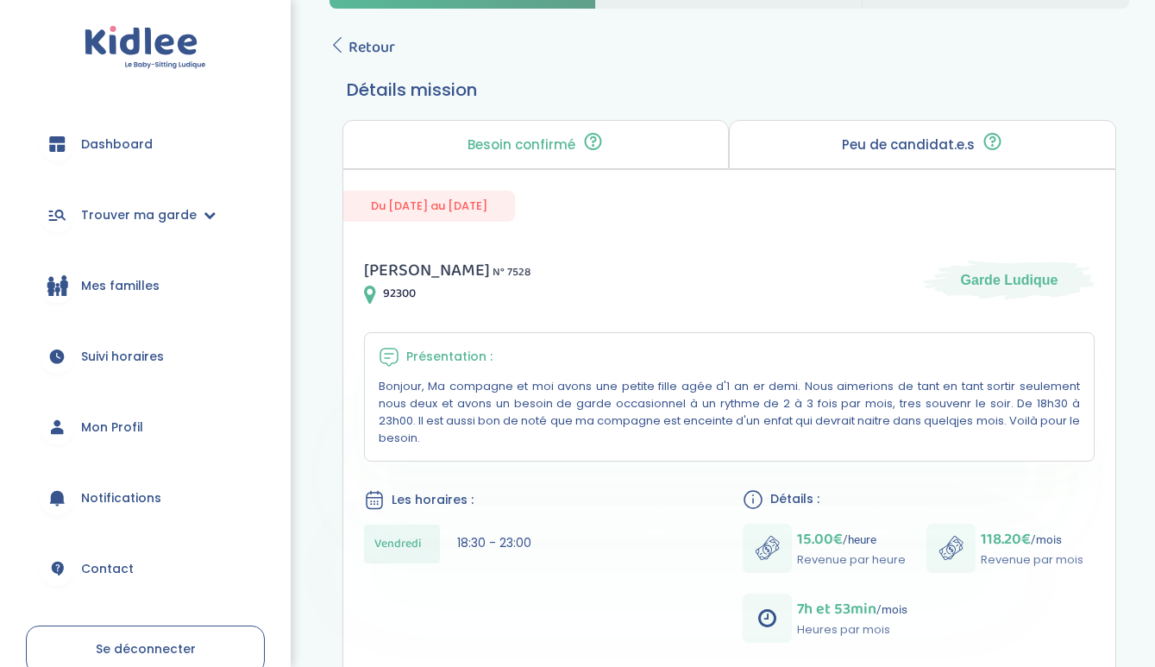
scroll to position [253, 0]
click at [333, 45] on icon at bounding box center [338, 47] width 16 height 16
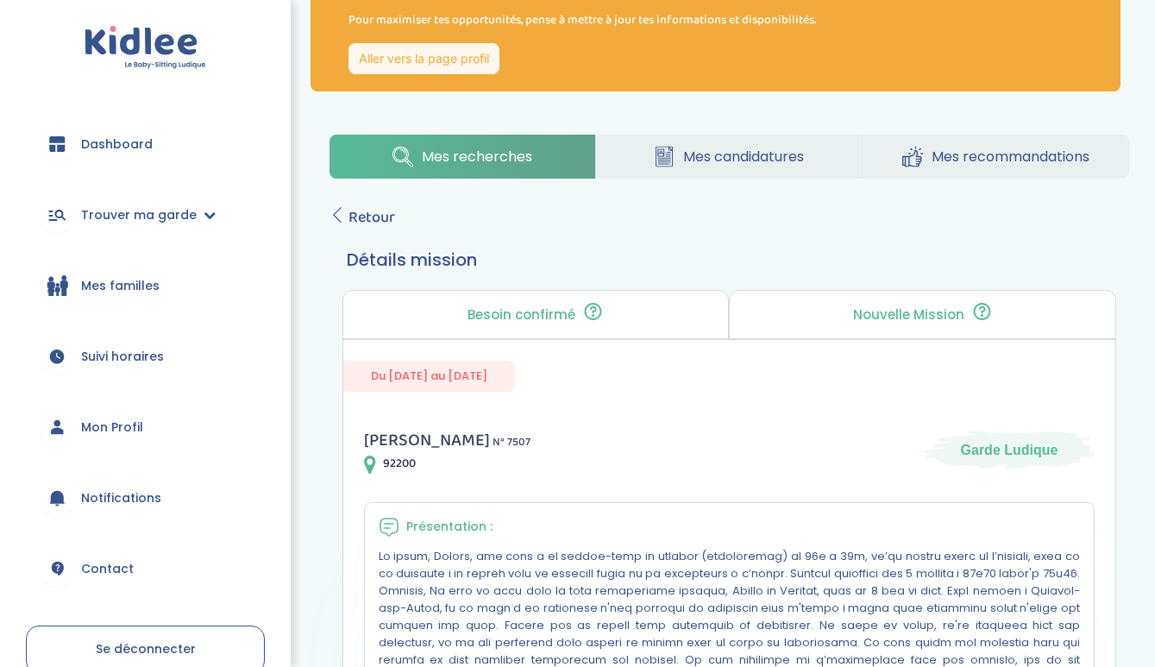
scroll to position [8, 0]
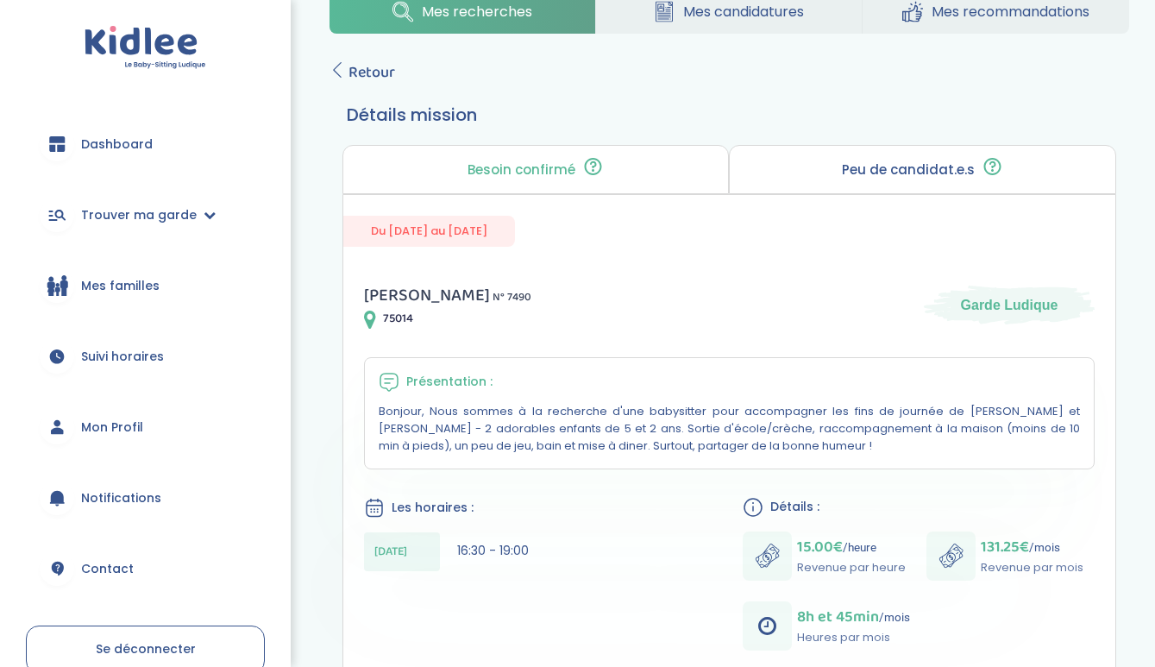
scroll to position [230, 0]
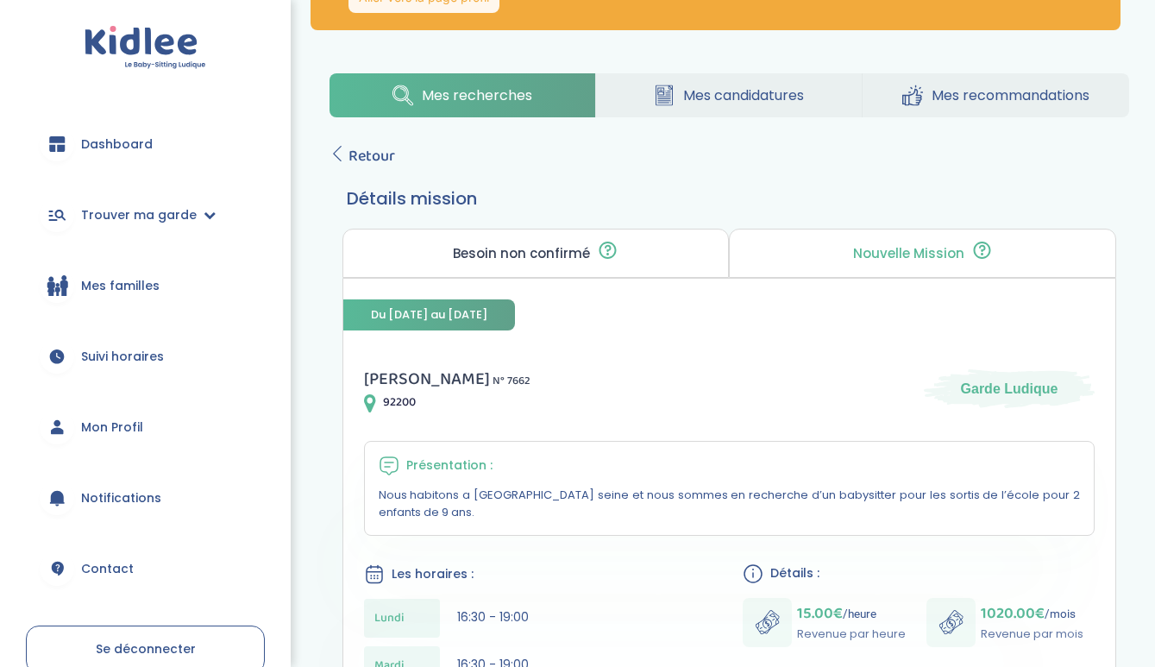
scroll to position [38, 0]
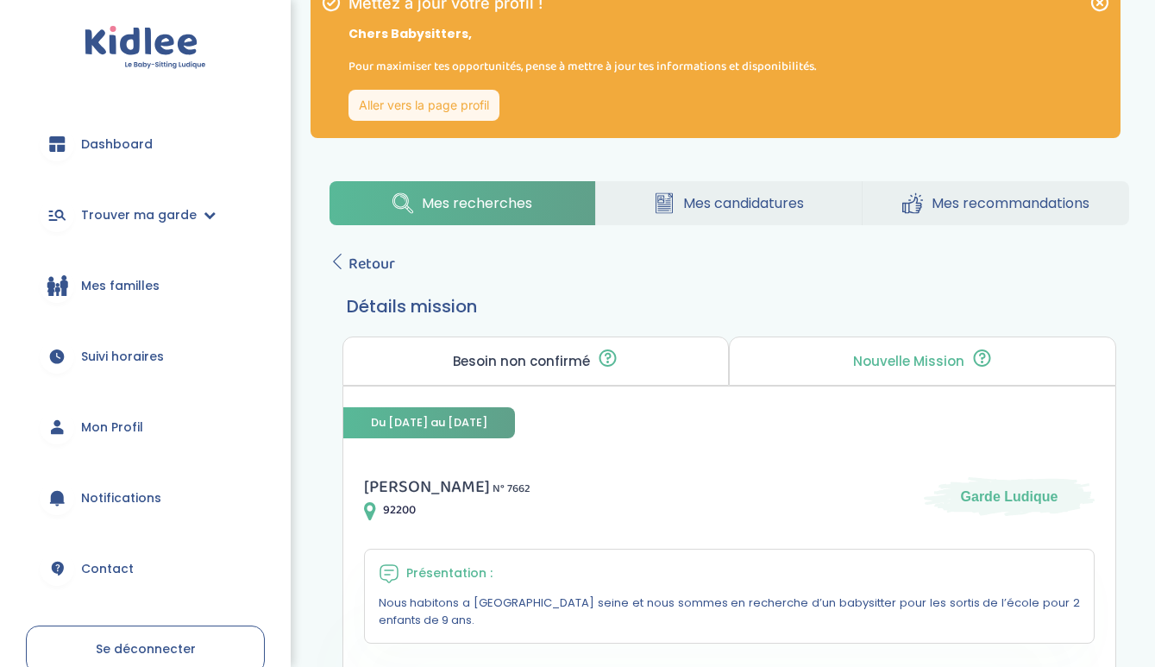
click at [339, 271] on link "Retour" at bounding box center [363, 264] width 66 height 24
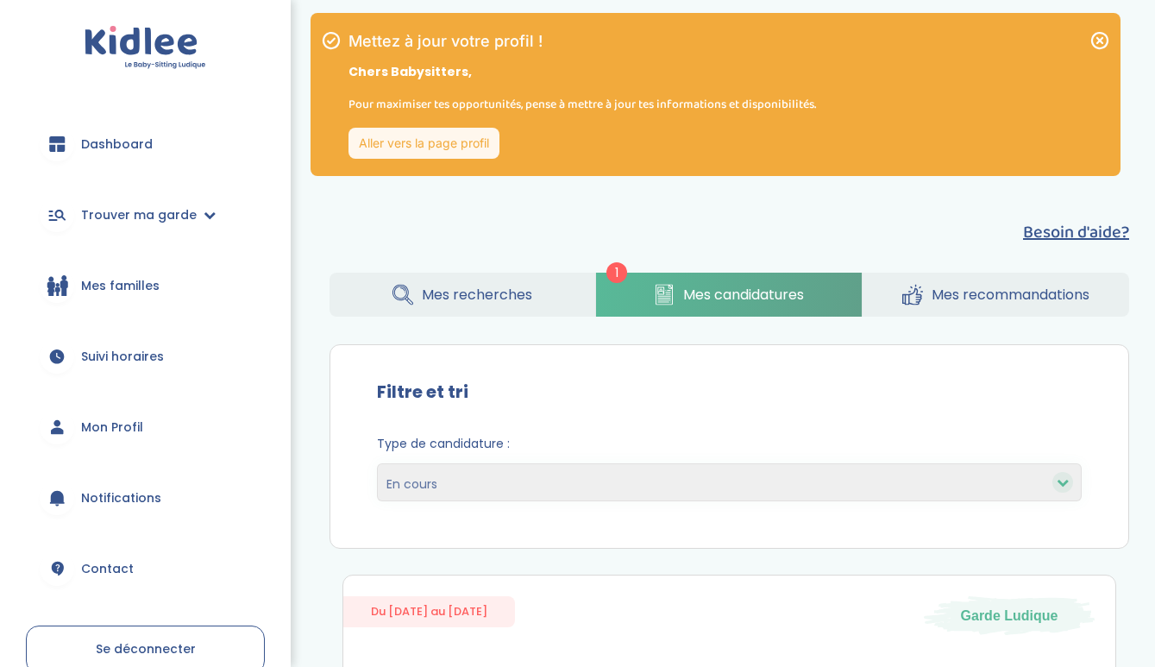
click at [524, 295] on span "Mes recherches" at bounding box center [477, 295] width 110 height 22
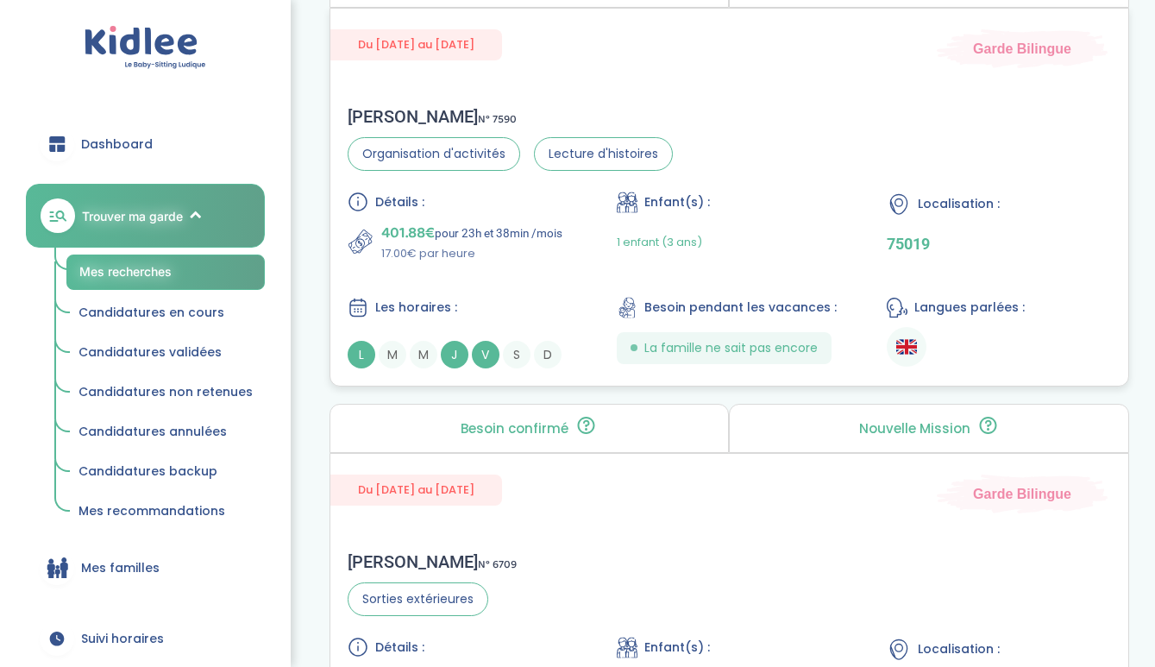
scroll to position [2573, 0]
